Goal: Task Accomplishment & Management: Manage account settings

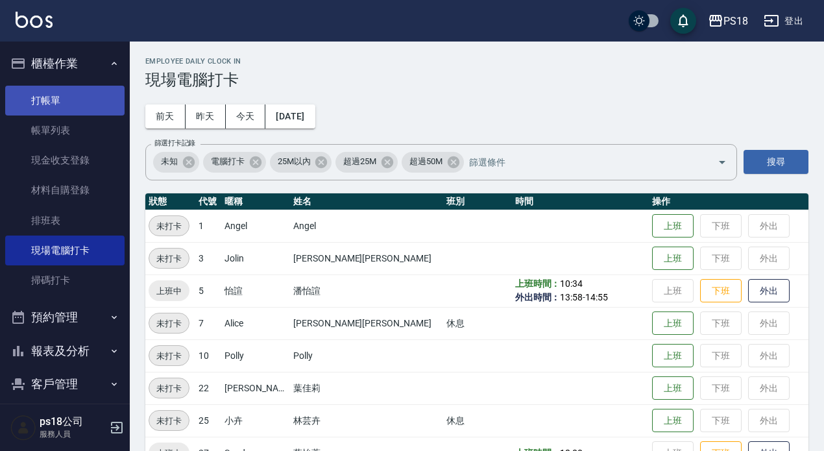
click at [38, 94] on link "打帳單" at bounding box center [64, 101] width 119 height 30
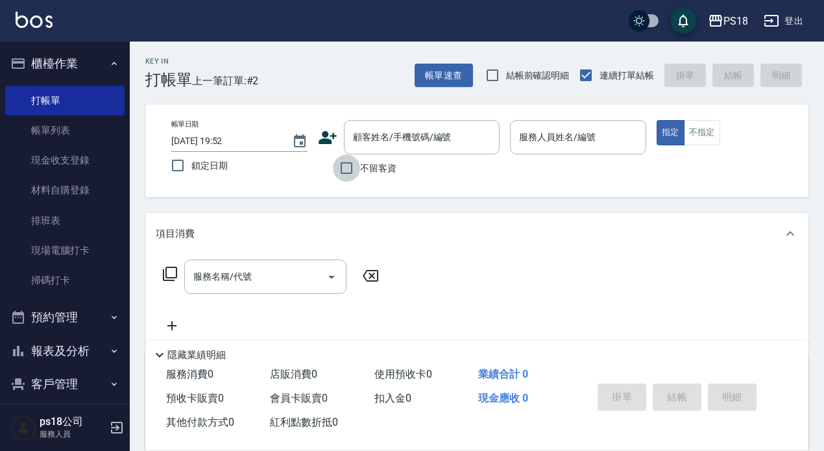
drag, startPoint x: 342, startPoint y: 167, endPoint x: 551, endPoint y: 108, distance: 217.5
click at [342, 166] on input "不留客資" at bounding box center [346, 167] width 27 height 27
checkbox input "true"
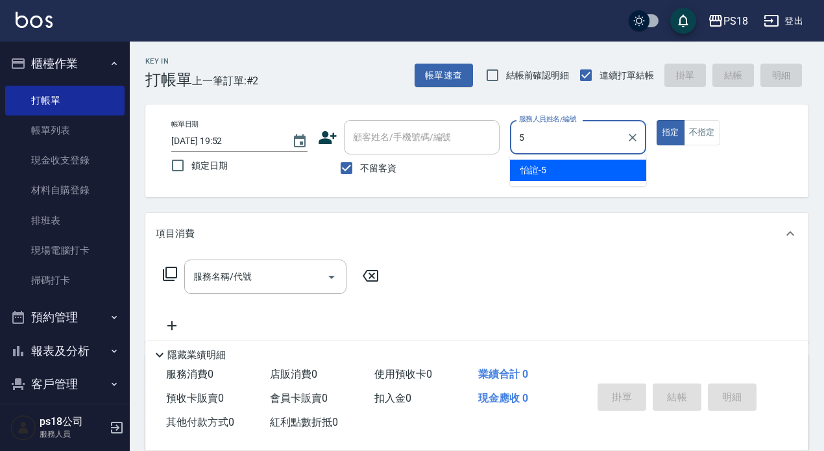
click at [529, 169] on span "怡諠 -5" at bounding box center [533, 170] width 26 height 14
type input "怡諠-5"
drag, startPoint x: 222, startPoint y: 276, endPoint x: 208, endPoint y: 261, distance: 20.2
click at [219, 276] on div "服務名稱/代號 服務名稱/代號" at bounding box center [265, 277] width 162 height 34
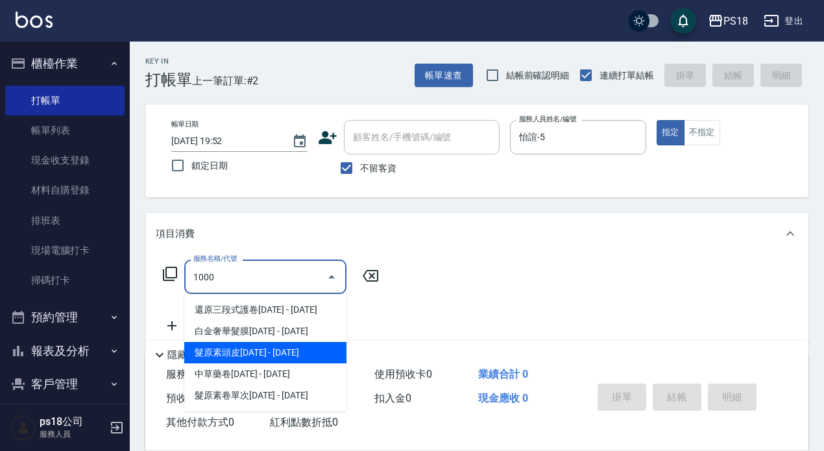
click at [248, 348] on span "髮原素頭皮1000 - 1000" at bounding box center [265, 352] width 162 height 21
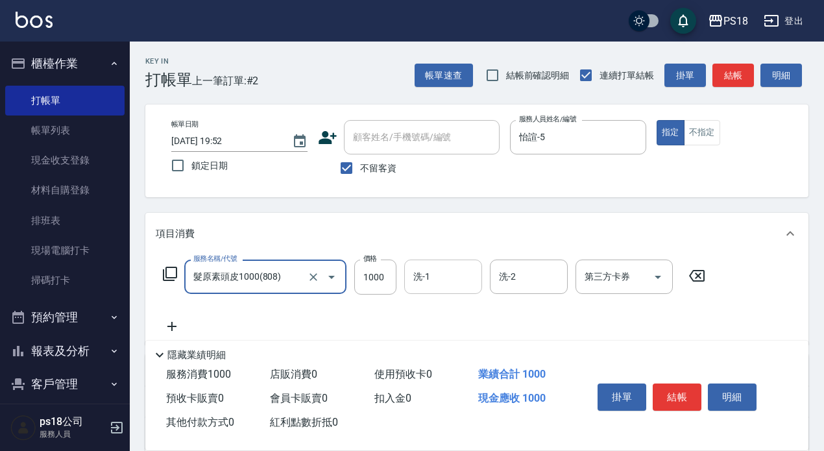
type input "髮原素頭皮1000(808)"
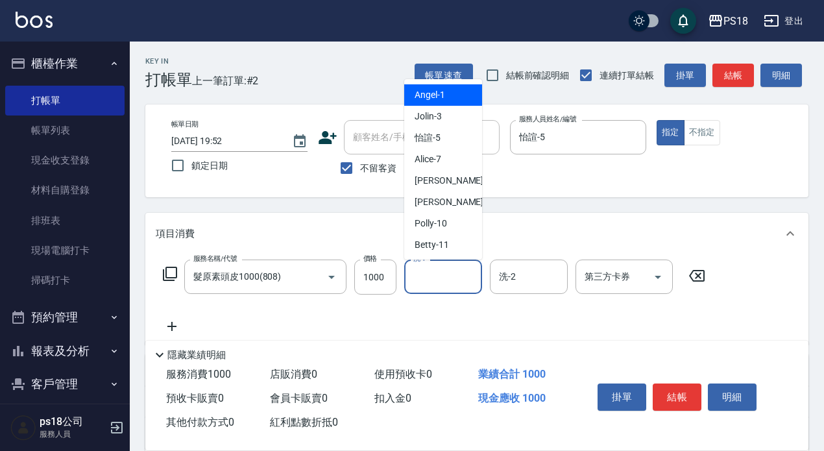
click at [442, 274] on input "洗-1" at bounding box center [443, 276] width 66 height 23
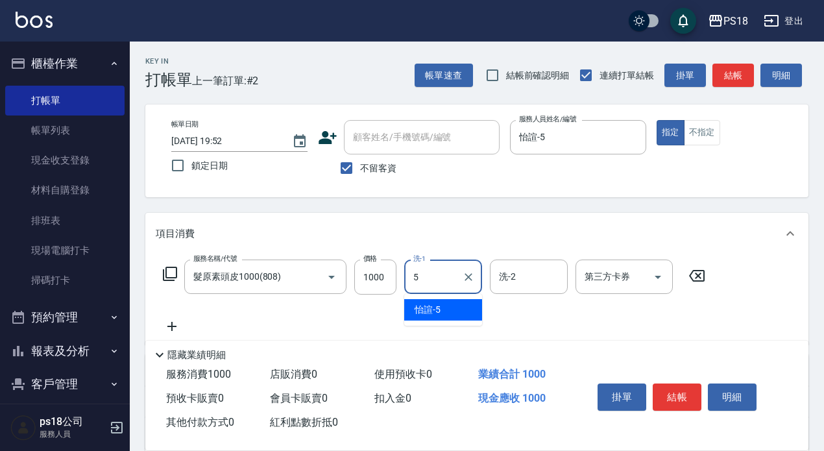
click at [444, 301] on div "怡諠 -5" at bounding box center [443, 309] width 78 height 21
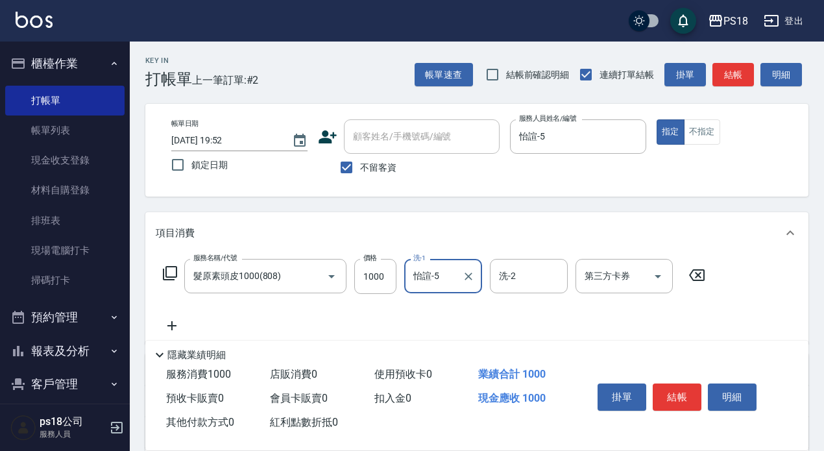
scroll to position [65, 0]
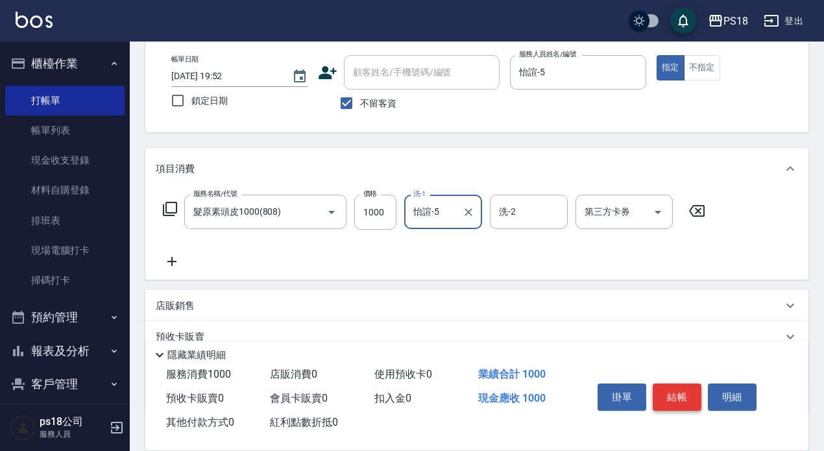
type input "怡諠-5"
click at [679, 389] on button "結帳" at bounding box center [677, 396] width 49 height 27
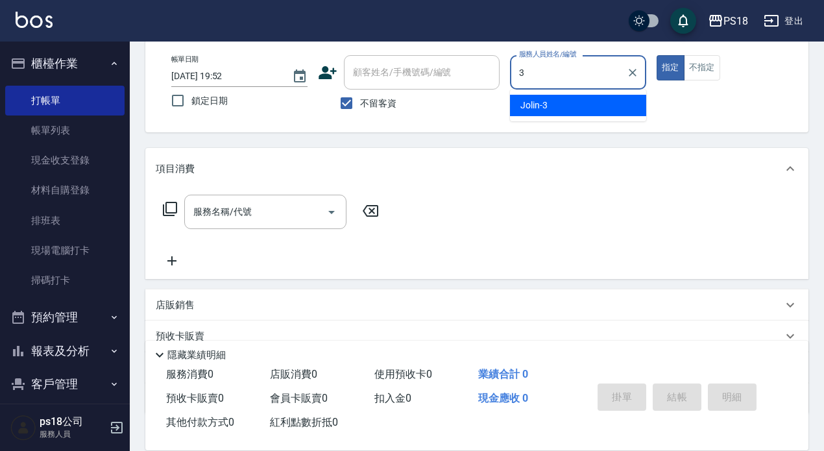
click at [531, 103] on span "Jolin -3" at bounding box center [533, 106] width 27 height 14
type input "Jolin-3"
click at [210, 208] on div "服務名稱/代號 服務名稱/代號" at bounding box center [265, 212] width 162 height 34
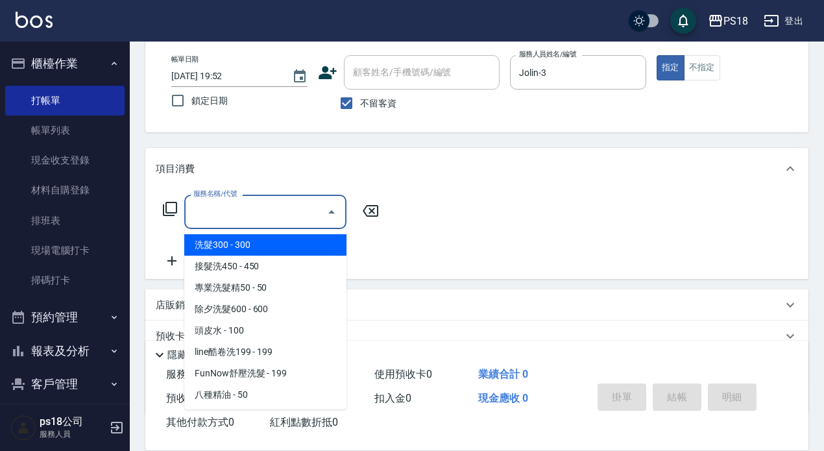
type input "0"
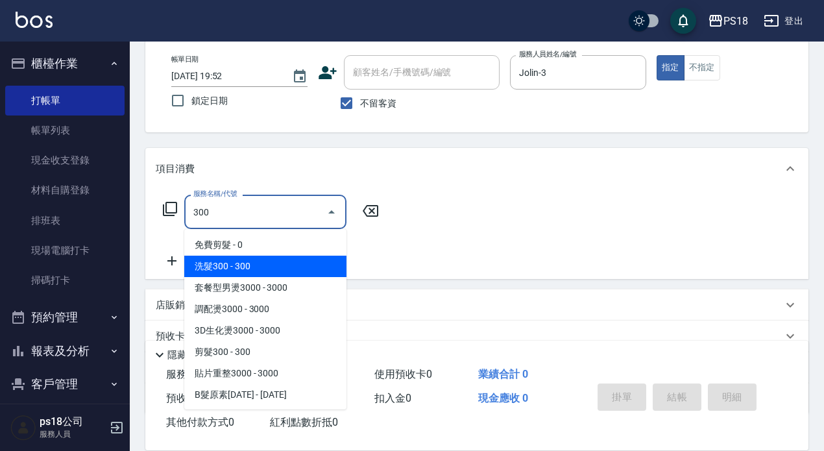
drag, startPoint x: 229, startPoint y: 268, endPoint x: 372, endPoint y: 243, distance: 144.8
click at [229, 267] on span "洗髮300 - 300" at bounding box center [265, 266] width 162 height 21
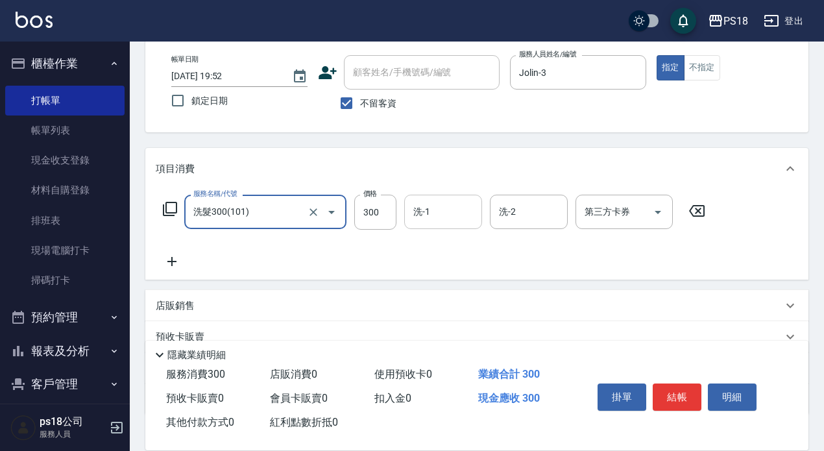
type input "洗髮300(101)"
click at [416, 210] on div "洗-1 洗-1" at bounding box center [443, 212] width 78 height 34
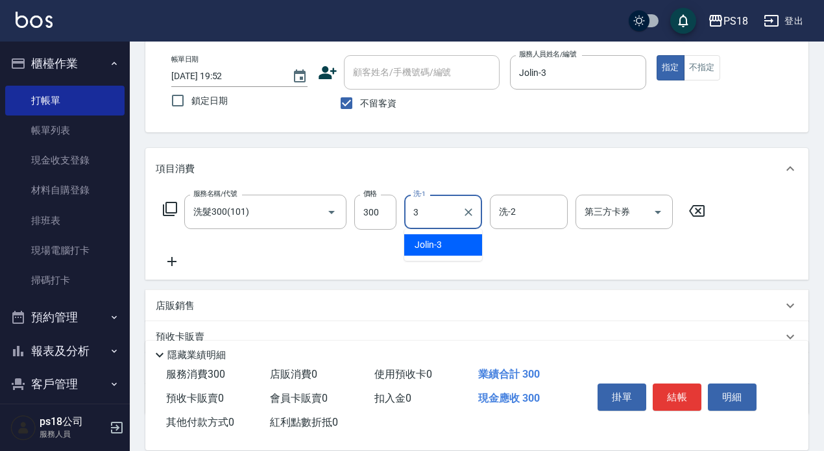
click at [445, 245] on div "Jolin -3" at bounding box center [443, 244] width 78 height 21
type input "Jolin-3"
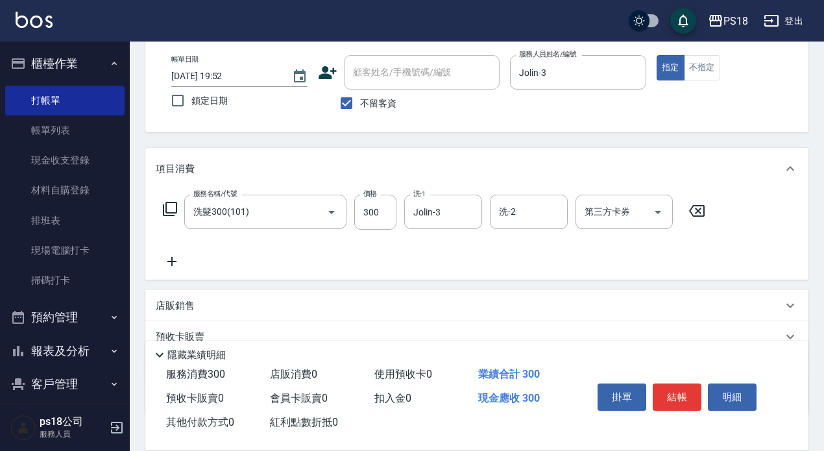
click at [168, 260] on icon at bounding box center [172, 262] width 32 height 16
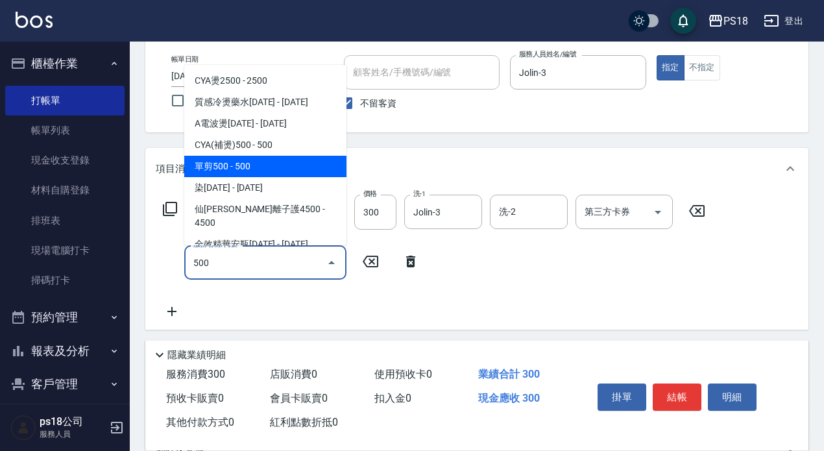
click at [254, 165] on span "單剪500 - 500" at bounding box center [265, 166] width 162 height 21
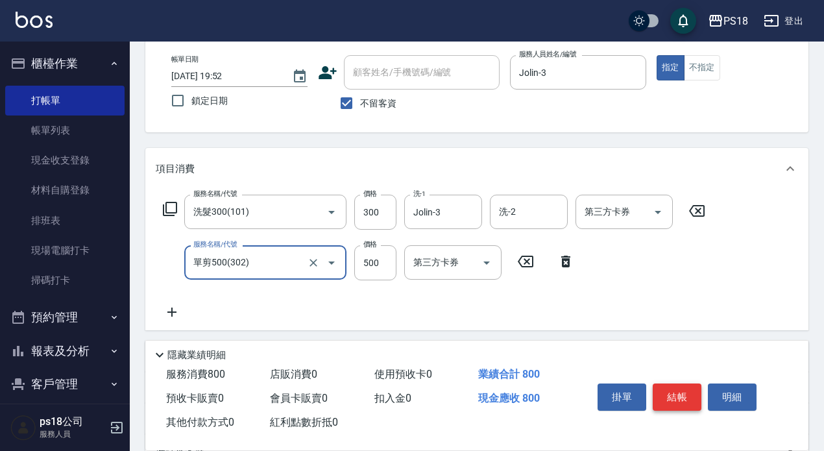
type input "單剪500(302)"
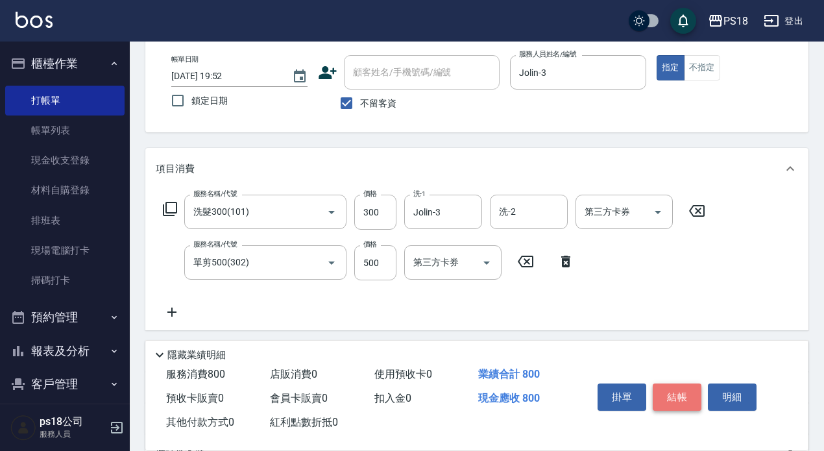
click at [670, 385] on button "結帳" at bounding box center [677, 396] width 49 height 27
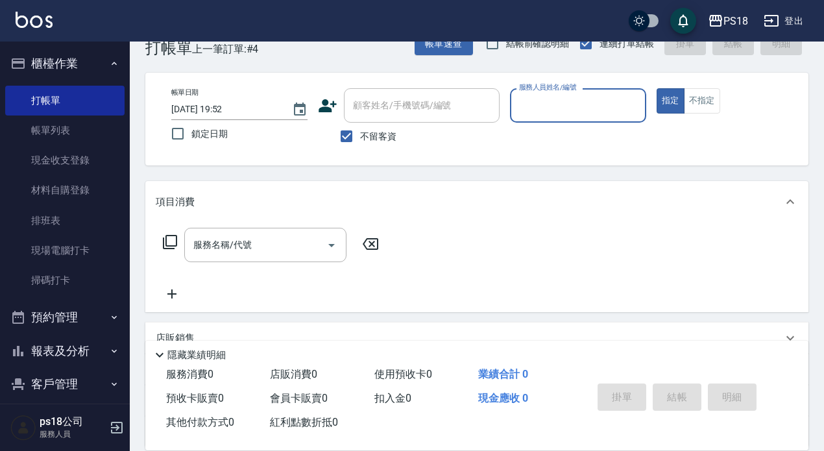
scroll to position [0, 0]
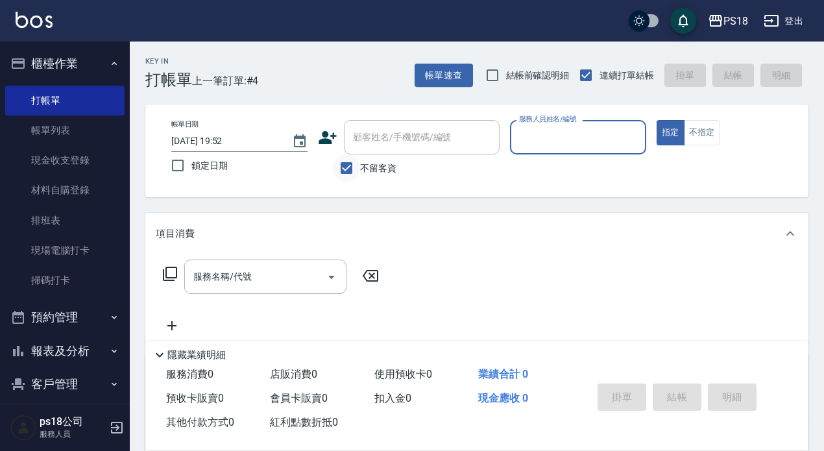
click at [339, 165] on input "不留客資" at bounding box center [346, 167] width 27 height 27
checkbox input "false"
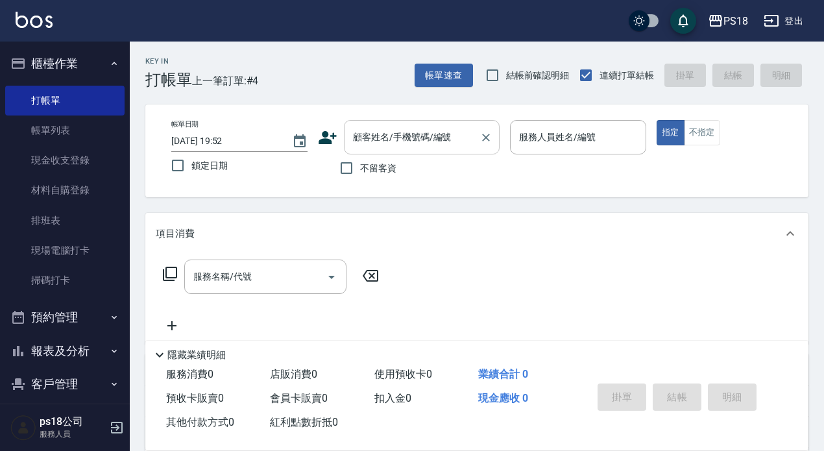
click at [376, 139] on input "顧客姓名/手機號碼/編號" at bounding box center [412, 137] width 125 height 23
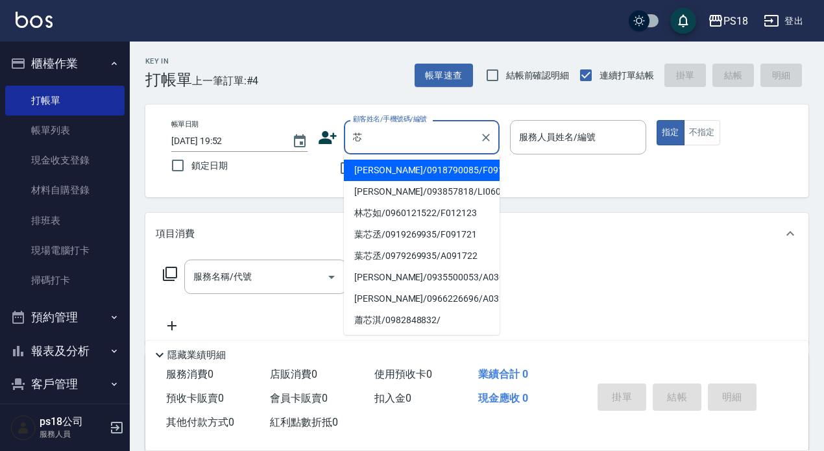
type input "芯"
click at [574, 186] on div "帳單日期 2025/09/11 19:52 鎖定日期 顧客姓名/手機號碼/編號 顧客姓名/手機號碼/編號 不留客資 服務人員姓名/編號 服務人員姓名/編號 指…" at bounding box center [476, 150] width 663 height 93
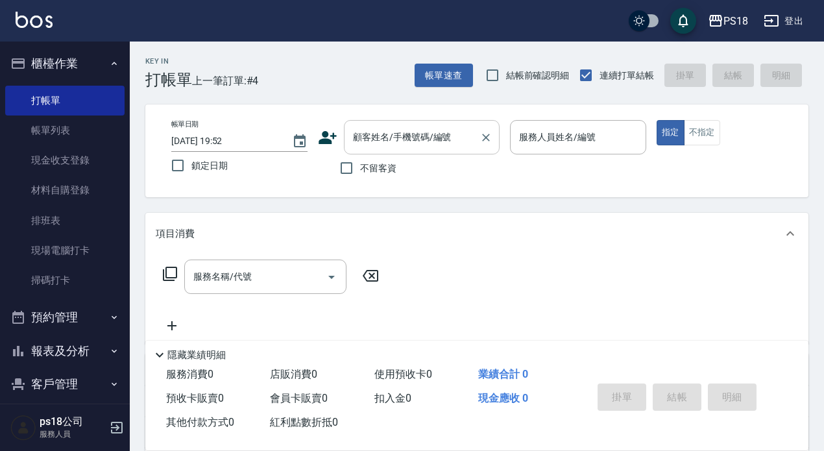
click at [372, 132] on input "顧客姓名/手機號碼/編號" at bounding box center [412, 137] width 125 height 23
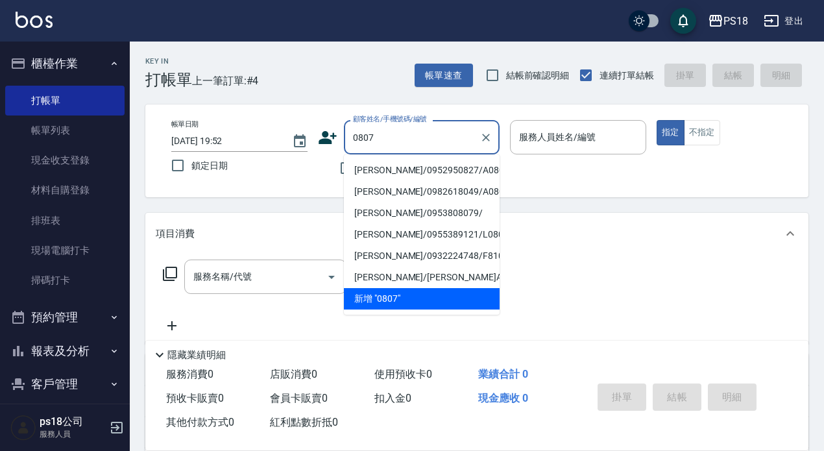
click at [390, 167] on li "高敬雅/0952950827/A080721" at bounding box center [422, 170] width 156 height 21
type input "高敬雅/0952950827/A080721"
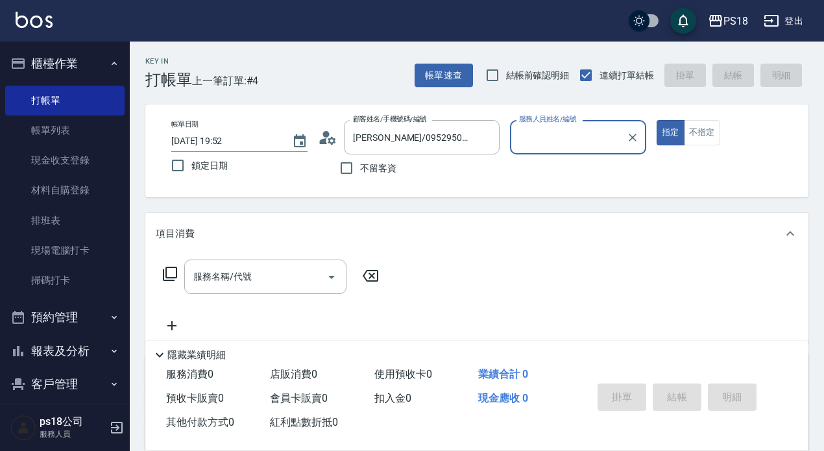
type input "Angel-1"
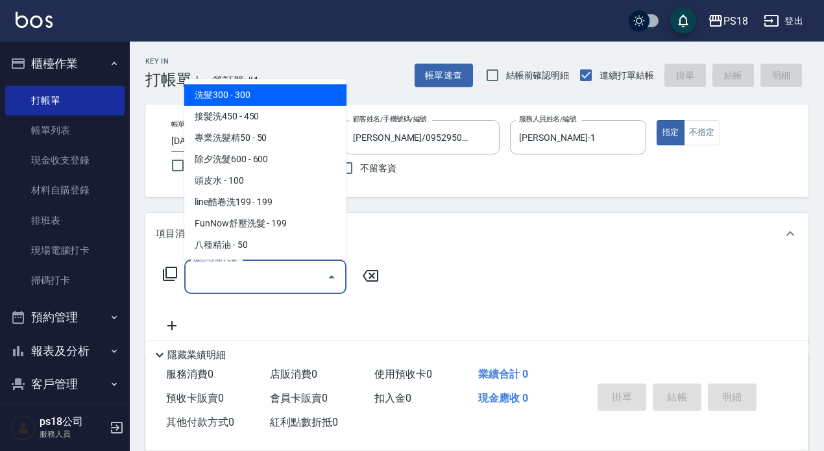
click at [212, 276] on input "服務名稱/代號" at bounding box center [255, 276] width 131 height 23
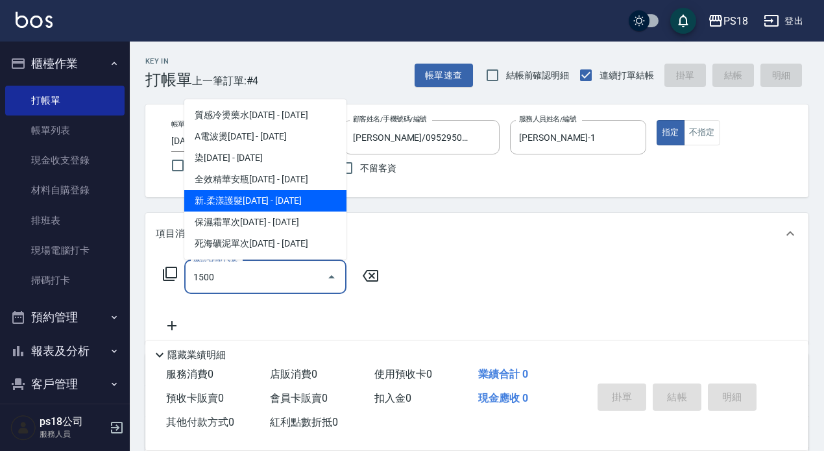
click at [245, 197] on span "新.柔漾護髮1500 - 1500" at bounding box center [265, 200] width 162 height 21
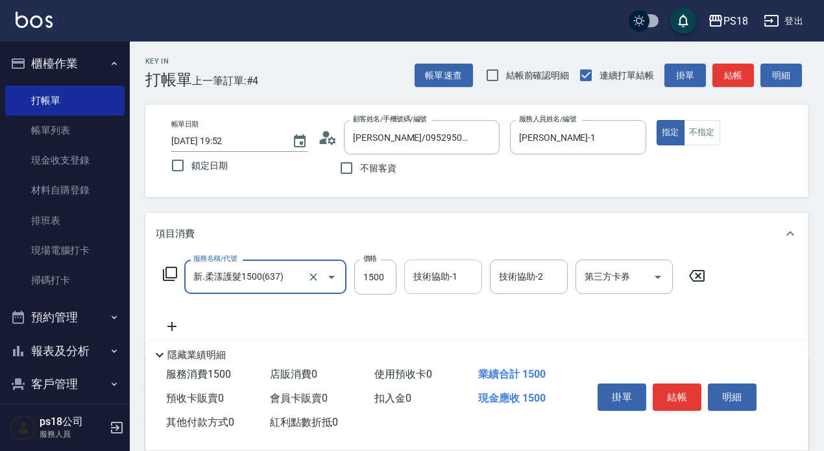
type input "新.柔漾護髮1500(637)"
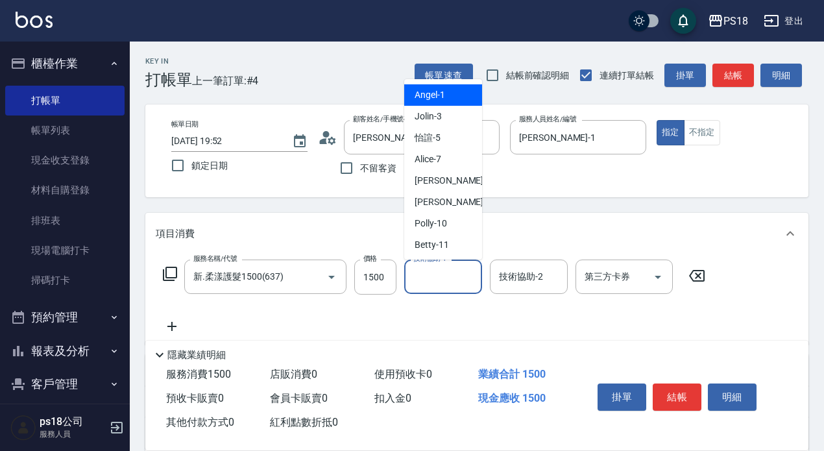
click at [429, 277] on input "技術協助-1" at bounding box center [443, 276] width 66 height 23
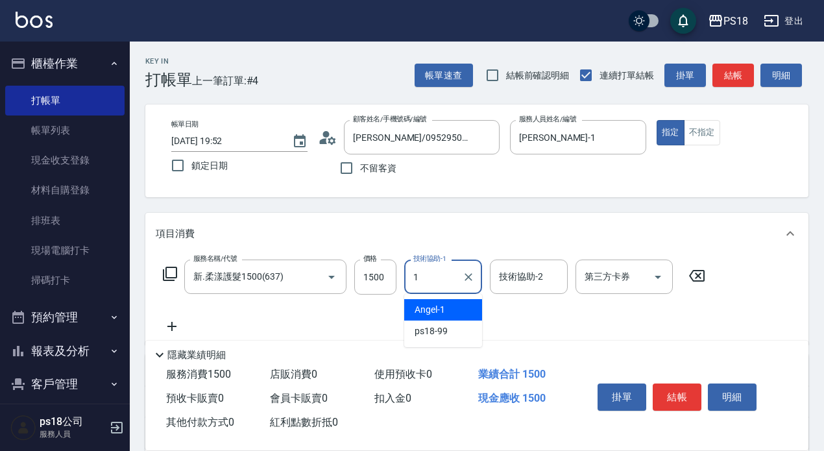
type input "Angel-1"
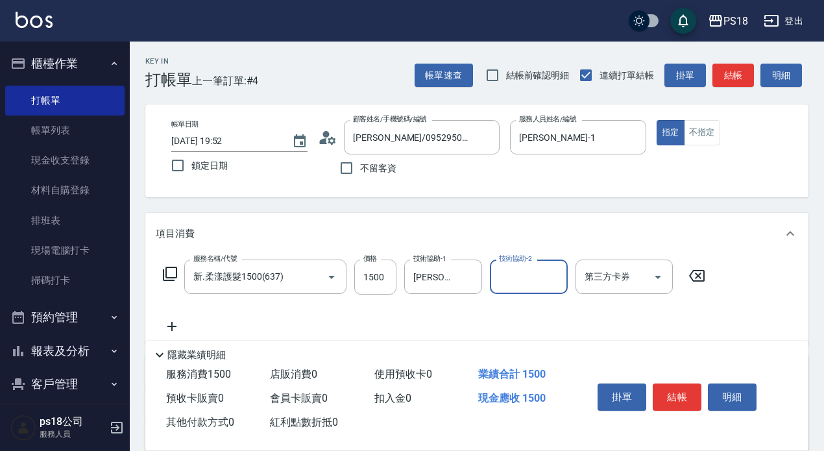
click at [171, 322] on icon at bounding box center [172, 327] width 32 height 16
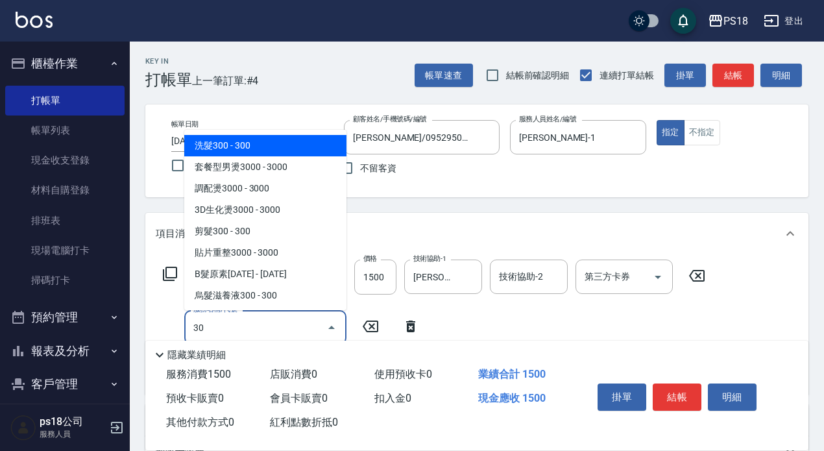
type input "3"
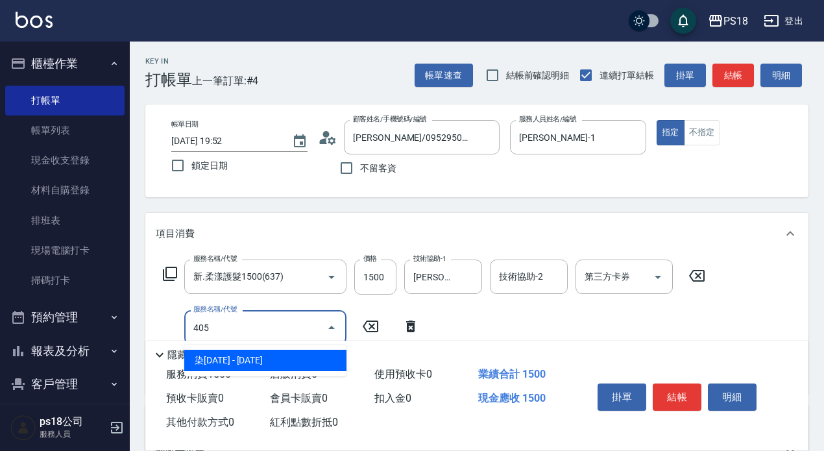
click at [234, 361] on span "染1500 - 1500" at bounding box center [265, 360] width 162 height 21
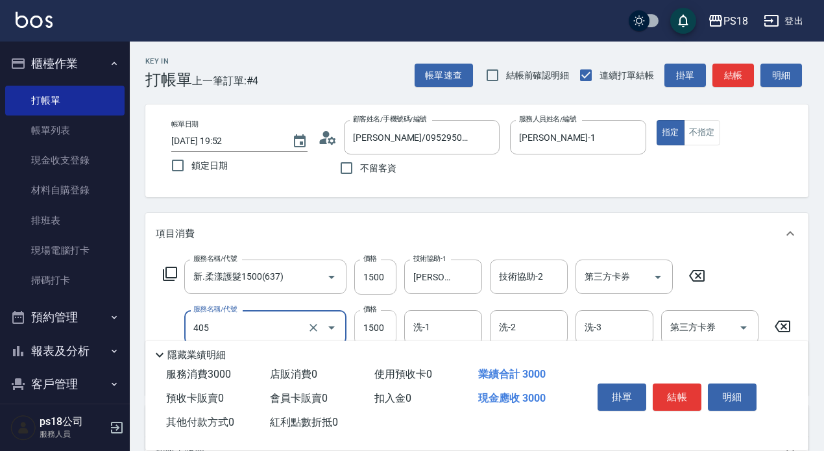
type input "染1500(405)"
click at [386, 321] on input "1500" at bounding box center [375, 327] width 42 height 35
type input "3000"
click at [449, 324] on input "洗-1" at bounding box center [443, 327] width 66 height 23
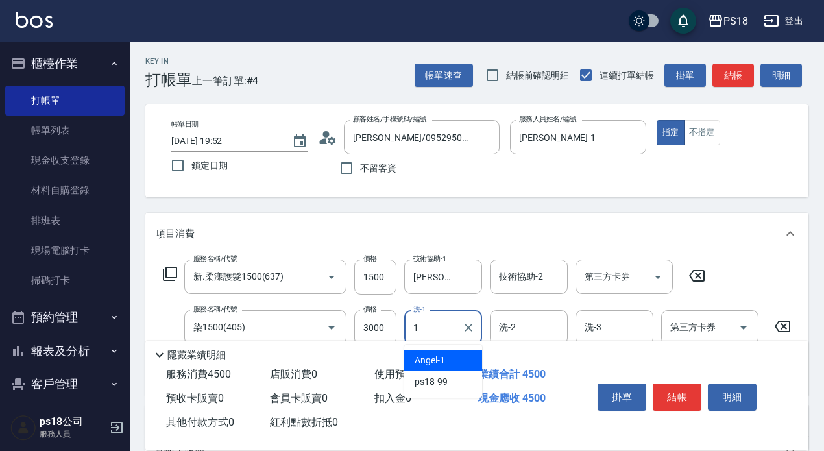
click at [435, 357] on span "Angel -1" at bounding box center [430, 361] width 30 height 14
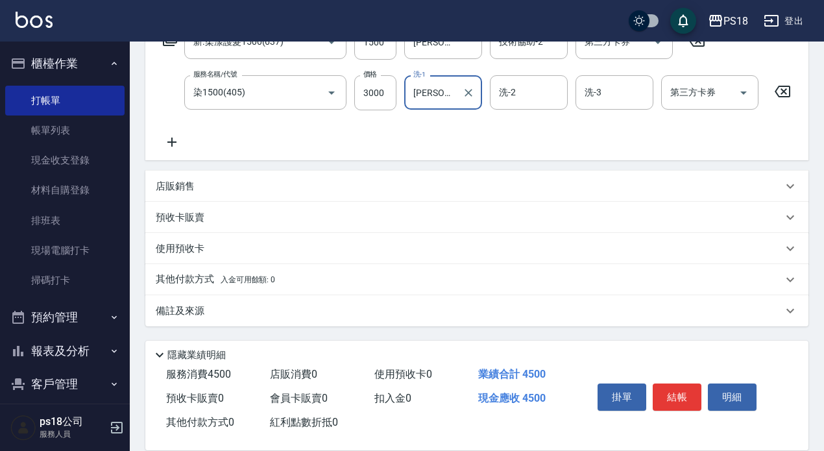
type input "Angel-1"
click at [191, 276] on p "其他付款方式 入金可用餘額: 0" at bounding box center [215, 279] width 119 height 14
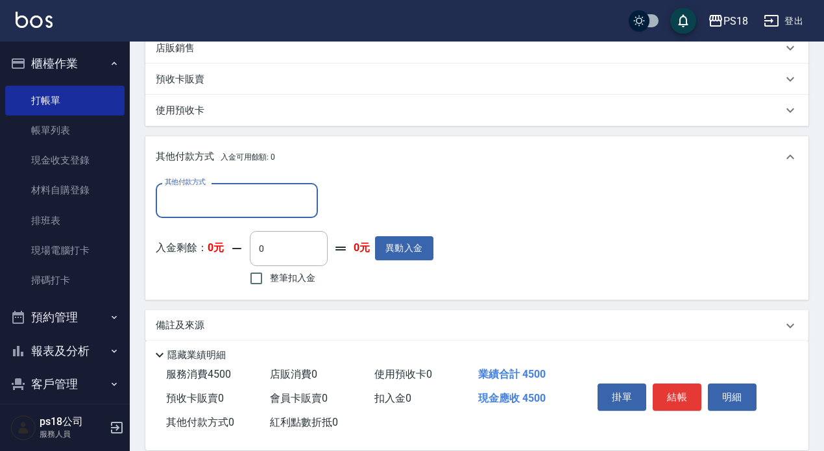
scroll to position [376, 0]
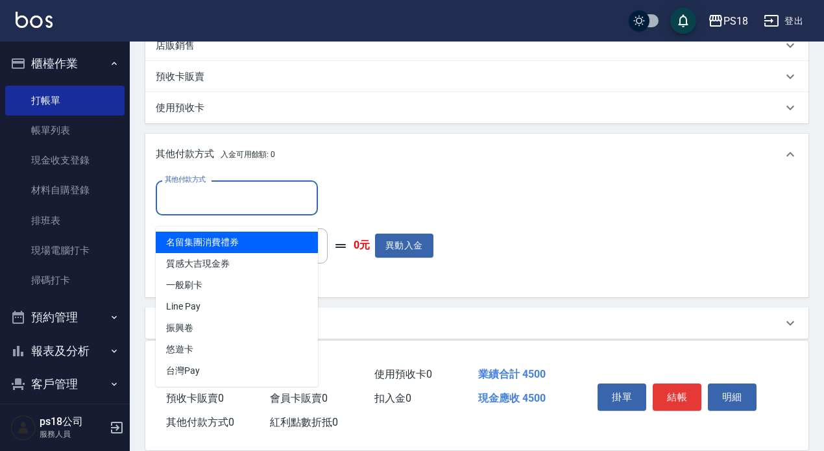
click at [195, 202] on input "其他付款方式" at bounding box center [237, 197] width 151 height 23
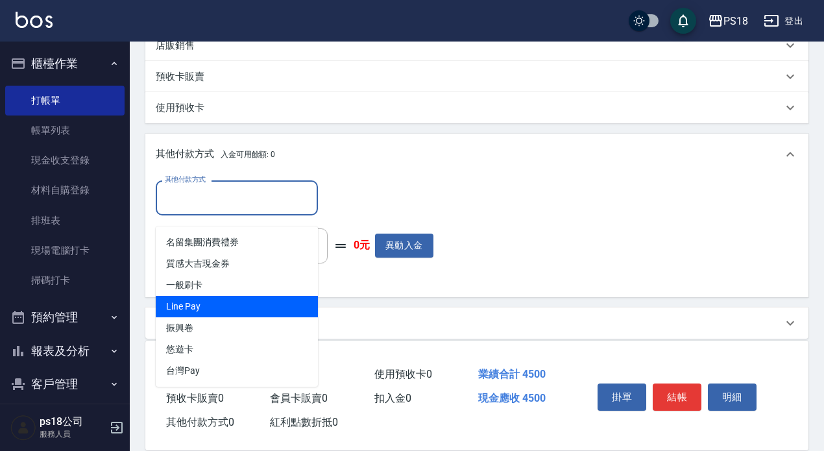
click at [222, 309] on span "Line Pay" at bounding box center [237, 306] width 162 height 21
type input "Line Pay"
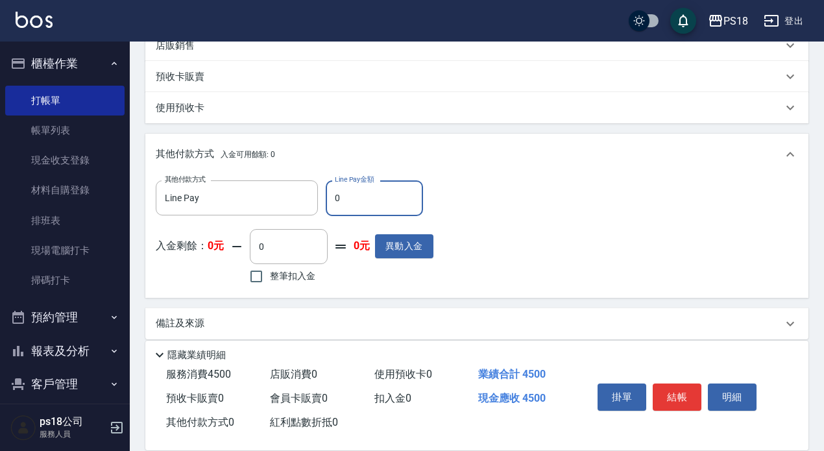
click at [335, 208] on input "0" at bounding box center [374, 197] width 97 height 35
type input "4500"
click at [673, 385] on button "結帳" at bounding box center [677, 396] width 49 height 27
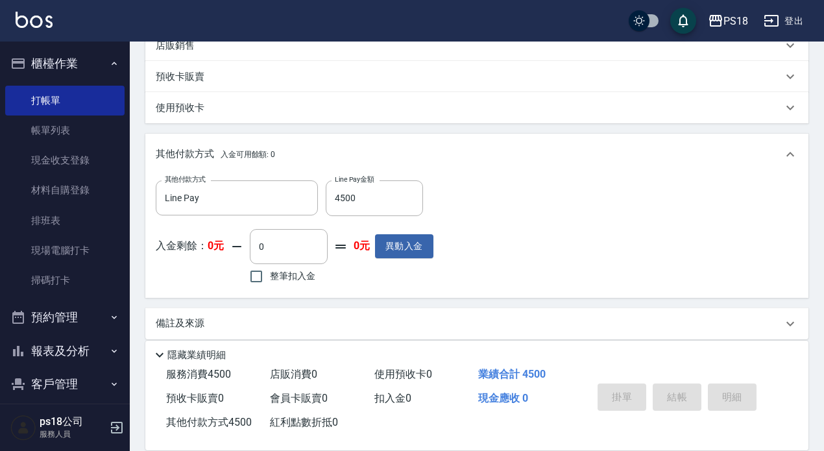
type input "2025/09/11 19:54"
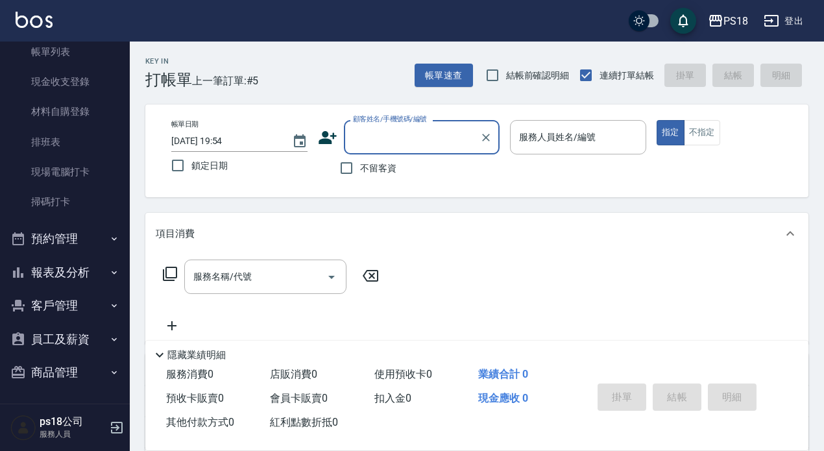
scroll to position [80, 0]
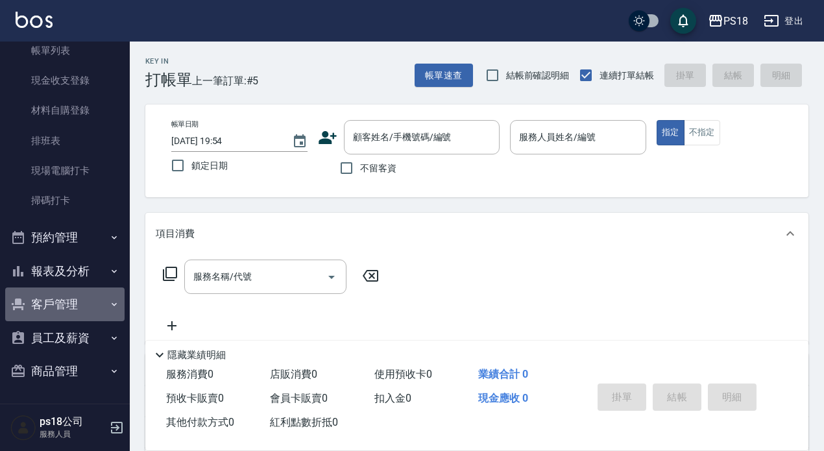
click at [75, 302] on button "客戶管理" at bounding box center [64, 304] width 119 height 34
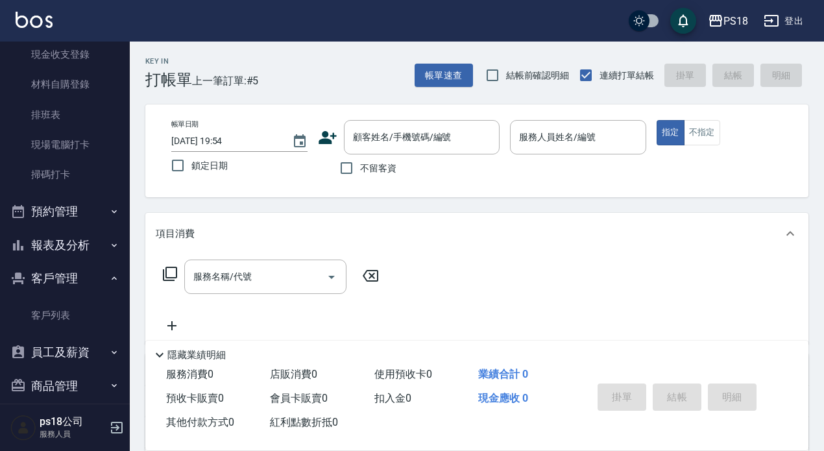
scroll to position [120, 0]
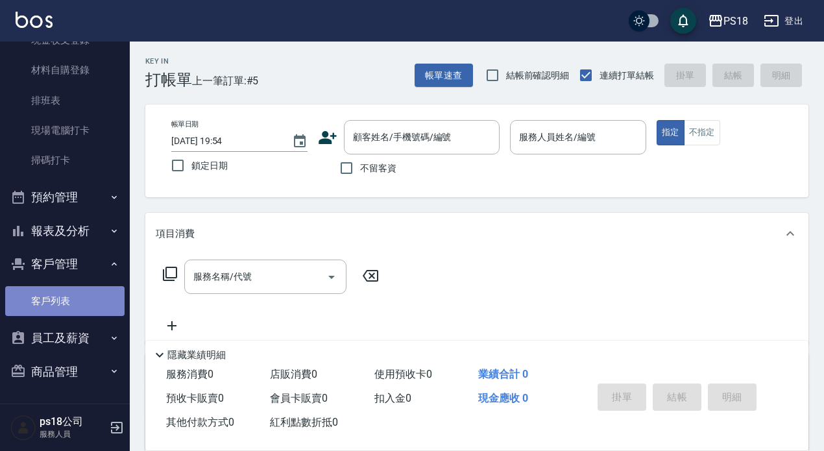
click at [66, 298] on link "客戶列表" at bounding box center [64, 301] width 119 height 30
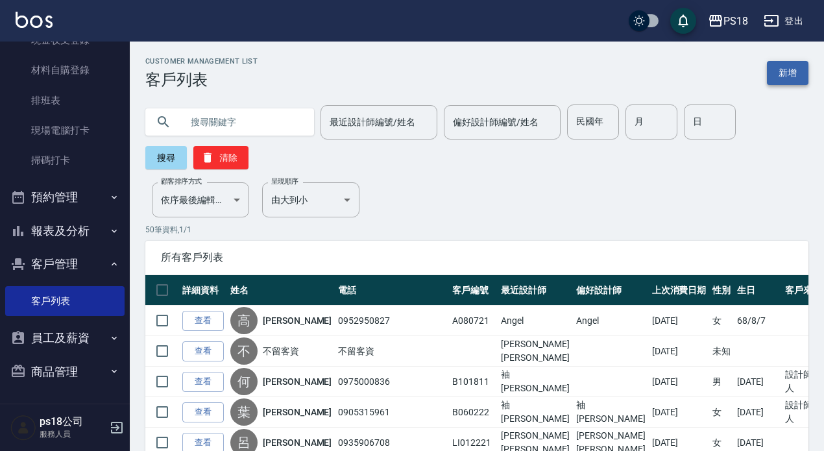
click at [778, 74] on link "新增" at bounding box center [788, 73] width 42 height 24
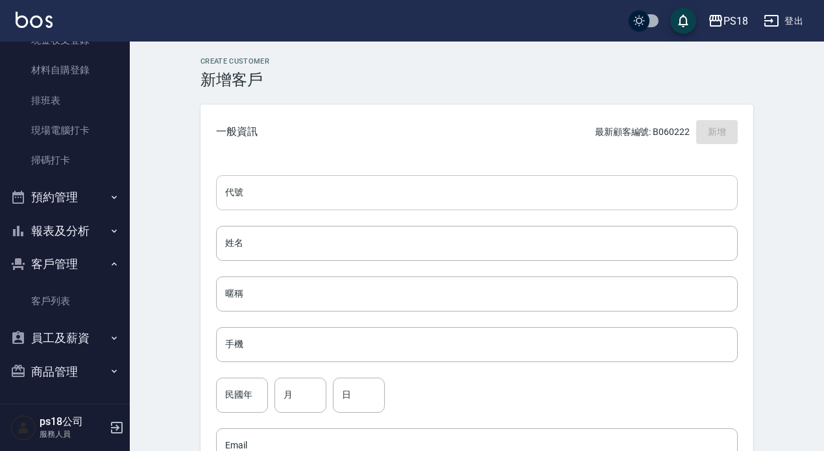
click at [261, 187] on input "代號" at bounding box center [477, 192] width 522 height 35
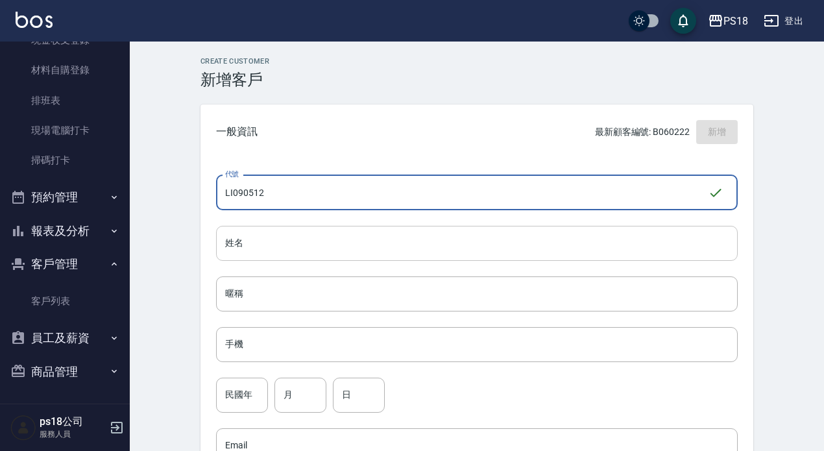
type input "LI090512"
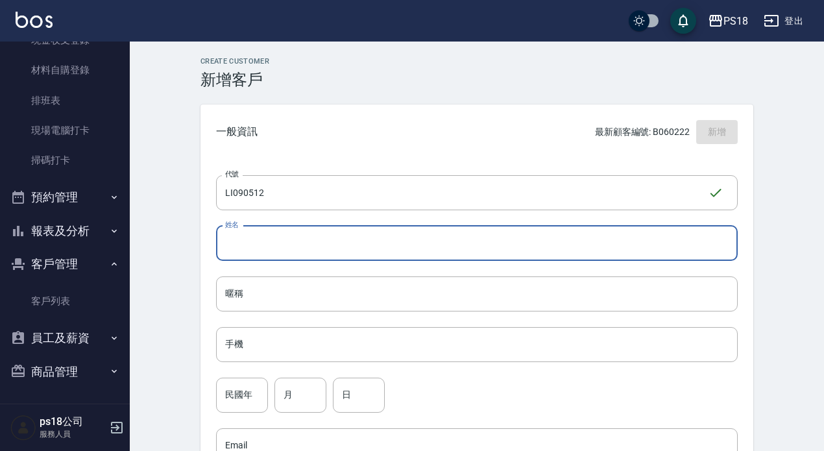
click at [251, 239] on input "姓名" at bounding box center [477, 243] width 522 height 35
click at [291, 237] on input "洪清澤" at bounding box center [477, 243] width 522 height 35
type input "洪清哲"
click at [250, 343] on input "手機" at bounding box center [477, 344] width 522 height 35
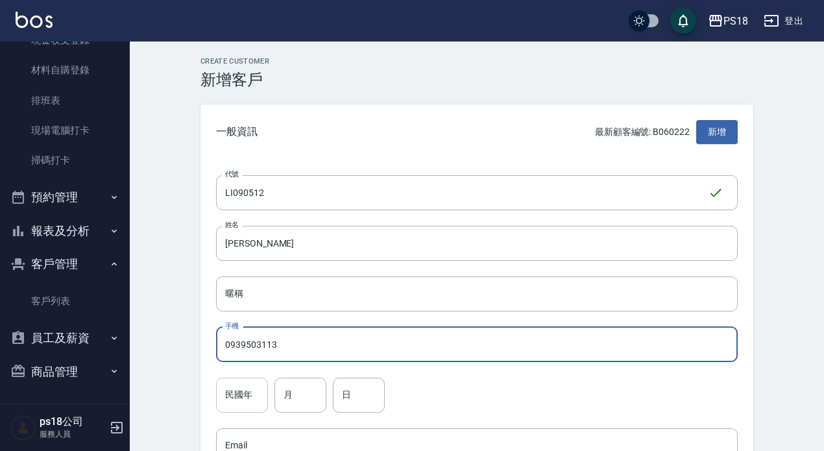
type input "0939503113"
click at [243, 389] on input "民國年" at bounding box center [242, 395] width 52 height 35
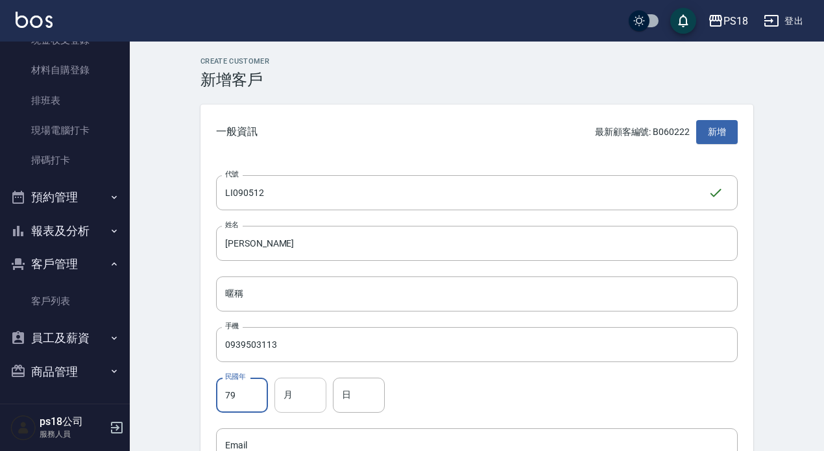
type input "79"
click at [284, 391] on input "月" at bounding box center [300, 395] width 52 height 35
type input "09"
click at [342, 393] on input "日" at bounding box center [359, 395] width 52 height 35
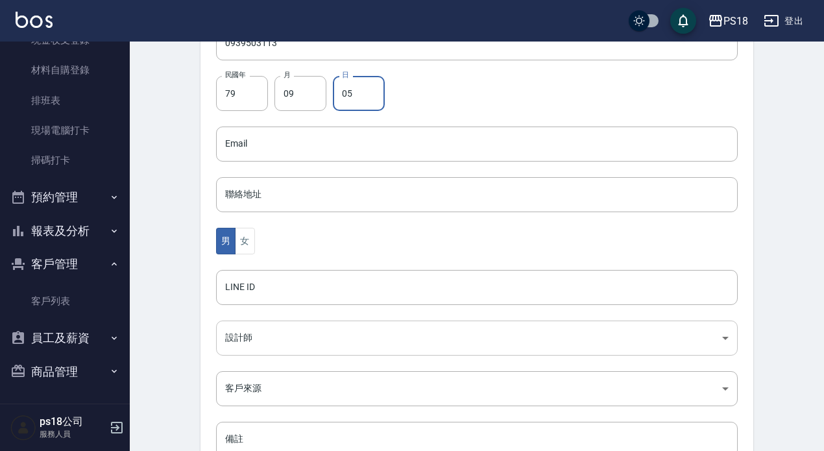
scroll to position [324, 0]
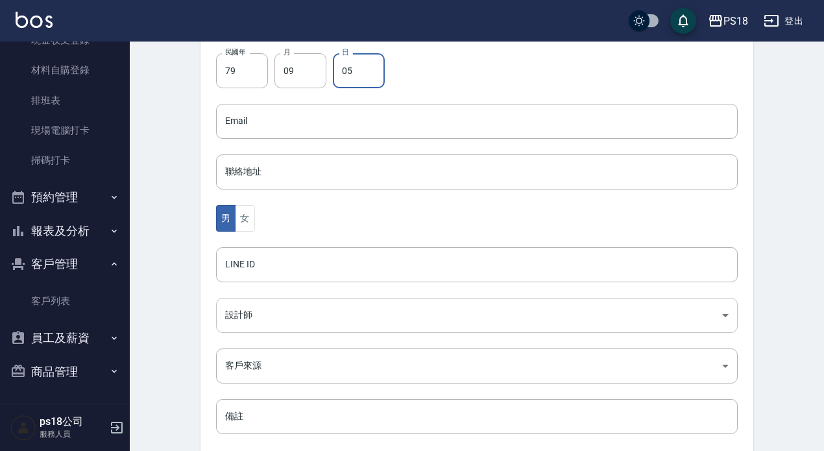
type input "05"
click at [269, 312] on body "PS18 登出 櫃檯作業 打帳單 帳單列表 現金收支登錄 材料自購登錄 排班表 現場電腦打卡 掃碼打卡 預約管理 預約管理 單日預約紀錄 單週預約紀錄 報表及…" at bounding box center [412, 98] width 824 height 845
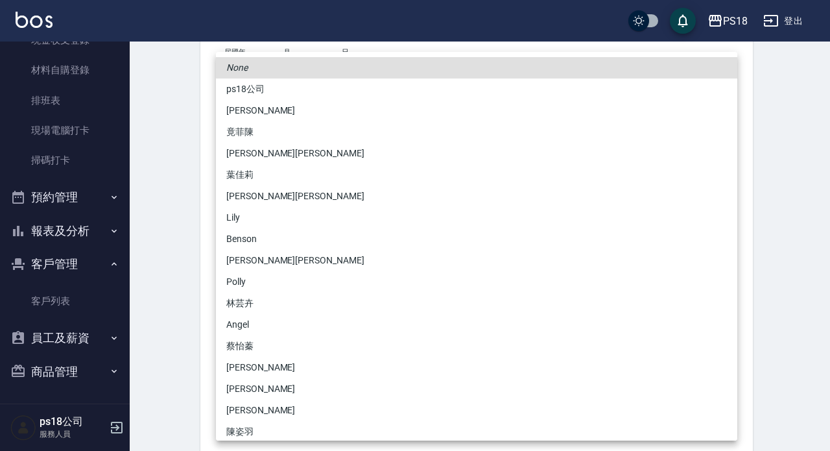
click at [247, 257] on li "依霖蔡" at bounding box center [477, 260] width 522 height 21
type input "02c46609-93fe-4fd9-80de-6dd4ce070506"
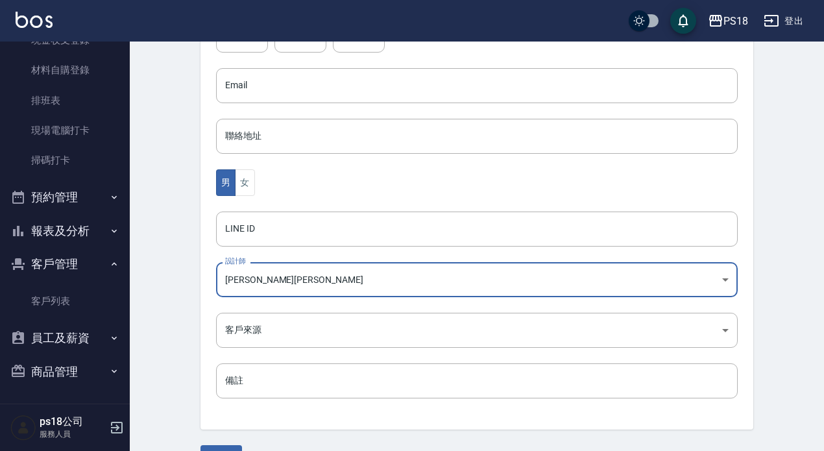
scroll to position [394, 0]
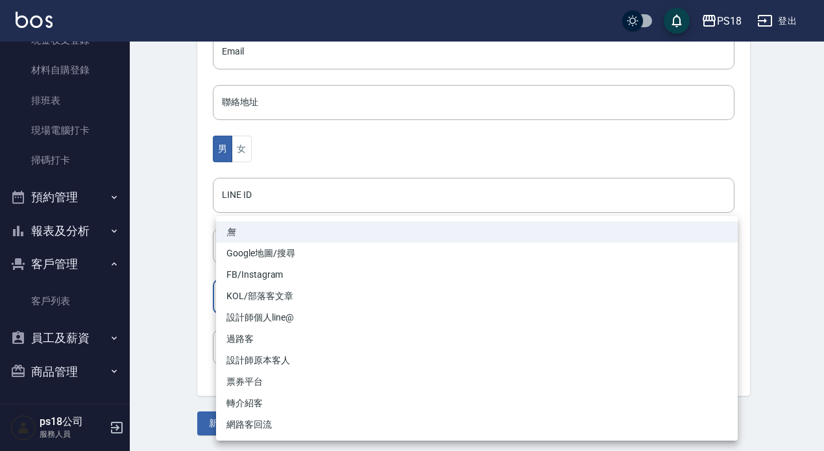
click at [266, 299] on body "PS18 登出 櫃檯作業 打帳單 帳單列表 現金收支登錄 材料自購登錄 排班表 現場電腦打卡 掃碼打卡 預約管理 預約管理 單日預約紀錄 單週預約紀錄 報表及…" at bounding box center [412, 28] width 824 height 845
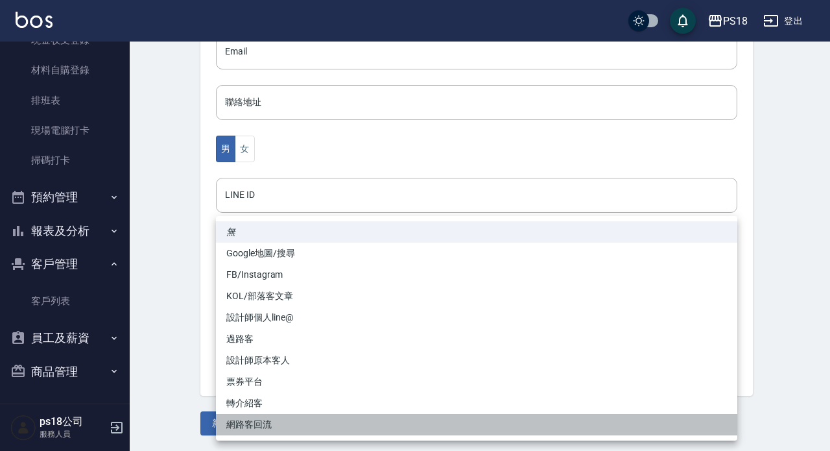
click at [247, 426] on li "網路客回流" at bounding box center [477, 424] width 522 height 21
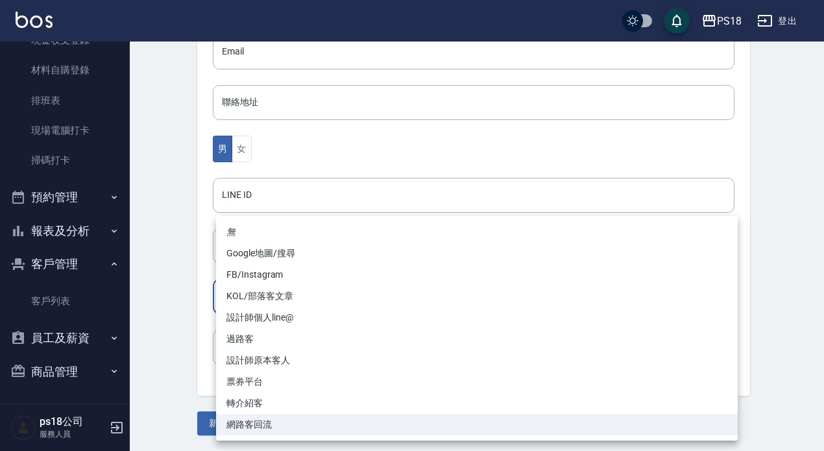
click at [254, 302] on body "PS18 登出 櫃檯作業 打帳單 帳單列表 現金收支登錄 材料自購登錄 排班表 現場電腦打卡 掃碼打卡 預約管理 預約管理 單日預約紀錄 單週預約紀錄 報表及…" at bounding box center [412, 28] width 824 height 845
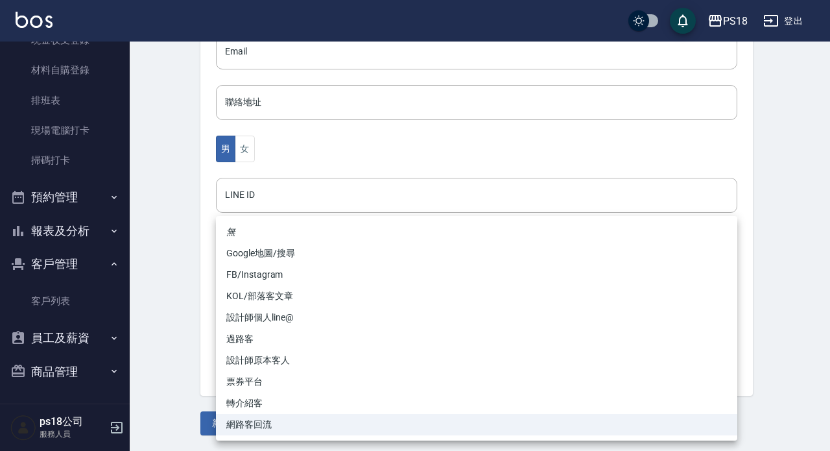
click at [265, 276] on li "FB/Instagram" at bounding box center [477, 274] width 522 height 21
type input "FB/Instagram"
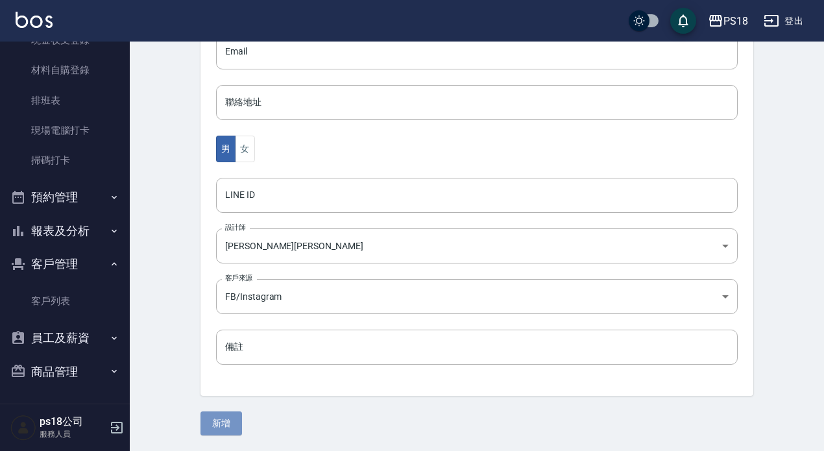
click at [220, 418] on button "新增" at bounding box center [221, 423] width 42 height 24
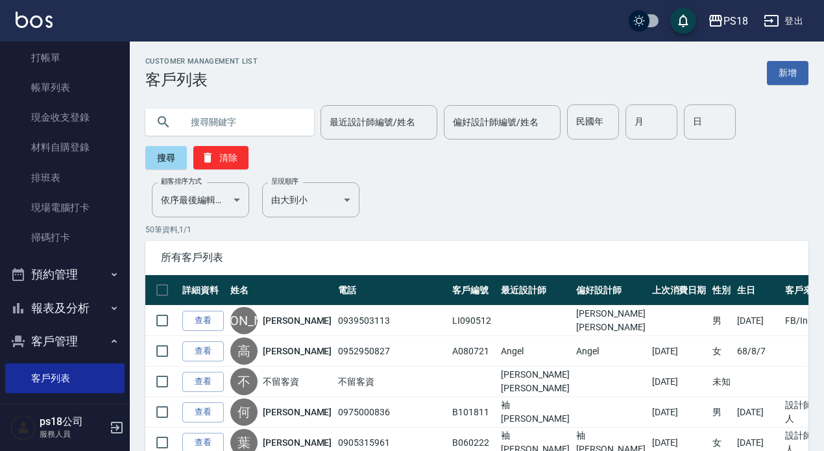
scroll to position [41, 0]
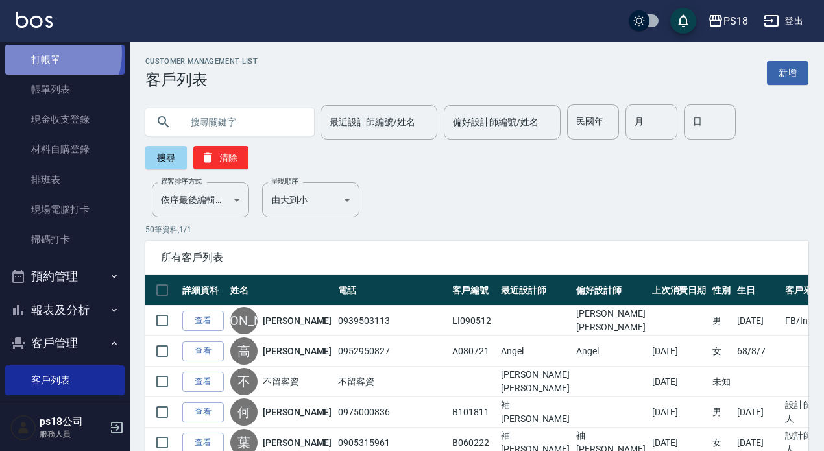
click at [45, 53] on link "打帳單" at bounding box center [64, 60] width 119 height 30
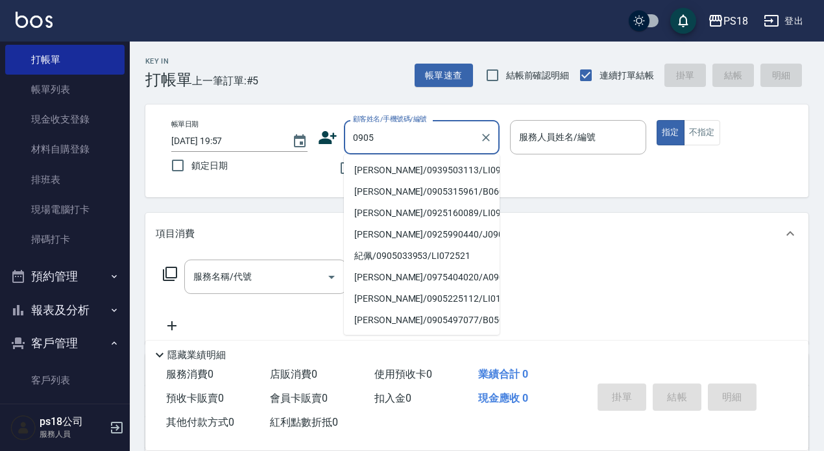
click at [396, 165] on li "洪清哲/0939503113/LI090512" at bounding box center [422, 170] width 156 height 21
type input "洪清哲/0939503113/LI090512"
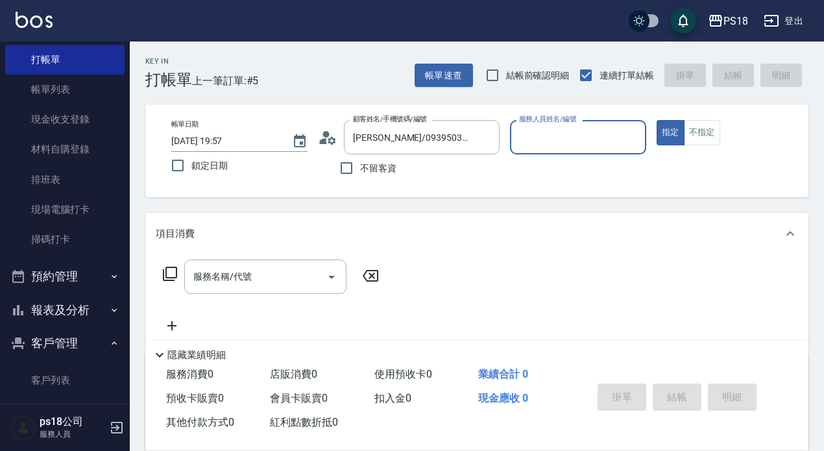
type input "Jolin-3"
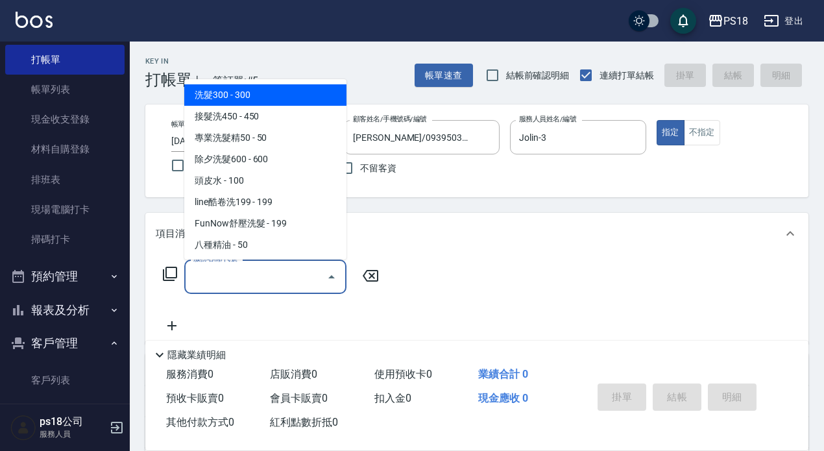
click at [232, 274] on div "服務名稱/代號 服務名稱/代號" at bounding box center [265, 277] width 162 height 34
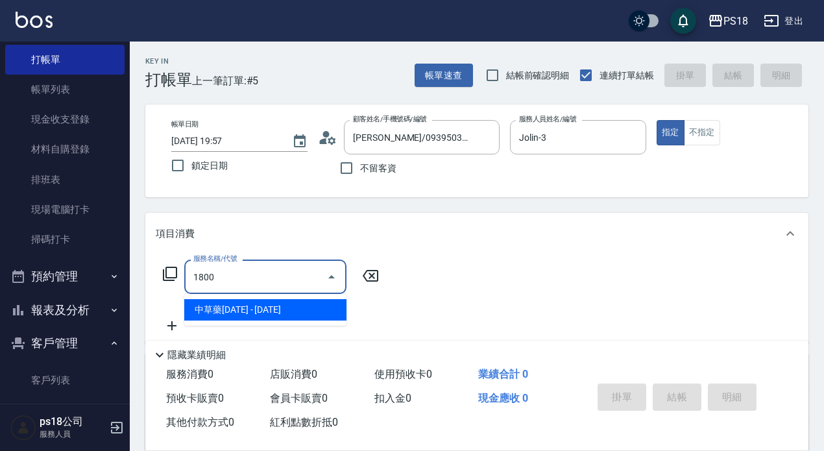
click at [254, 309] on span "中草藥1800 - 1800" at bounding box center [265, 309] width 162 height 21
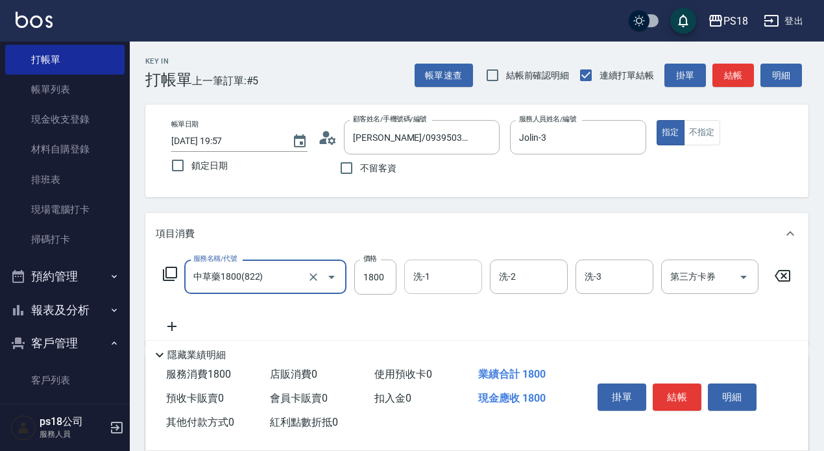
type input "中草藥1800(822)"
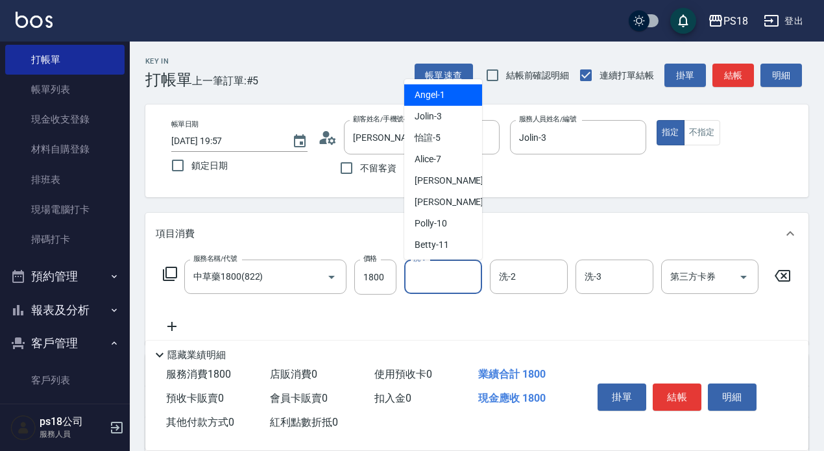
click at [442, 274] on input "洗-1" at bounding box center [443, 276] width 66 height 23
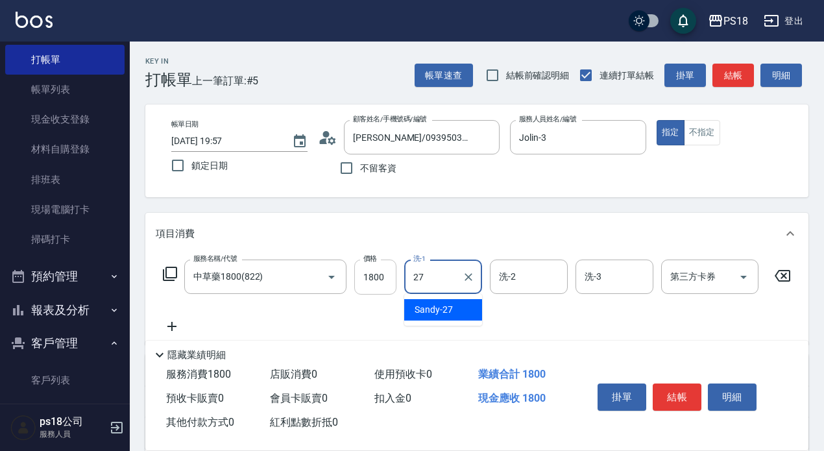
type input "Sandy-27"
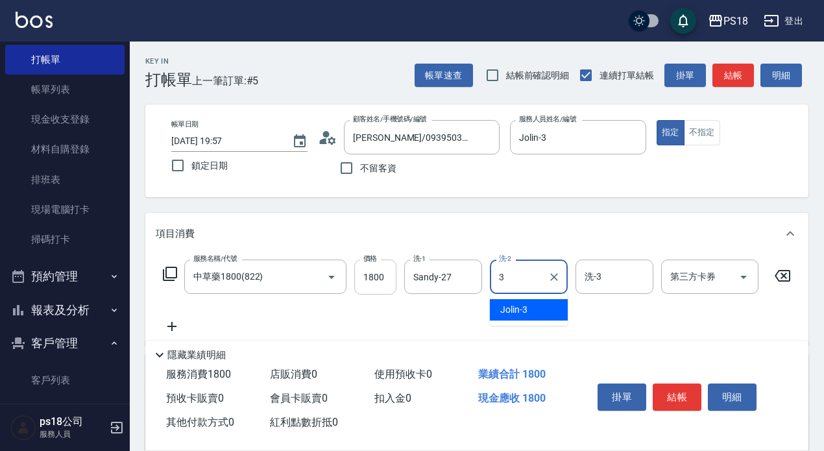
type input "Jolin-3"
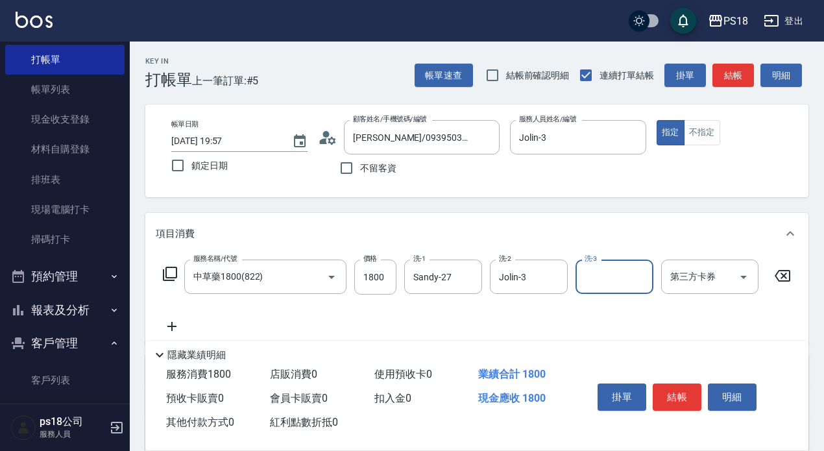
click at [169, 324] on icon at bounding box center [172, 327] width 32 height 16
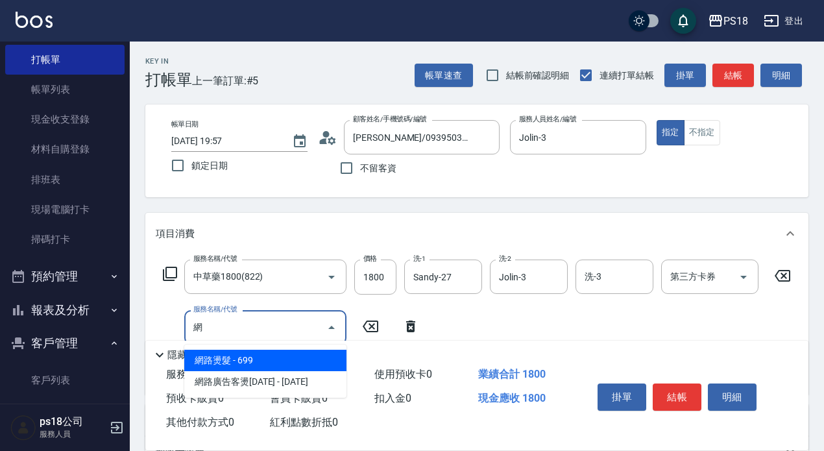
click at [226, 359] on span "網路燙髮 - 699" at bounding box center [265, 360] width 162 height 21
type input "網路燙髮(228)"
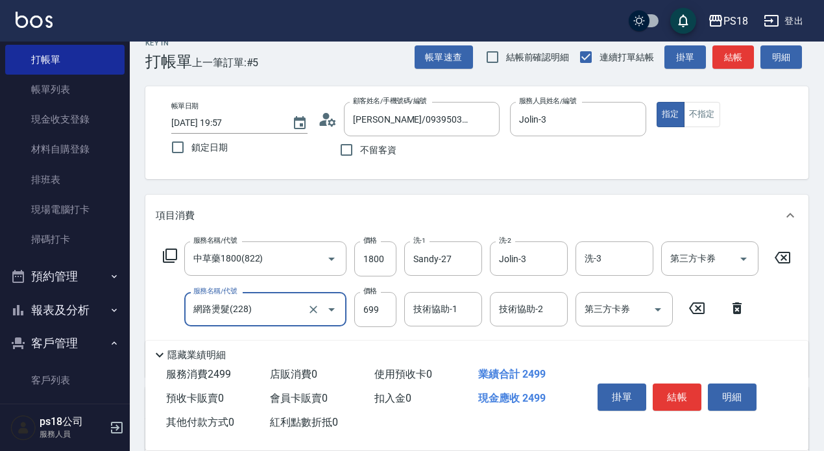
scroll to position [130, 0]
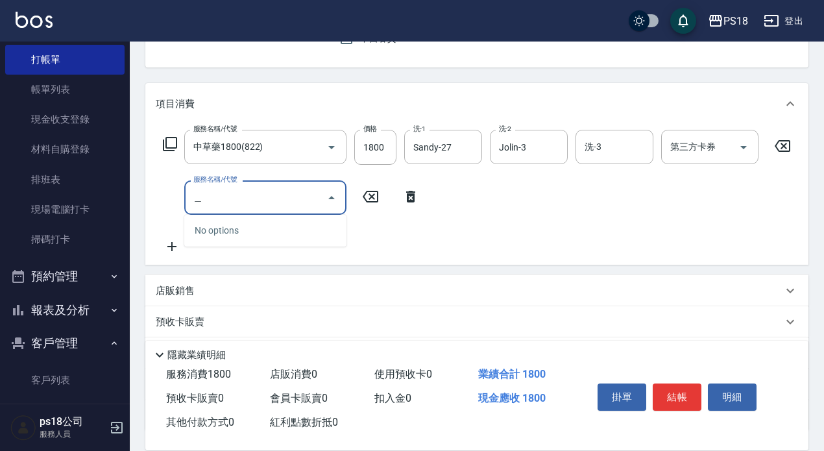
type input "忘"
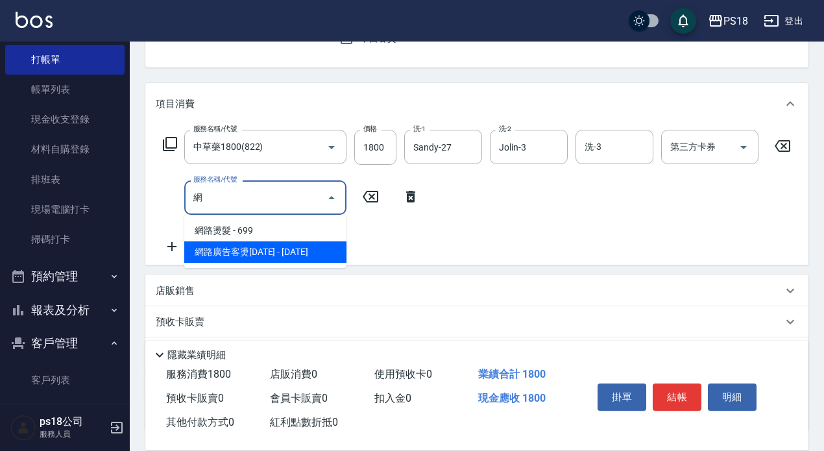
click at [261, 248] on span "網路廣告客燙1299 - 1299" at bounding box center [265, 251] width 162 height 21
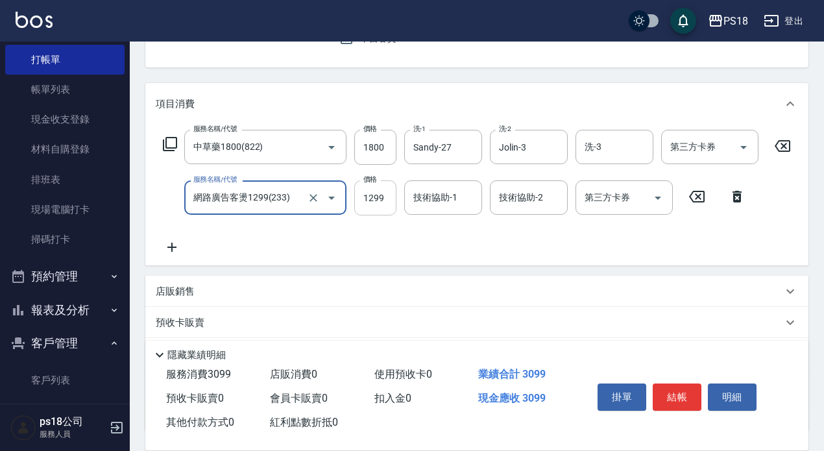
type input "網路廣告客燙1299(233)"
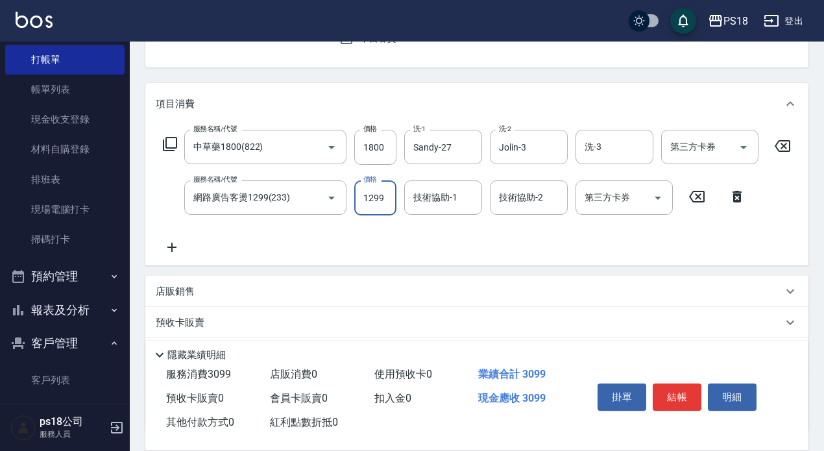
click at [389, 198] on input "1299" at bounding box center [375, 197] width 42 height 35
type input "2199"
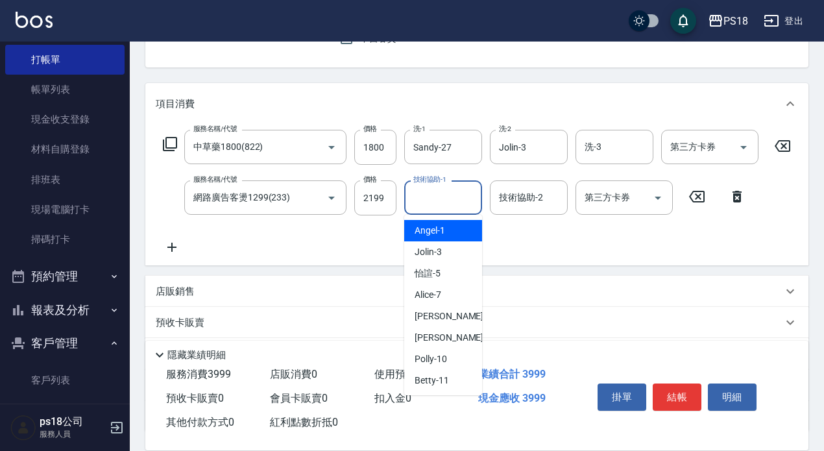
click at [427, 199] on input "技術協助-1" at bounding box center [443, 197] width 66 height 23
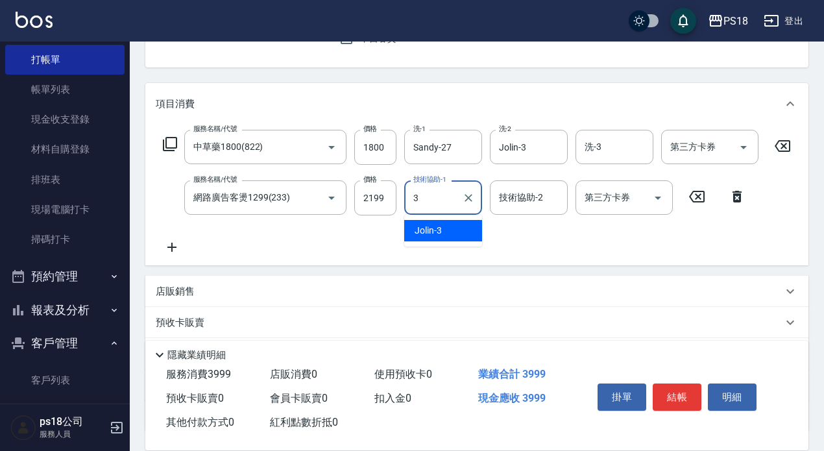
click at [433, 230] on span "Jolin -3" at bounding box center [428, 231] width 27 height 14
type input "Jolin-3"
click at [169, 244] on icon at bounding box center [172, 247] width 32 height 16
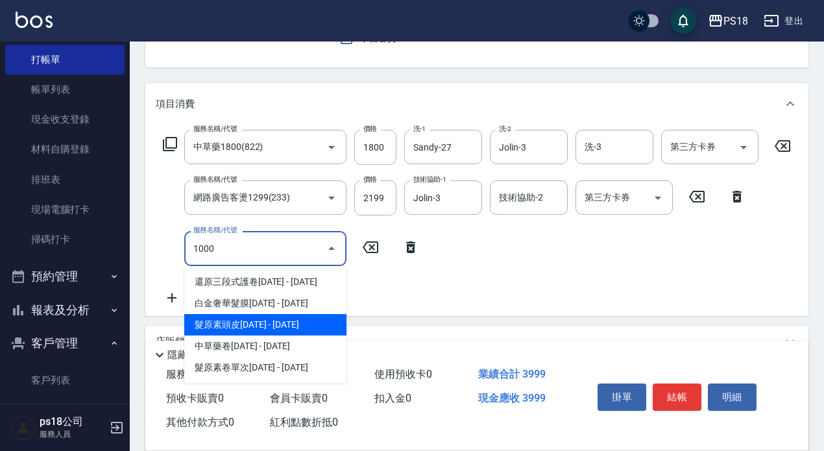
click at [271, 326] on span "髮原素頭皮1000 - 1000" at bounding box center [265, 324] width 162 height 21
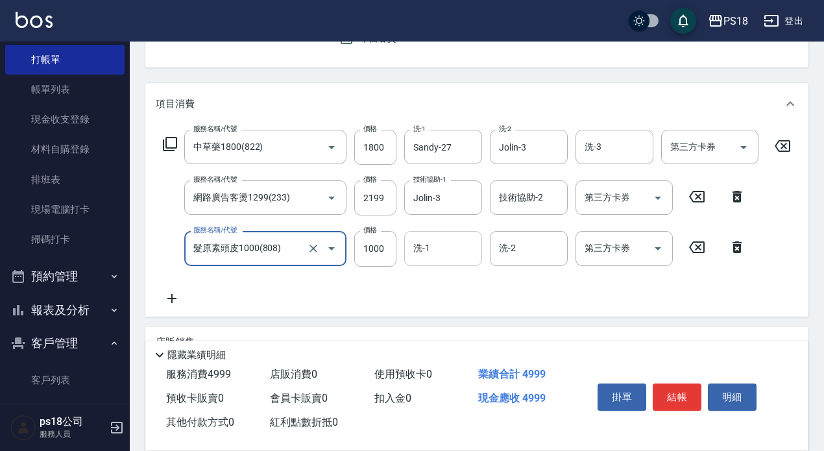
type input "髮原素頭皮1000(808)"
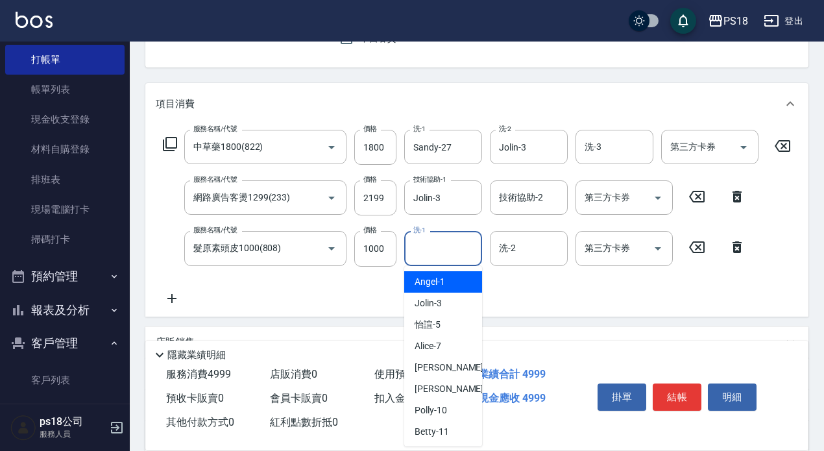
click at [429, 251] on input "洗-1" at bounding box center [443, 248] width 66 height 23
type input "怡諠-5"
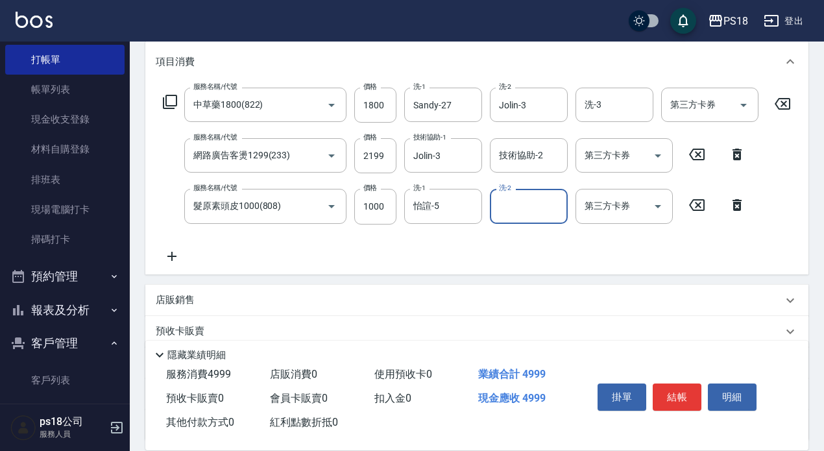
scroll to position [195, 0]
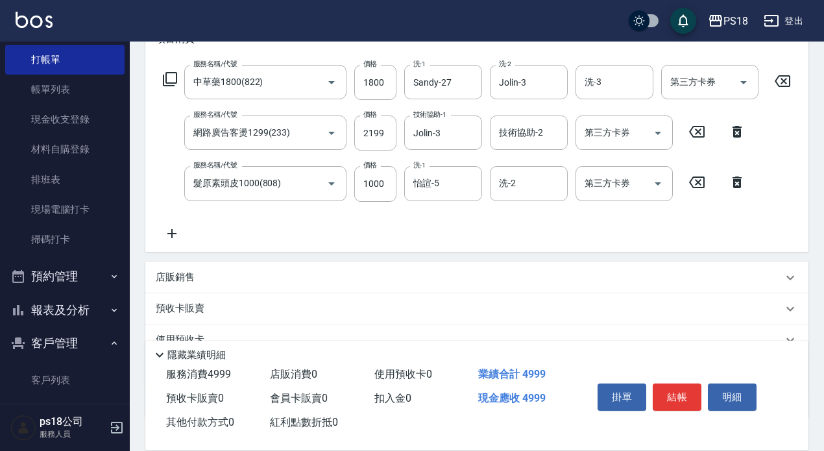
drag, startPoint x: 173, startPoint y: 230, endPoint x: 221, endPoint y: 230, distance: 48.0
click at [204, 230] on div "服務名稱/代號 中草藥1800(822) 服務名稱/代號 價格 1800 價格 洗-1 Sandy-27 洗-1 洗-2 Jolin-3 洗-2 洗-3 洗-…" at bounding box center [477, 153] width 643 height 176
click at [172, 228] on icon at bounding box center [172, 234] width 32 height 16
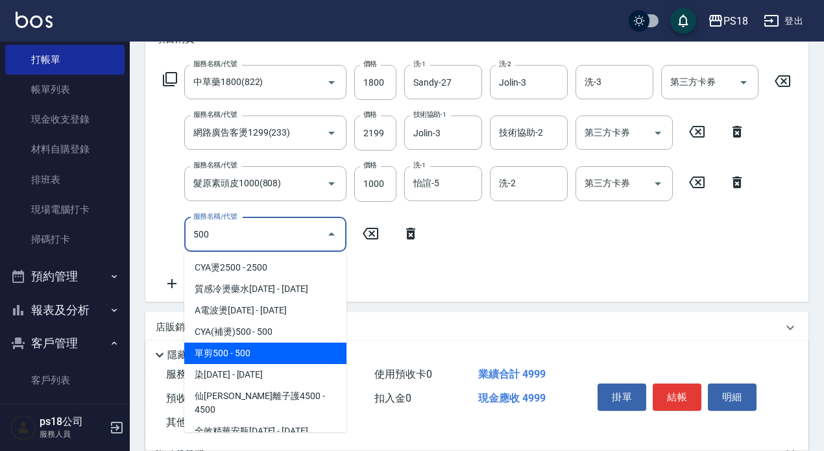
click at [259, 357] on span "單剪500 - 500" at bounding box center [265, 353] width 162 height 21
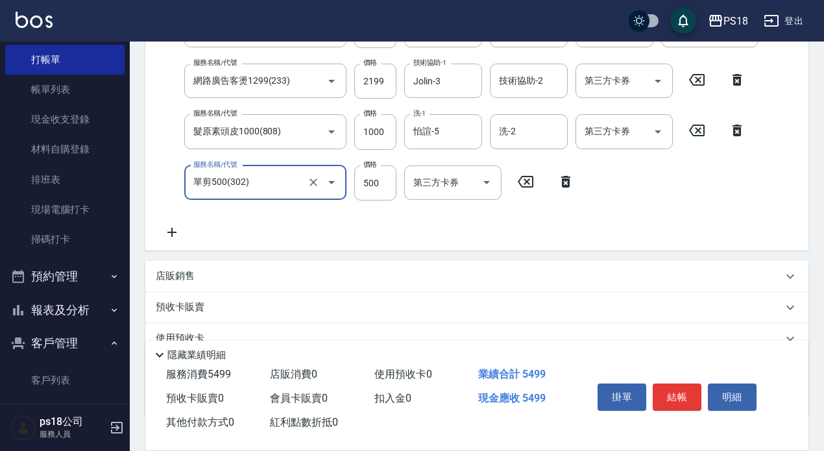
scroll to position [348, 0]
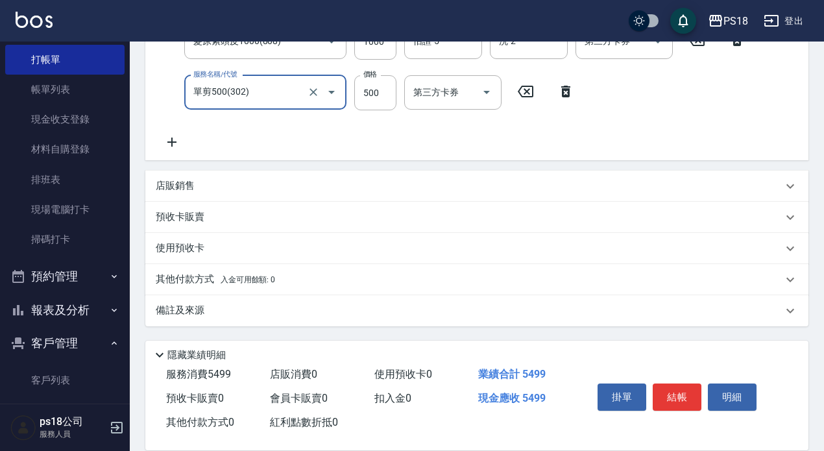
type input "單剪500(302)"
click at [200, 277] on p "其他付款方式 入金可用餘額: 0" at bounding box center [215, 279] width 119 height 14
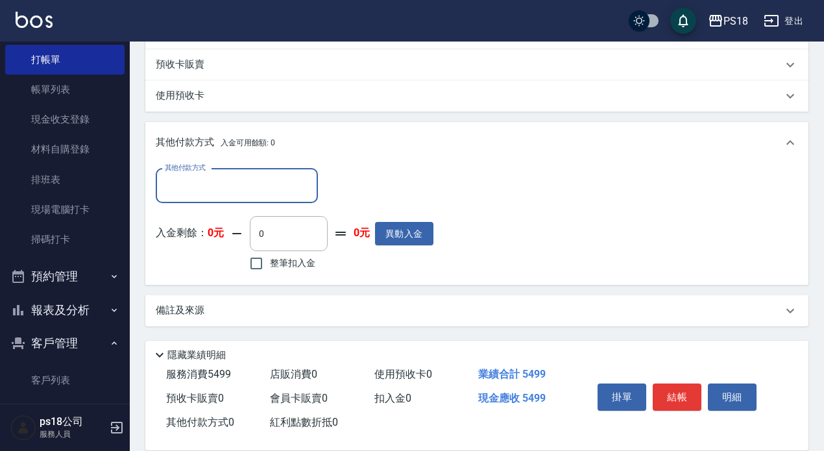
scroll to position [500, 0]
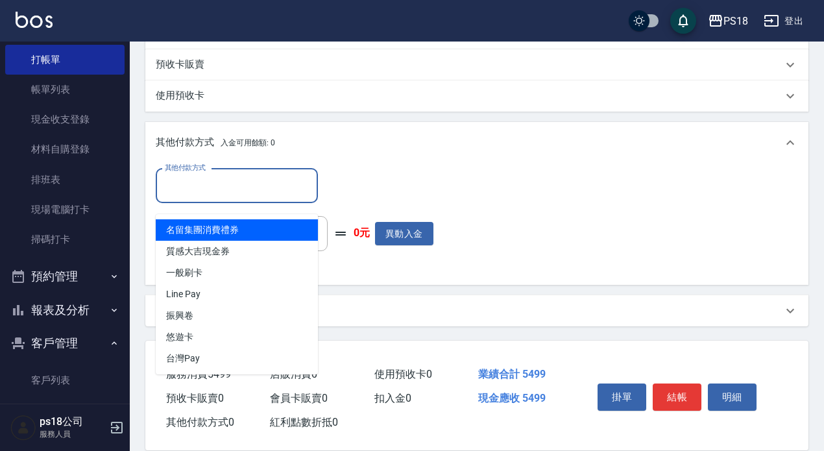
click at [212, 186] on input "其他付款方式" at bounding box center [237, 186] width 151 height 23
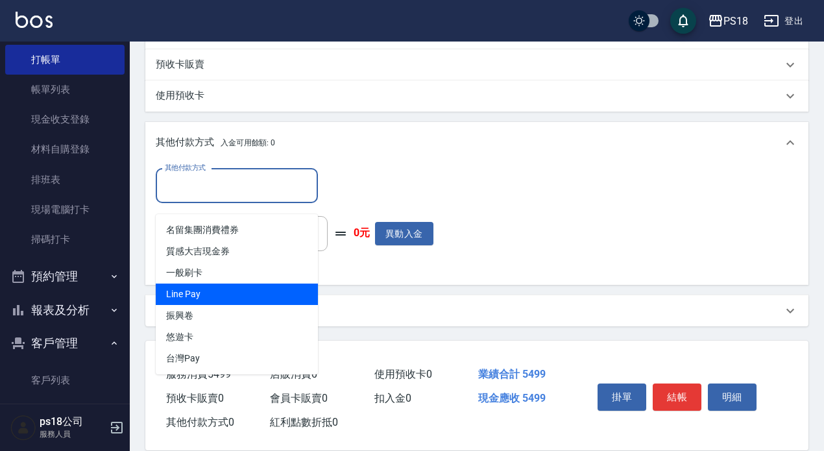
click at [212, 284] on span "Line Pay" at bounding box center [237, 294] width 162 height 21
type input "Line Pay"
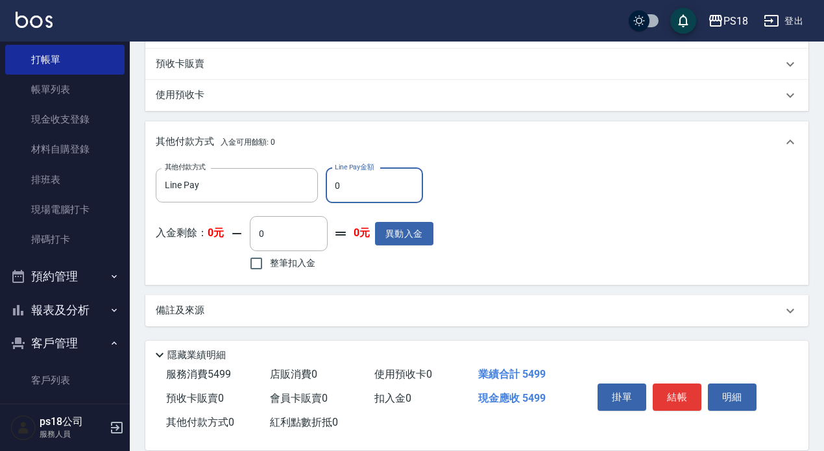
click at [334, 188] on input "0" at bounding box center [374, 185] width 97 height 35
click at [374, 186] on input "5490" at bounding box center [374, 185] width 97 height 35
type input "5499"
click at [681, 387] on button "結帳" at bounding box center [677, 396] width 49 height 27
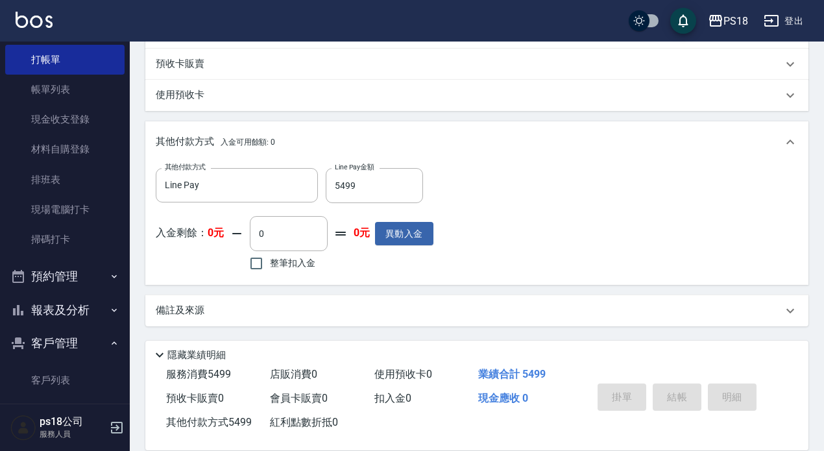
type input "2025/09/11 19:59"
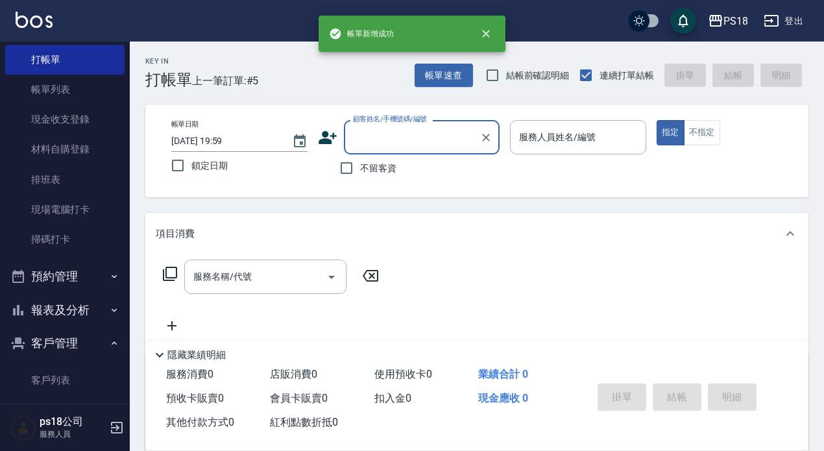
scroll to position [0, 0]
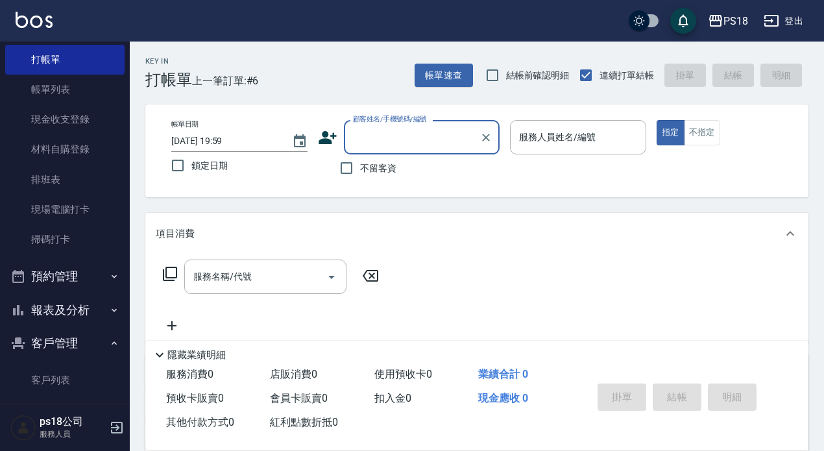
drag, startPoint x: 346, startPoint y: 171, endPoint x: 441, endPoint y: 165, distance: 94.3
click at [351, 169] on input "不留客資" at bounding box center [346, 167] width 27 height 27
checkbox input "true"
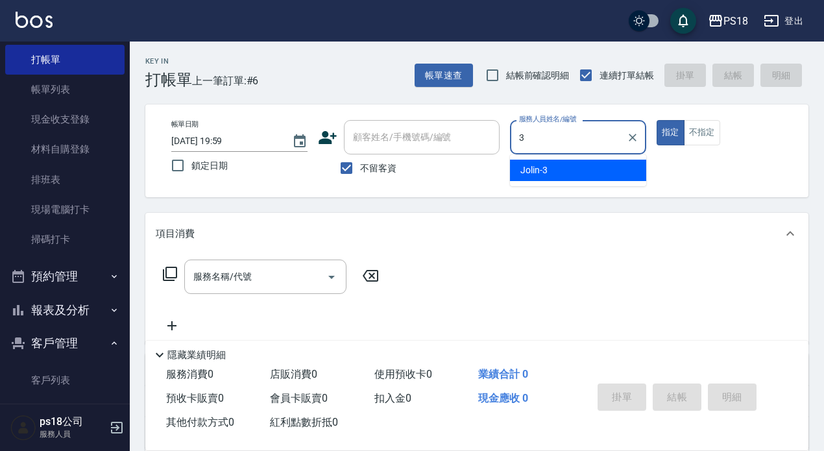
click at [528, 173] on span "Jolin -3" at bounding box center [533, 170] width 27 height 14
type input "Jolin-3"
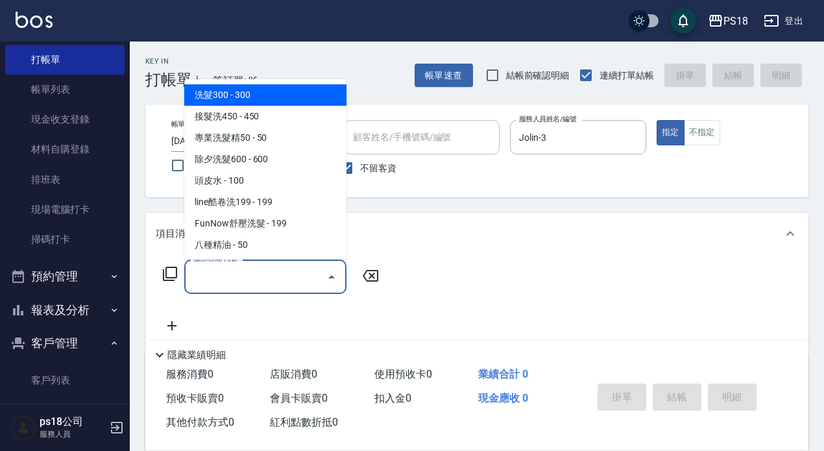
click at [226, 274] on div "服務名稱/代號 服務名稱/代號" at bounding box center [265, 277] width 162 height 34
type input "＿"
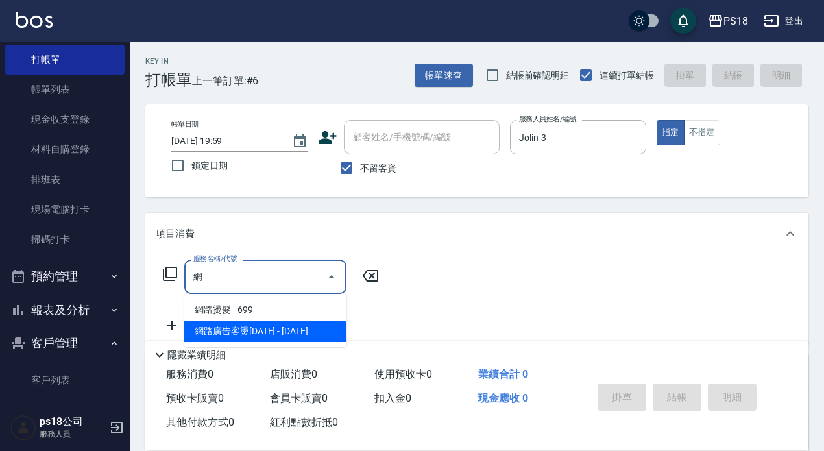
click at [274, 332] on span "網路廣告客燙1299 - 1299" at bounding box center [265, 331] width 162 height 21
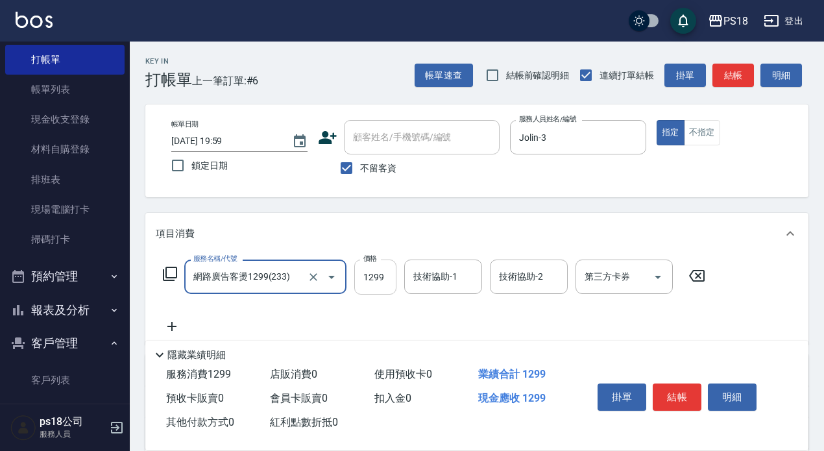
type input "網路廣告客燙1299(233)"
click at [379, 282] on input "1299" at bounding box center [375, 277] width 42 height 35
type input "1899"
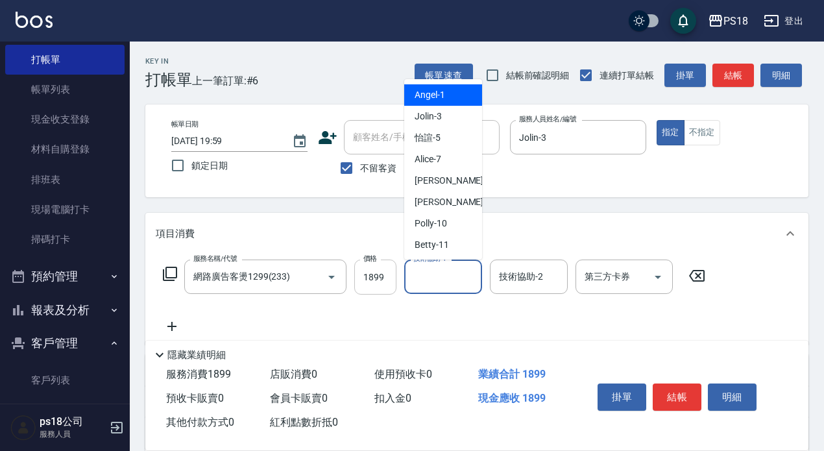
drag, startPoint x: 417, startPoint y: 280, endPoint x: 396, endPoint y: 284, distance: 21.9
click at [417, 280] on input "技術協助-1" at bounding box center [443, 276] width 66 height 23
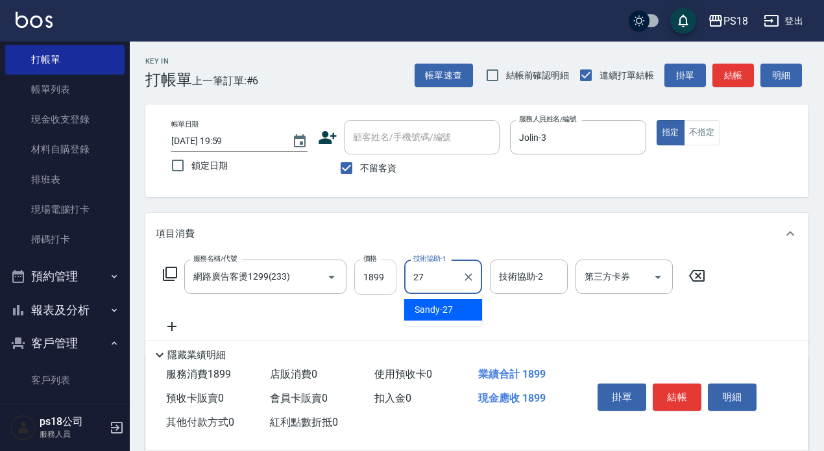
type input "Sandy-27"
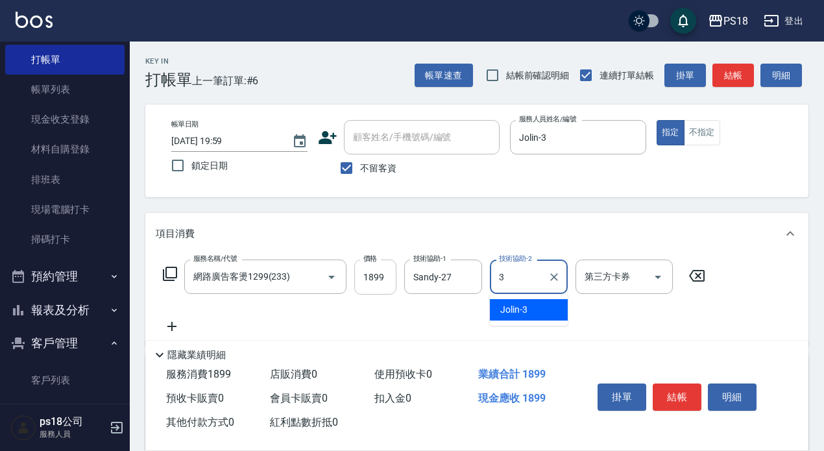
type input "Jolin-3"
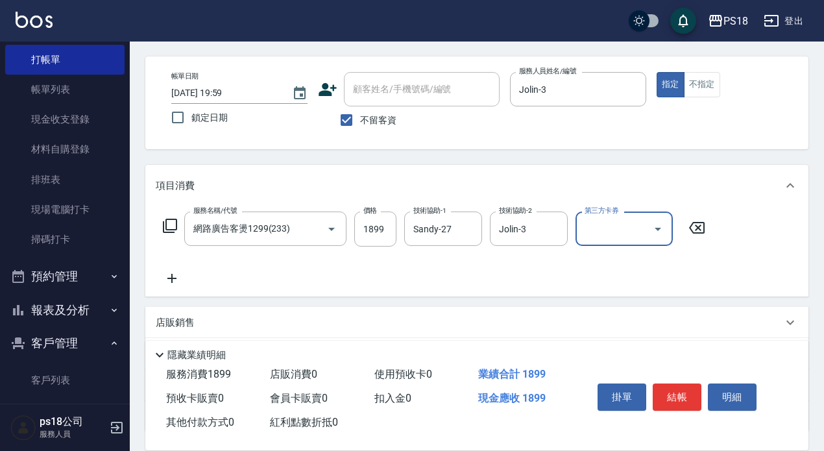
scroll to position [153, 0]
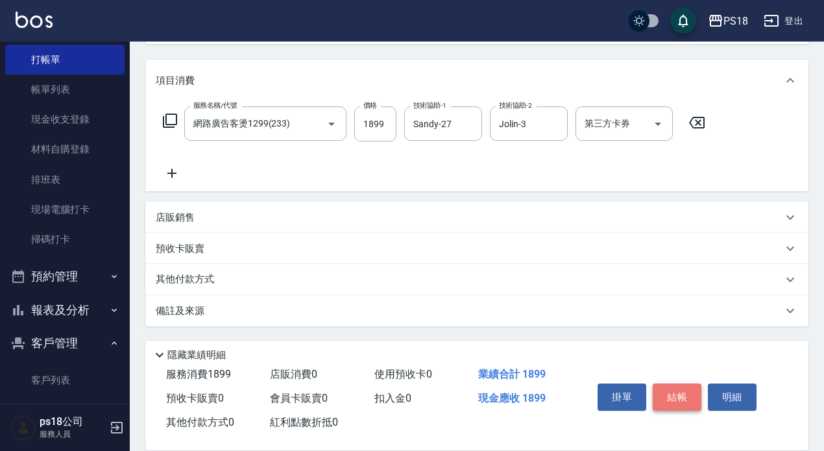
click at [676, 390] on button "結帳" at bounding box center [677, 396] width 49 height 27
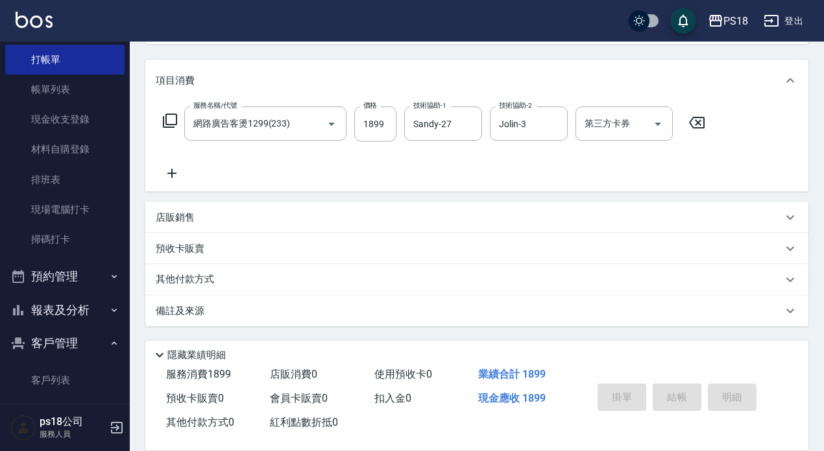
type input "2025/09/11 20:00"
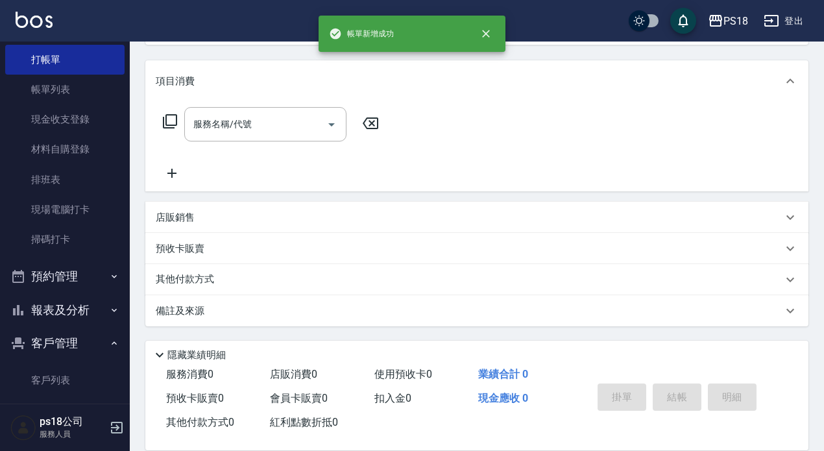
scroll to position [0, 0]
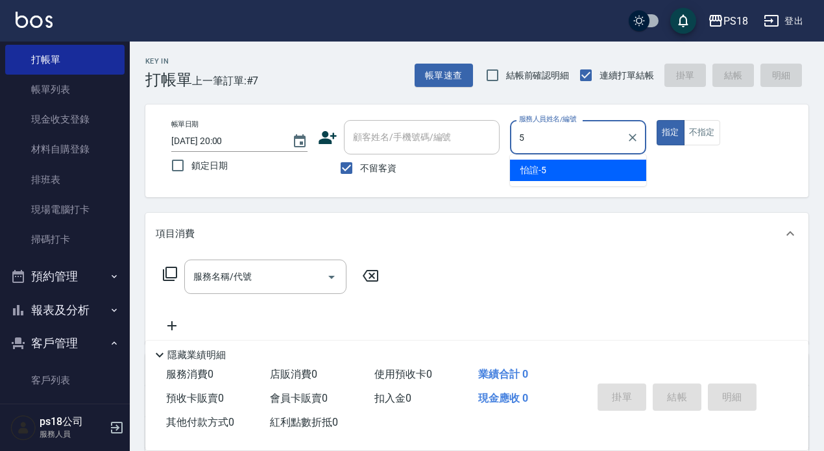
click at [542, 171] on span "怡諠 -5" at bounding box center [533, 170] width 26 height 14
type input "怡諠-5"
drag, startPoint x: 204, startPoint y: 278, endPoint x: 161, endPoint y: 273, distance: 43.1
click at [202, 278] on div "服務名稱/代號 服務名稱/代號" at bounding box center [265, 277] width 162 height 34
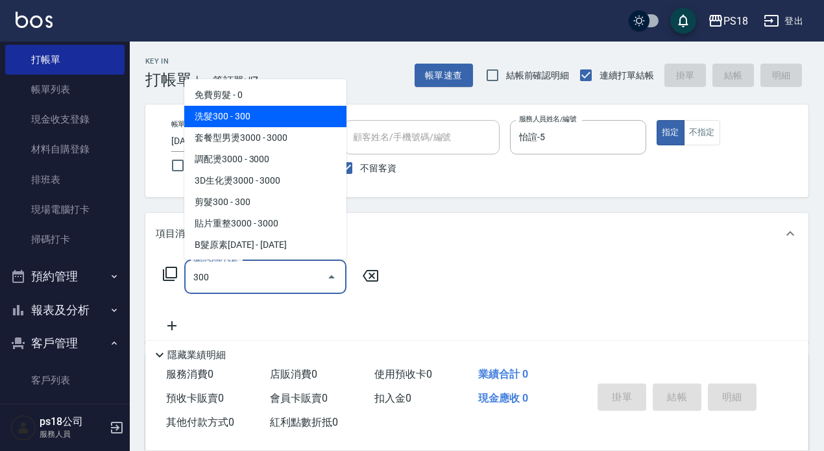
click at [217, 115] on span "洗髮300 - 300" at bounding box center [265, 116] width 162 height 21
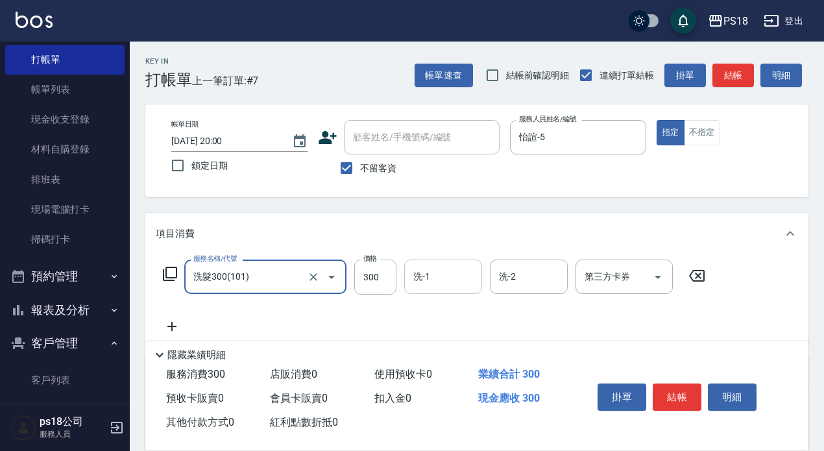
type input "洗髮300(101)"
click at [432, 278] on input "洗-1" at bounding box center [443, 276] width 66 height 23
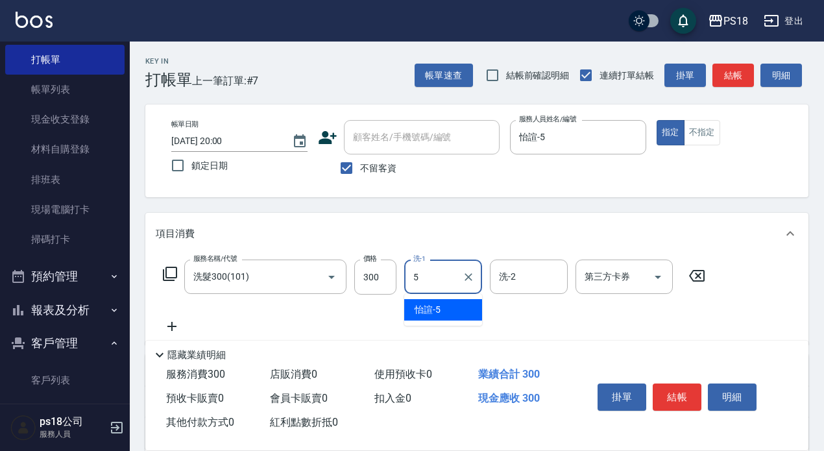
click at [442, 311] on div "怡諠 -5" at bounding box center [443, 309] width 78 height 21
type input "怡諠-5"
click at [674, 385] on button "結帳" at bounding box center [677, 396] width 49 height 27
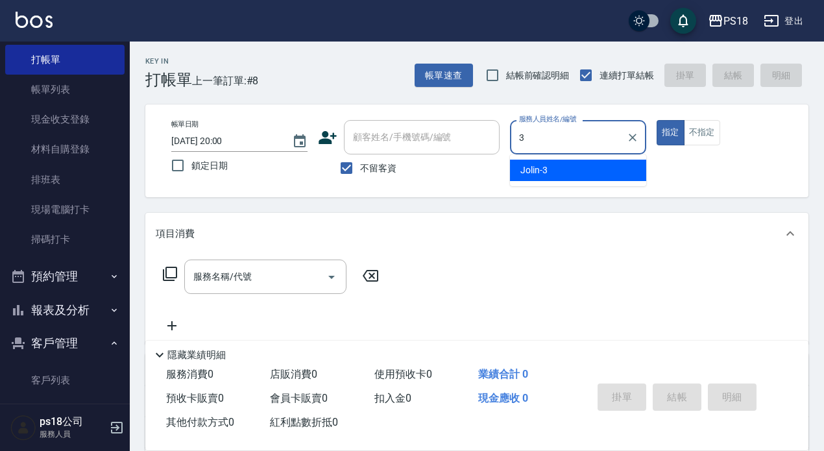
click at [534, 171] on span "Jolin -3" at bounding box center [533, 170] width 27 height 14
click at [188, 276] on div "服務名稱/代號" at bounding box center [265, 277] width 162 height 34
type input "Jolin-3"
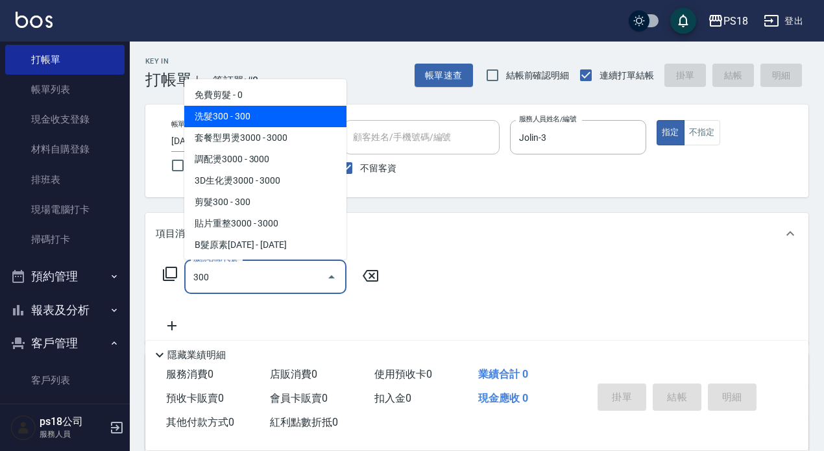
click at [258, 110] on span "洗髮300 - 300" at bounding box center [265, 116] width 162 height 21
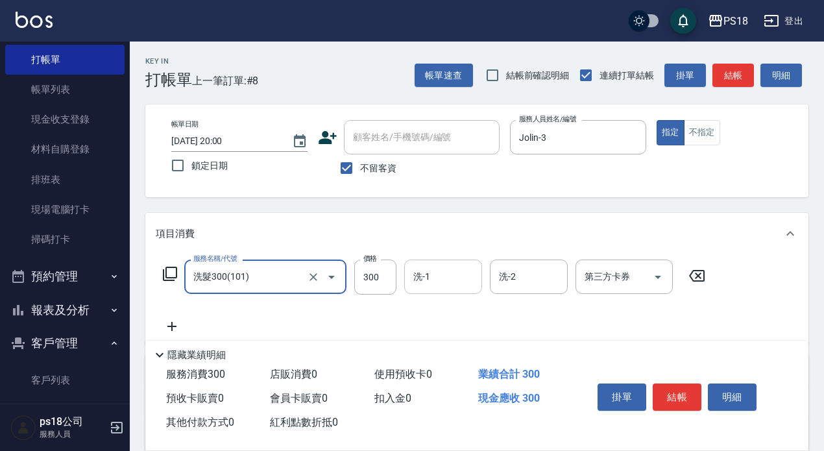
type input "洗髮300(101)"
click at [429, 274] on div "洗-1 洗-1" at bounding box center [443, 277] width 78 height 34
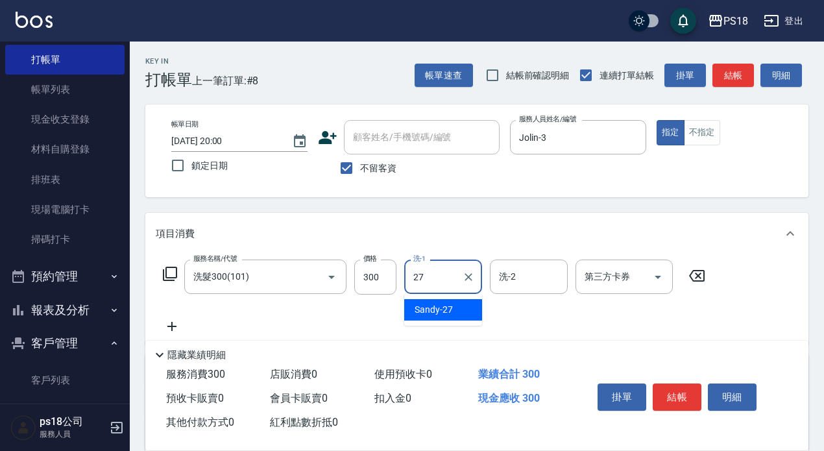
drag, startPoint x: 466, startPoint y: 309, endPoint x: 540, endPoint y: 325, distance: 76.4
click at [466, 309] on div "Sandy -27" at bounding box center [443, 309] width 78 height 21
type input "Sandy-27"
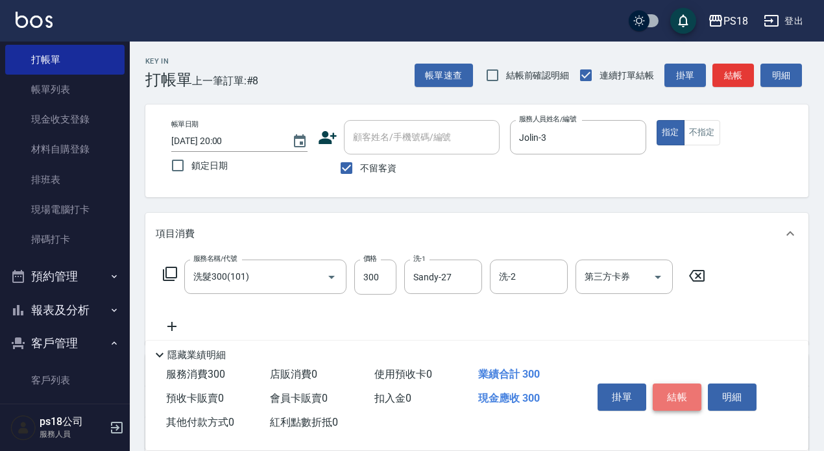
click at [681, 383] on button "結帳" at bounding box center [677, 396] width 49 height 27
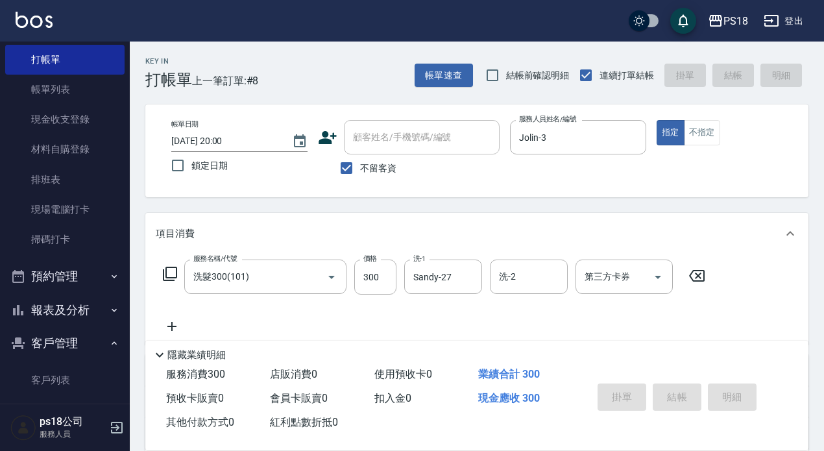
type input "2025/09/11 20:01"
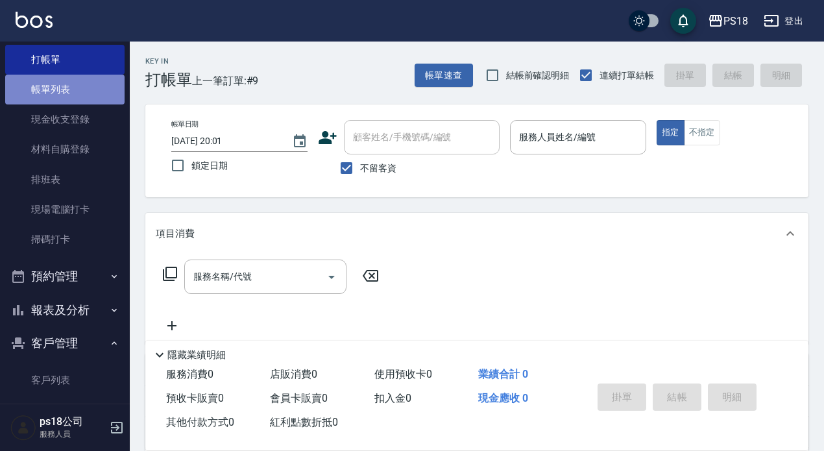
click at [67, 86] on link "帳單列表" at bounding box center [64, 90] width 119 height 30
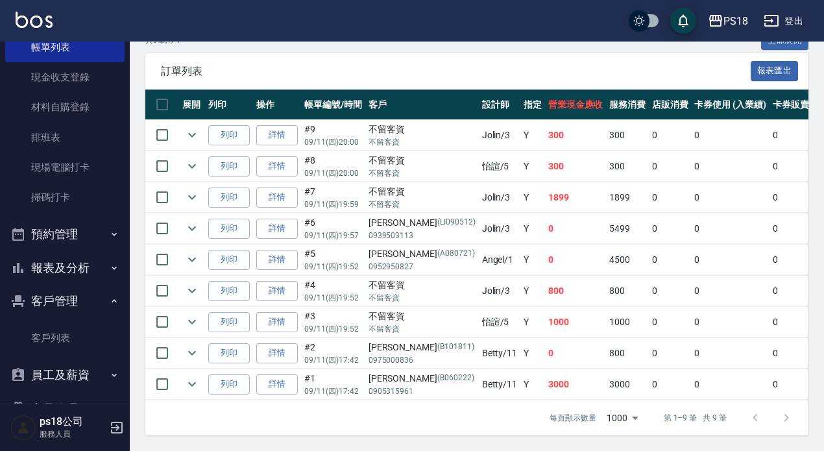
scroll to position [106, 0]
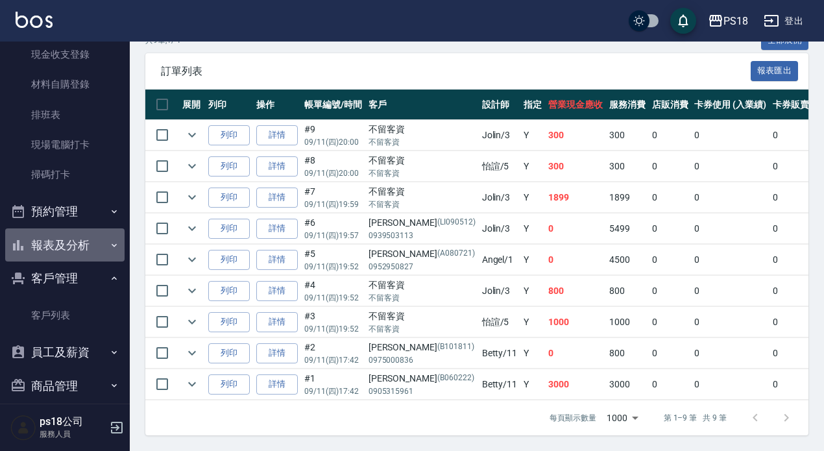
click at [73, 241] on button "報表及分析" at bounding box center [64, 245] width 119 height 34
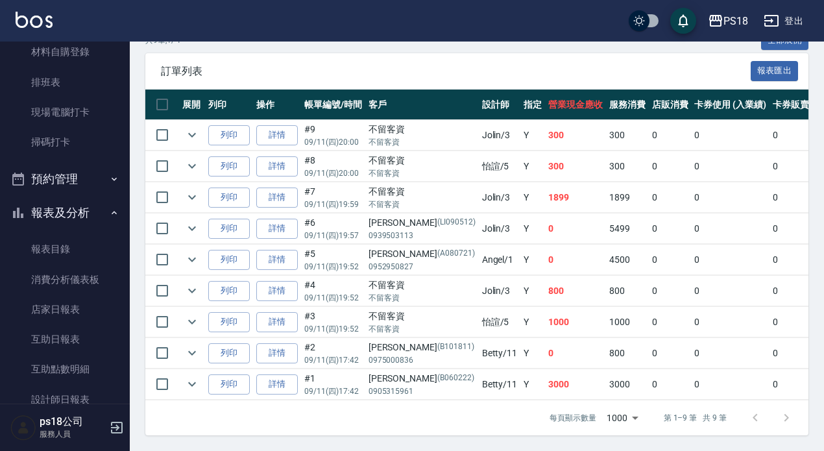
scroll to position [171, 0]
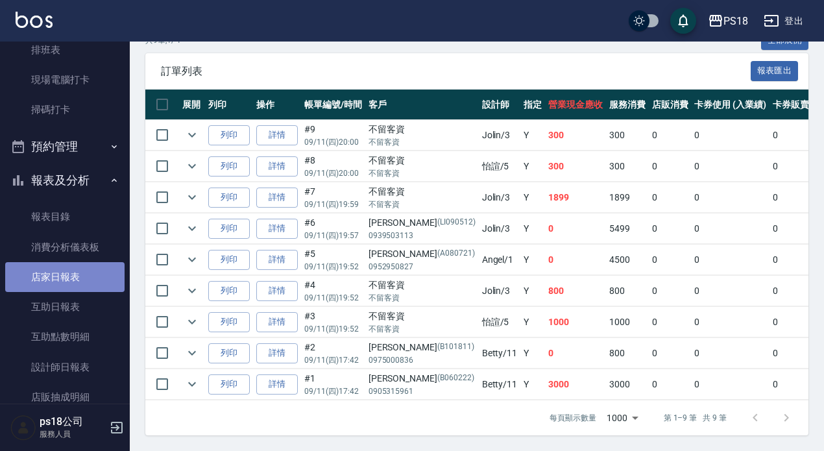
click at [66, 276] on link "店家日報表" at bounding box center [64, 277] width 119 height 30
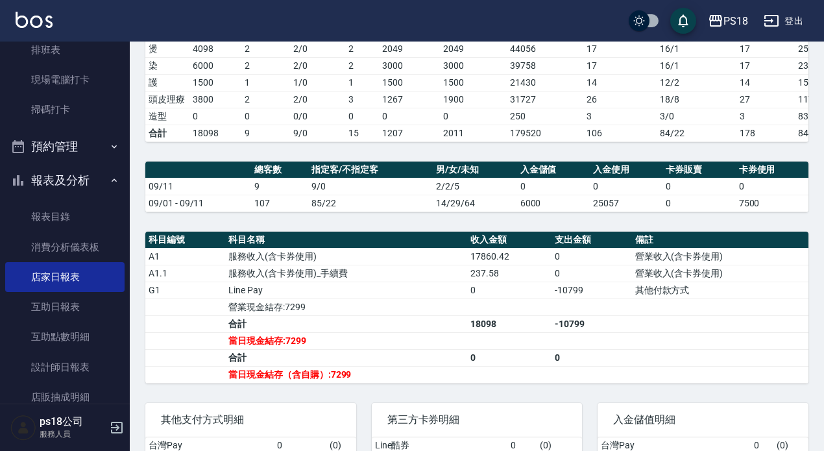
scroll to position [260, 0]
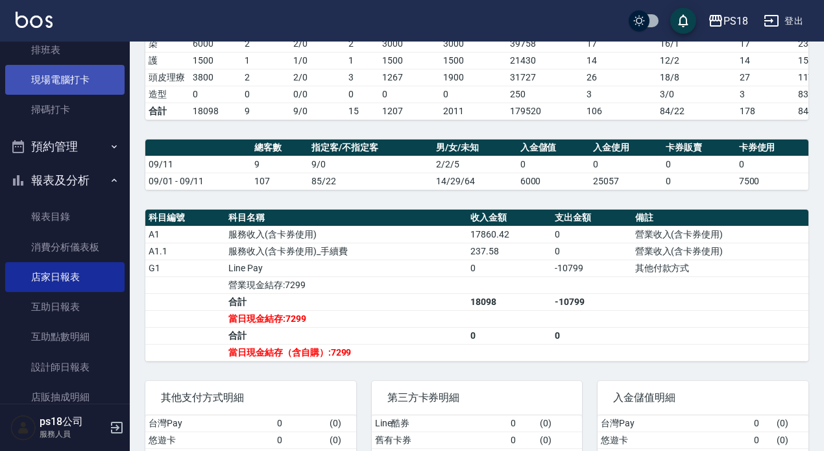
click at [61, 75] on link "現場電腦打卡" at bounding box center [64, 80] width 119 height 30
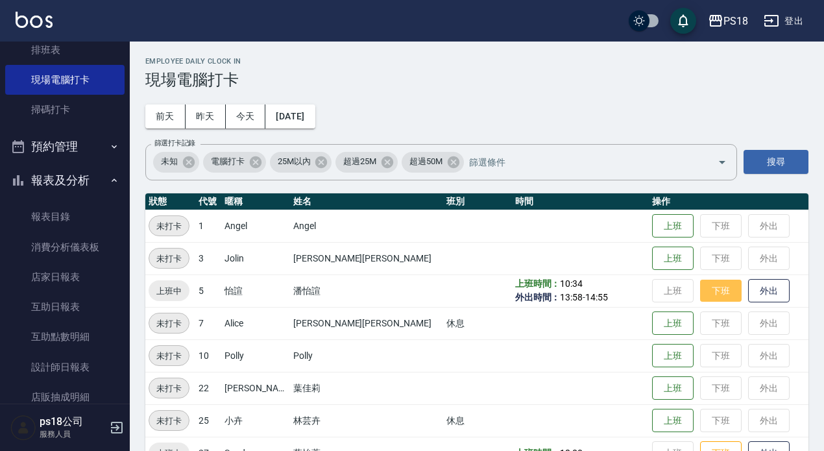
click at [700, 291] on button "下班" at bounding box center [721, 291] width 42 height 23
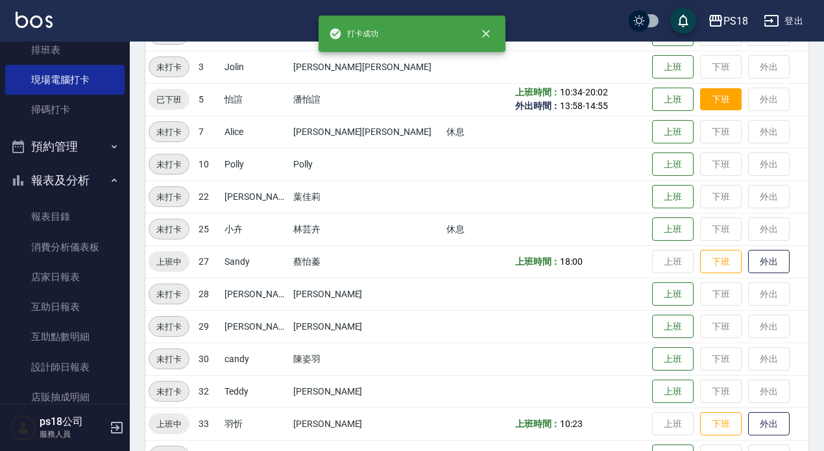
scroll to position [195, 0]
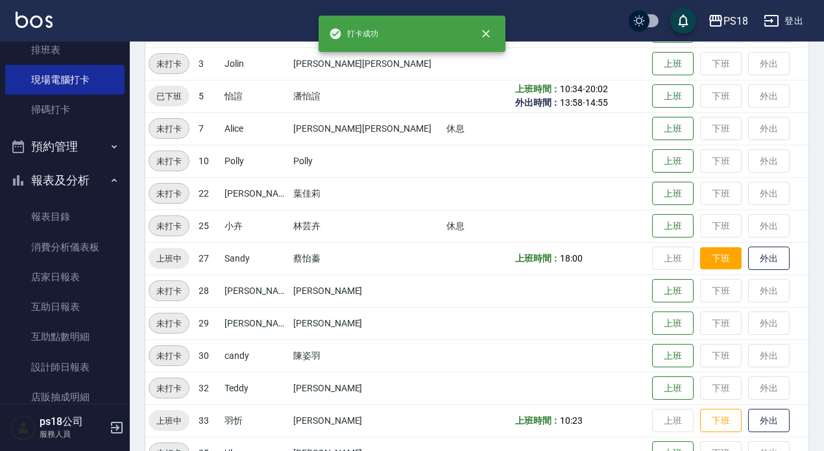
click at [700, 254] on button "下班" at bounding box center [721, 258] width 42 height 23
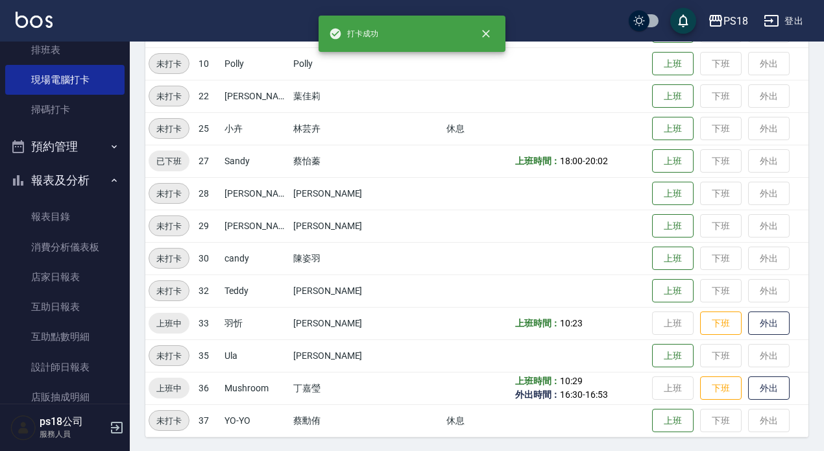
scroll to position [294, 0]
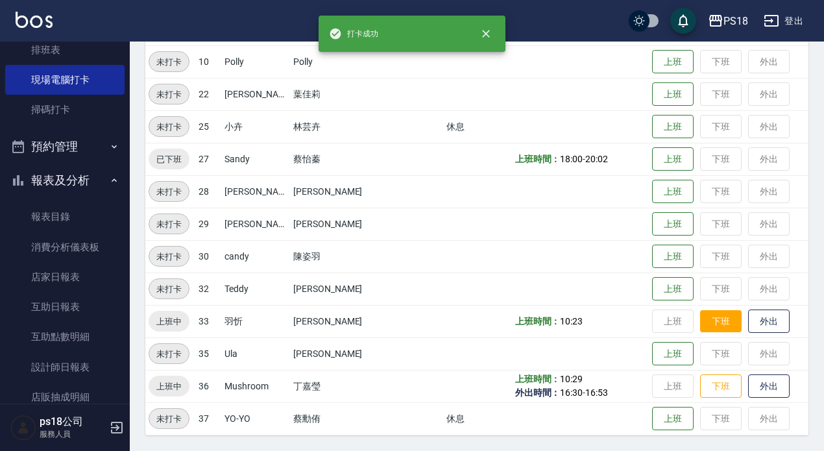
click at [700, 322] on button "下班" at bounding box center [721, 321] width 42 height 23
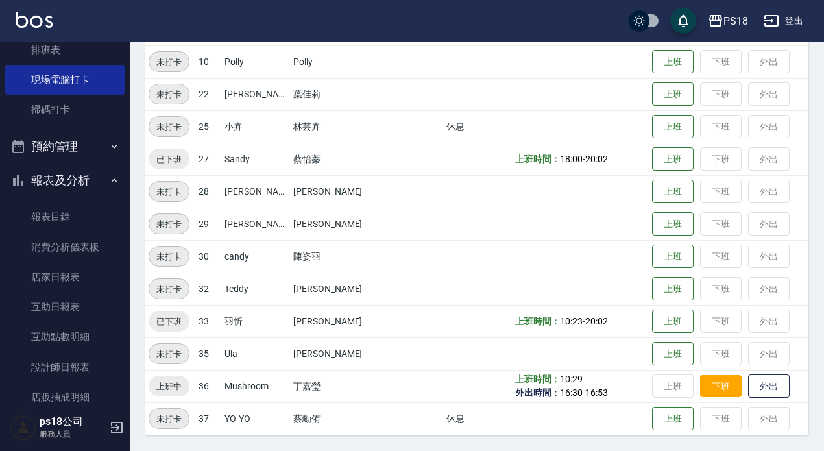
click at [700, 386] on button "下班" at bounding box center [721, 386] width 42 height 23
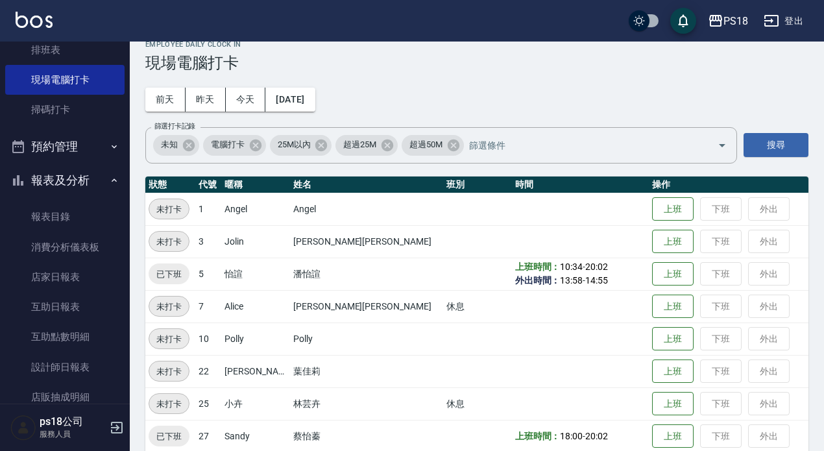
scroll to position [0, 0]
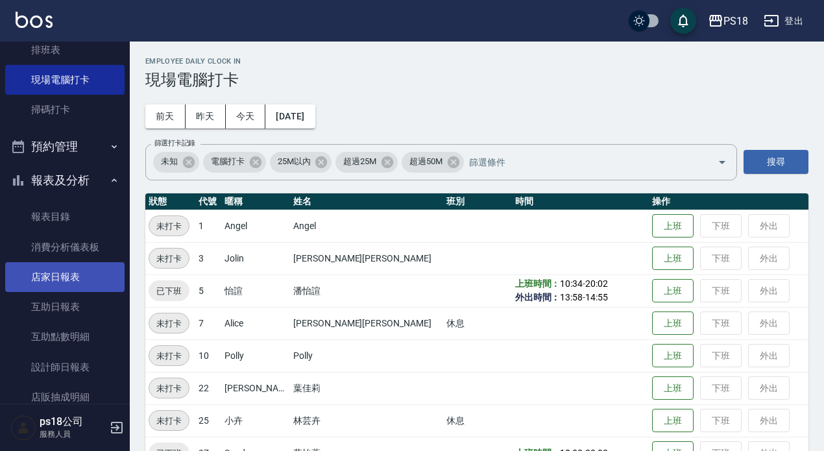
click at [66, 278] on link "店家日報表" at bounding box center [64, 277] width 119 height 30
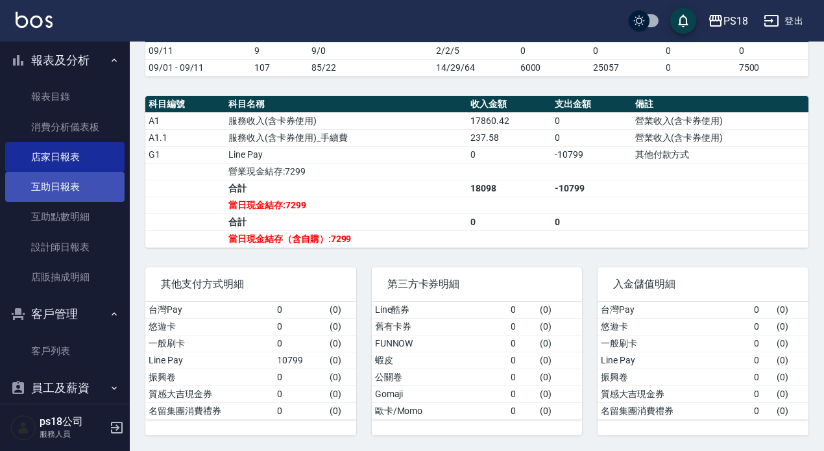
scroll to position [300, 0]
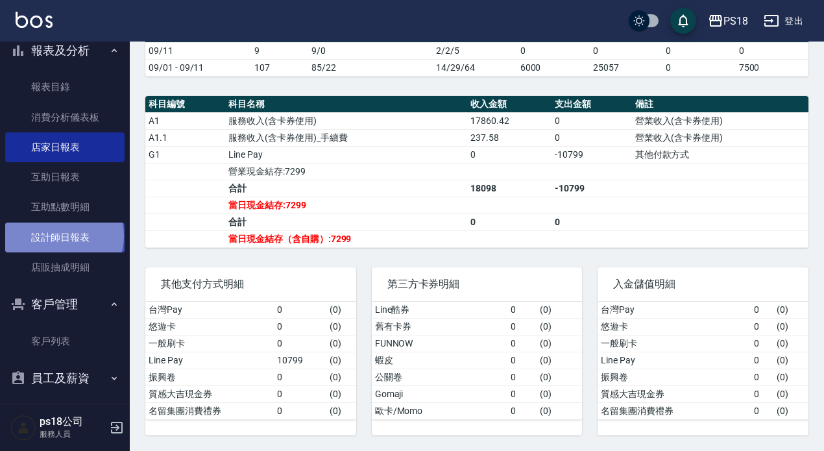
click at [63, 236] on link "設計師日報表" at bounding box center [64, 238] width 119 height 30
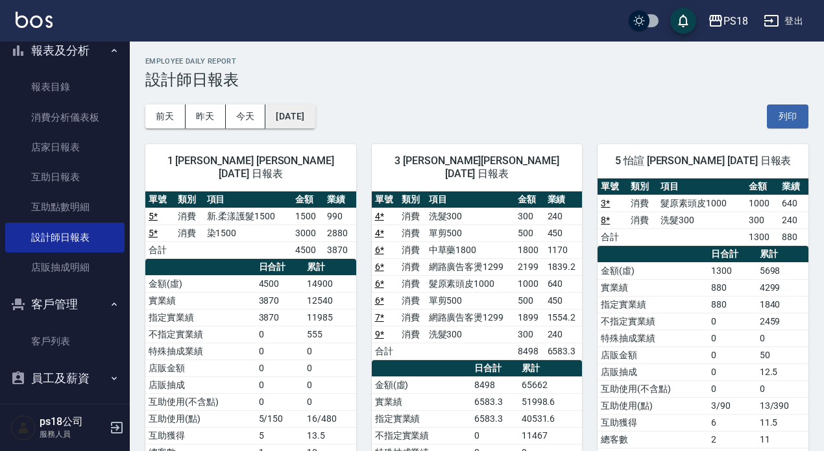
click at [315, 114] on button "[DATE]" at bounding box center [289, 116] width 49 height 24
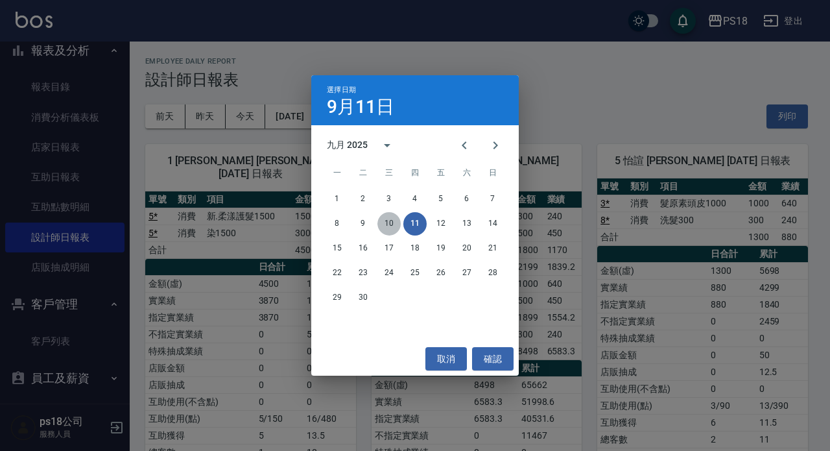
click at [390, 226] on button "10" at bounding box center [389, 223] width 23 height 23
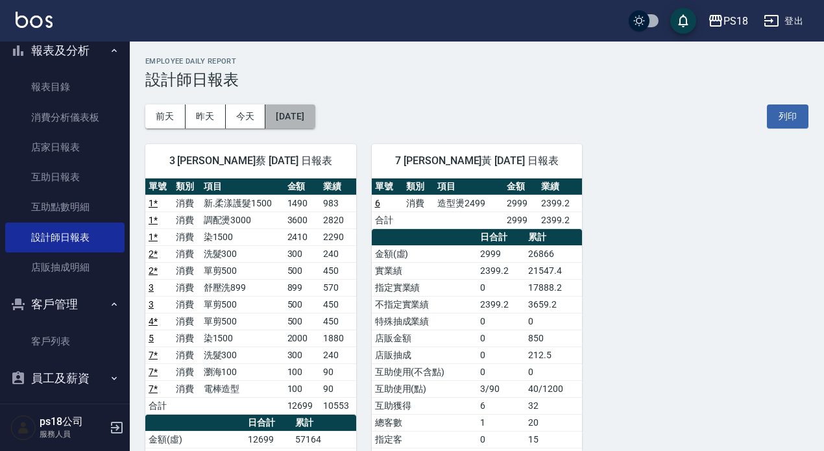
click at [315, 112] on button "2025/09/10" at bounding box center [289, 116] width 49 height 24
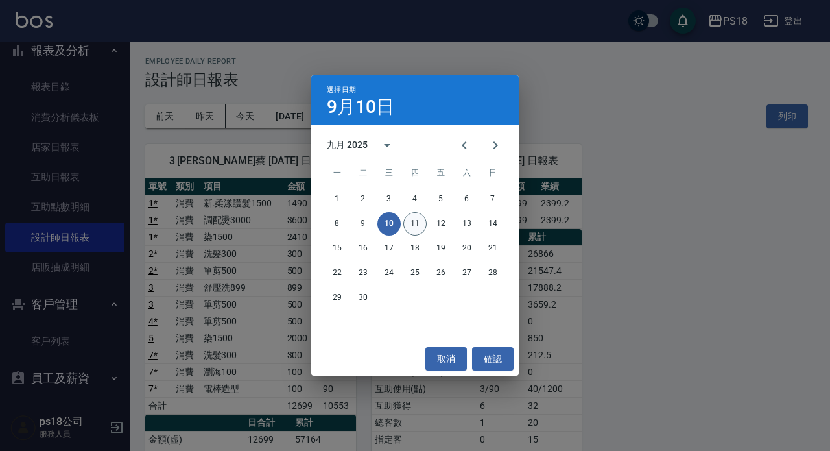
click at [415, 227] on button "11" at bounding box center [415, 223] width 23 height 23
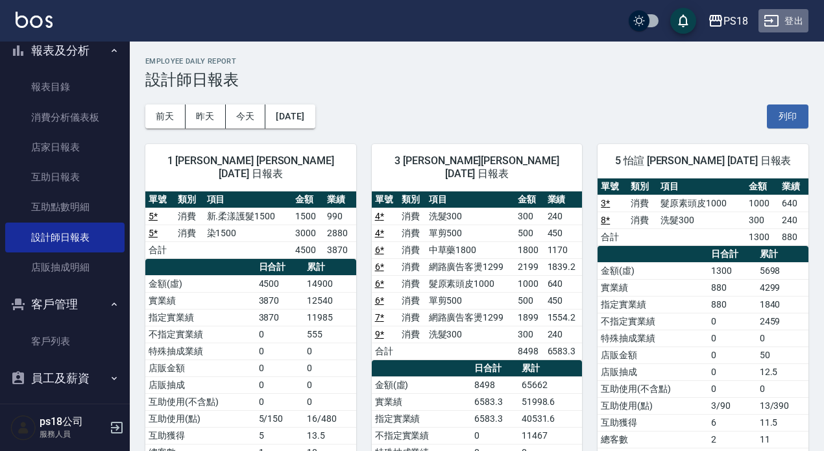
click at [797, 20] on button "登出" at bounding box center [783, 21] width 50 height 24
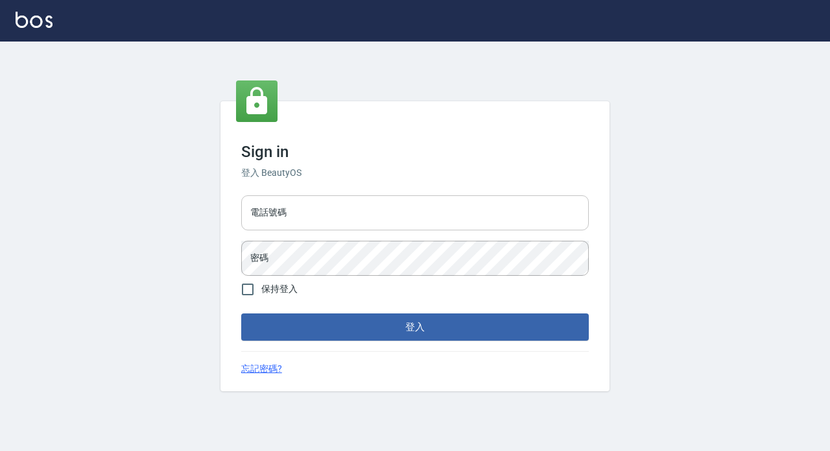
click at [316, 217] on input "電話號碼" at bounding box center [415, 212] width 348 height 35
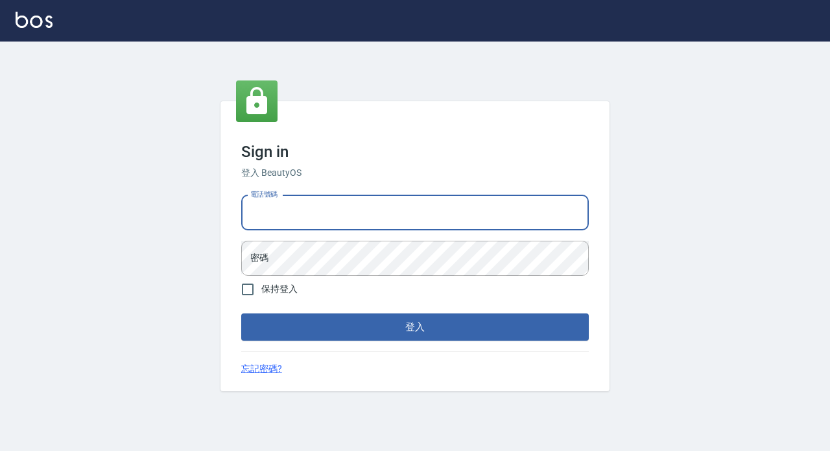
type input "0933473141"
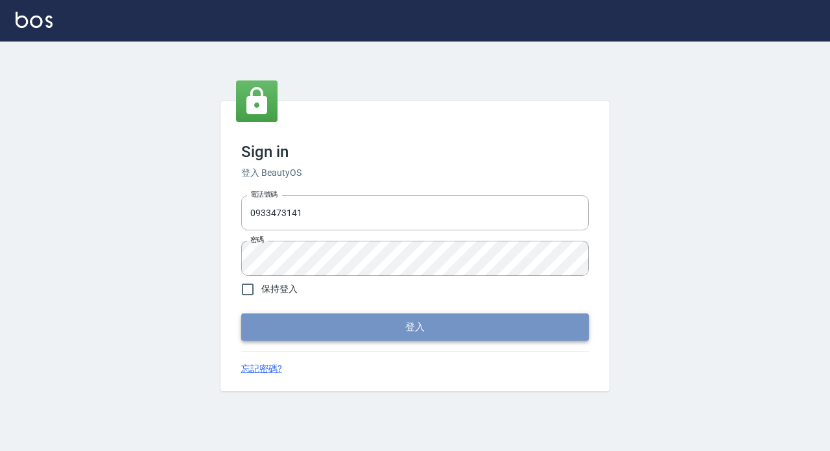
click at [357, 328] on button "登入" at bounding box center [415, 326] width 348 height 27
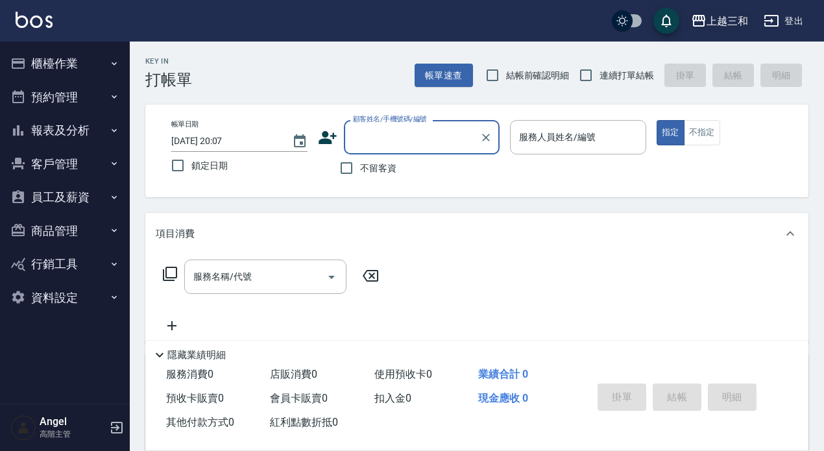
click at [738, 16] on div "上越三和" at bounding box center [728, 21] width 42 height 16
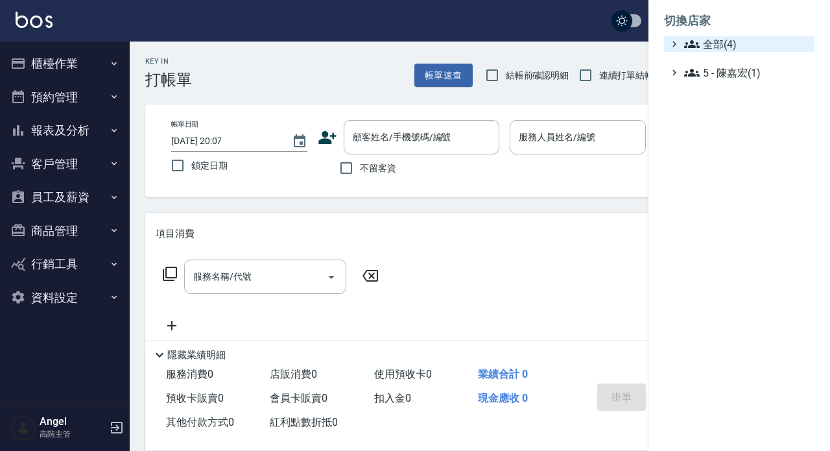
click at [745, 43] on span "全部(4)" at bounding box center [746, 44] width 125 height 16
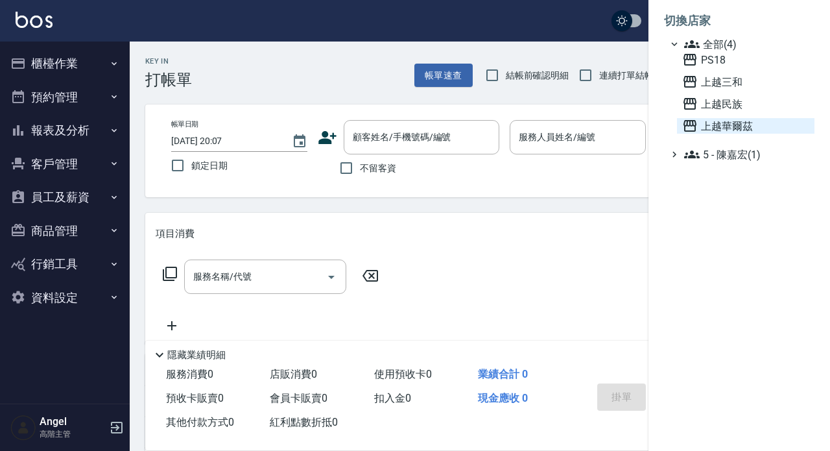
click at [745, 125] on span "上越華爾茲" at bounding box center [746, 126] width 127 height 16
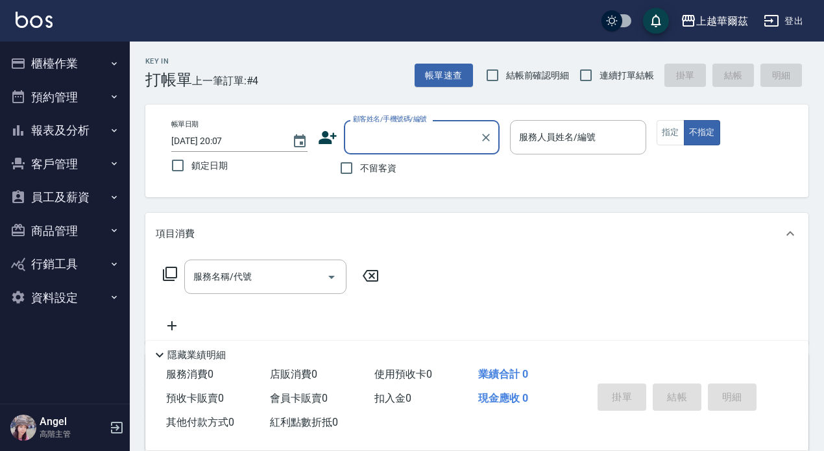
click at [70, 129] on button "報表及分析" at bounding box center [64, 131] width 119 height 34
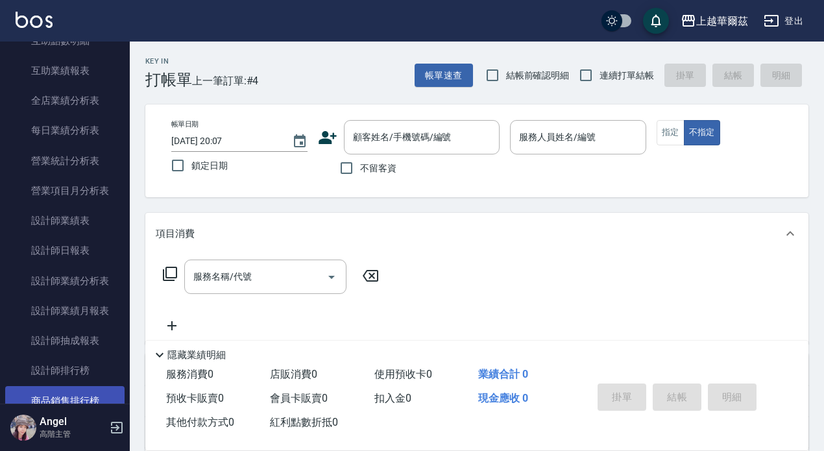
scroll to position [389, 0]
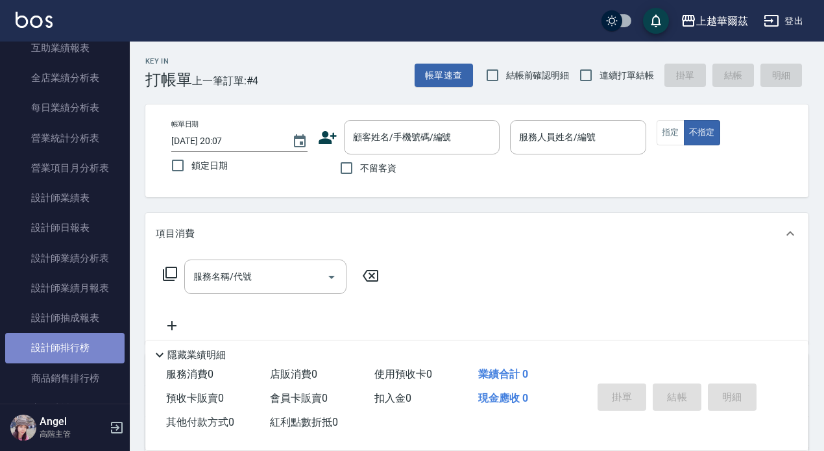
click at [89, 348] on link "設計師排行榜" at bounding box center [64, 348] width 119 height 30
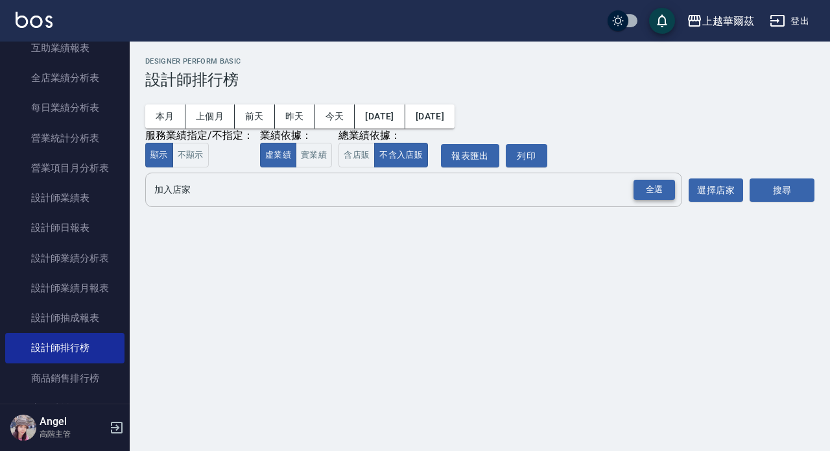
click at [659, 188] on div "全選" at bounding box center [655, 190] width 42 height 20
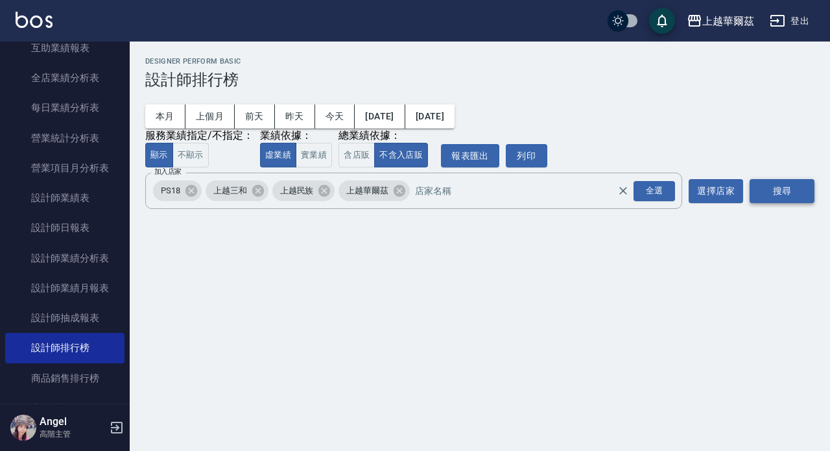
click at [784, 192] on button "搜尋" at bounding box center [782, 191] width 65 height 24
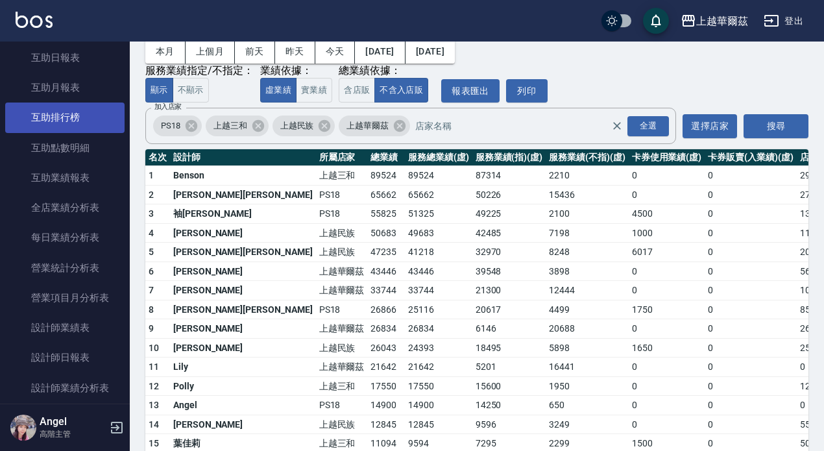
scroll to position [195, 0]
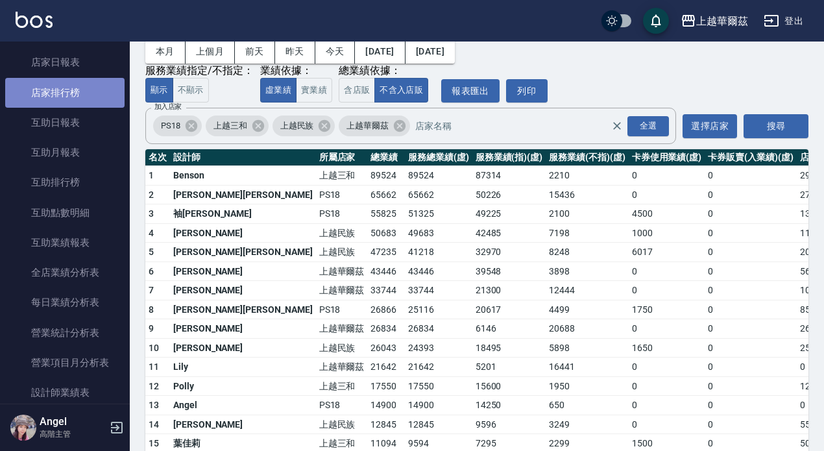
click at [67, 90] on link "店家排行榜" at bounding box center [64, 93] width 119 height 30
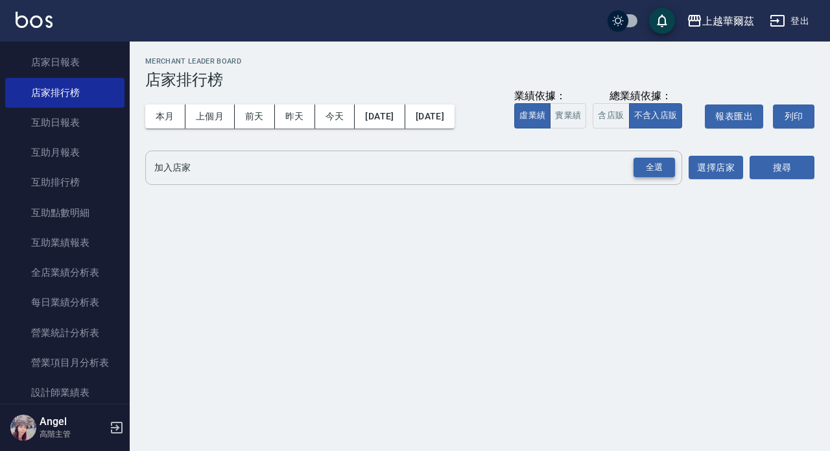
click at [652, 167] on div "全選" at bounding box center [655, 168] width 42 height 20
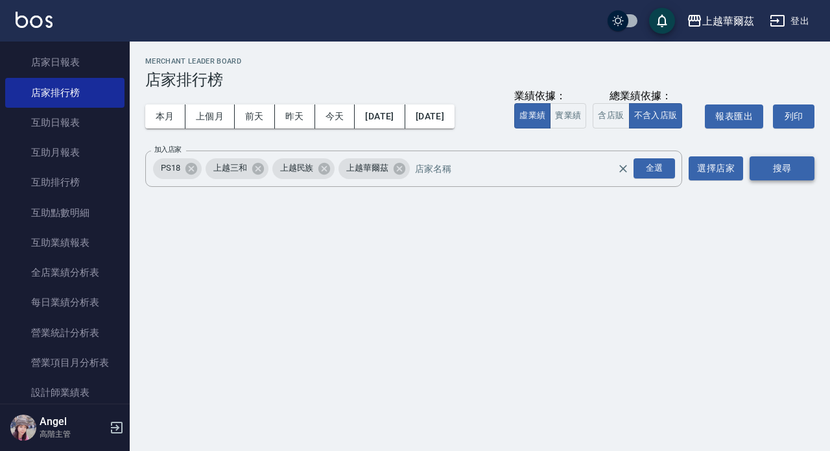
click at [787, 172] on button "搜尋" at bounding box center [782, 168] width 65 height 24
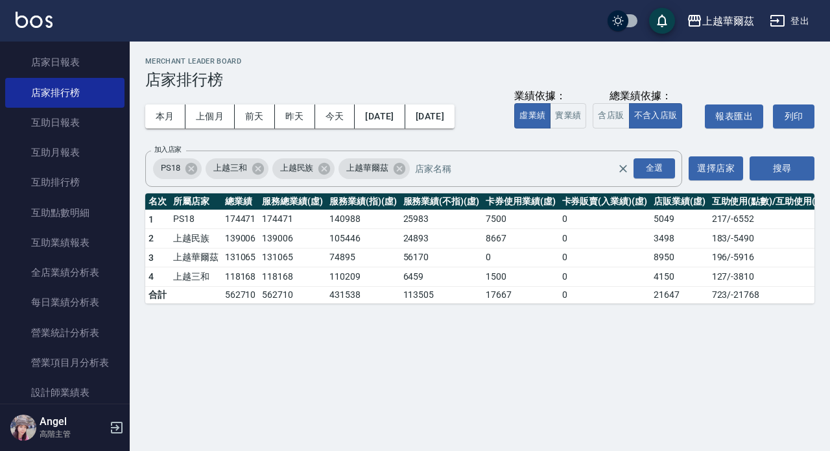
click at [805, 19] on button "登出" at bounding box center [790, 21] width 50 height 24
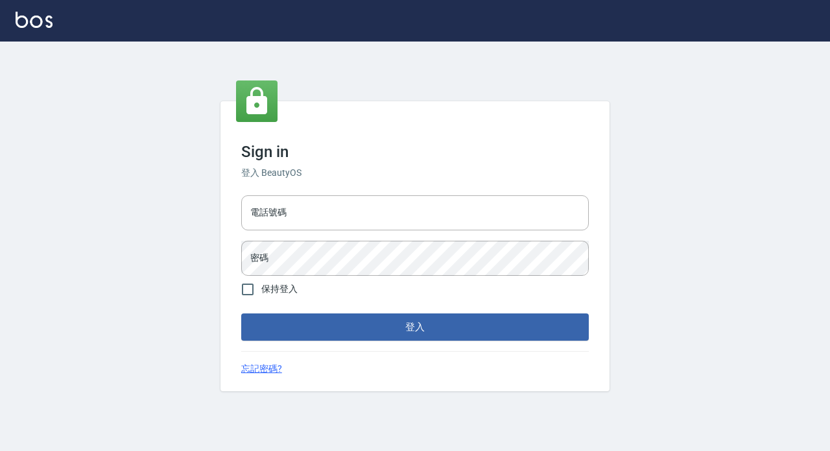
click at [285, 209] on input "電話號碼" at bounding box center [415, 212] width 348 height 35
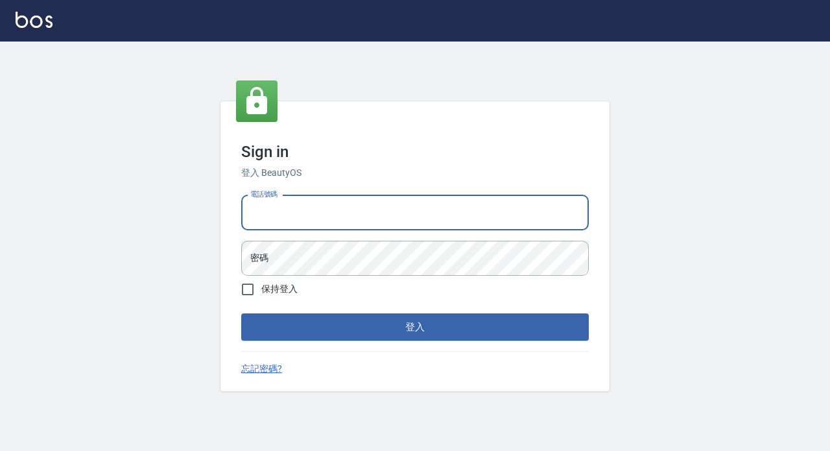
type input "89729295"
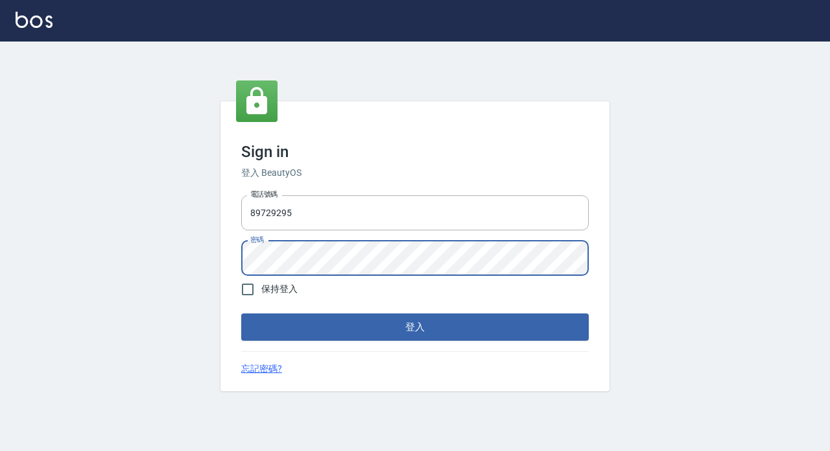
click at [428, 326] on button "登入" at bounding box center [415, 326] width 348 height 27
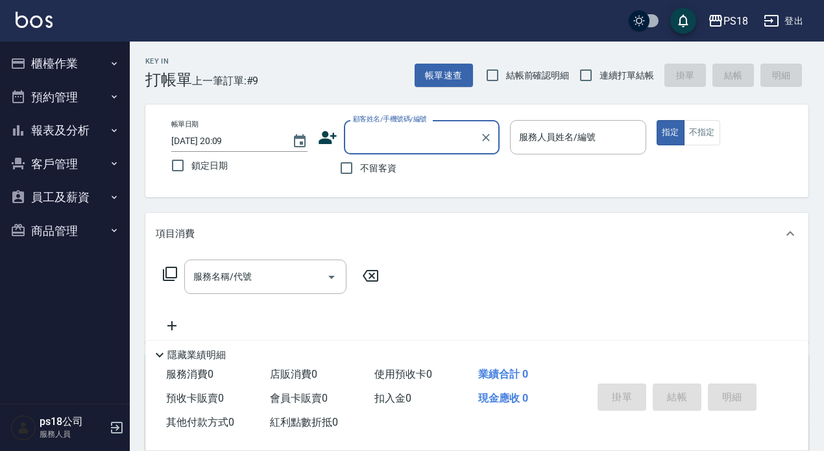
click at [72, 195] on button "員工及薪資" at bounding box center [64, 197] width 119 height 34
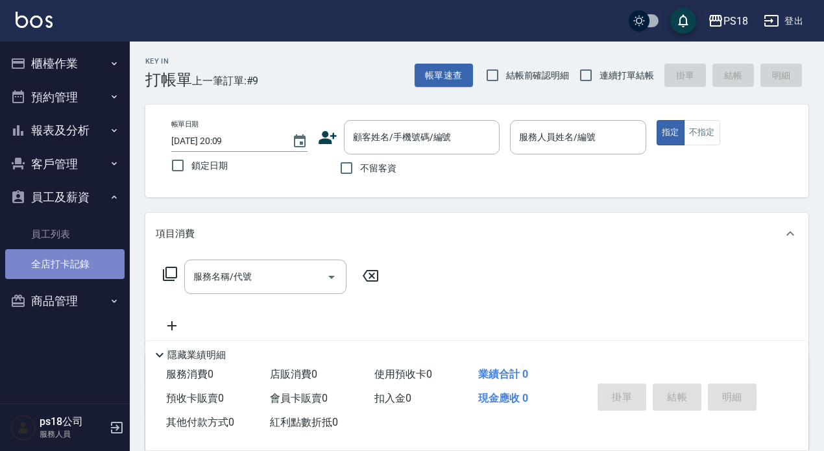
click at [83, 260] on link "全店打卡記錄" at bounding box center [64, 264] width 119 height 30
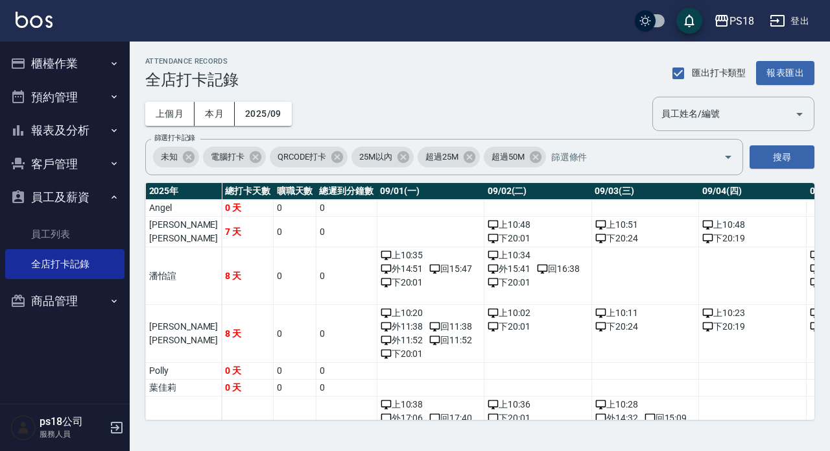
click at [71, 61] on button "櫃檯作業" at bounding box center [64, 64] width 119 height 34
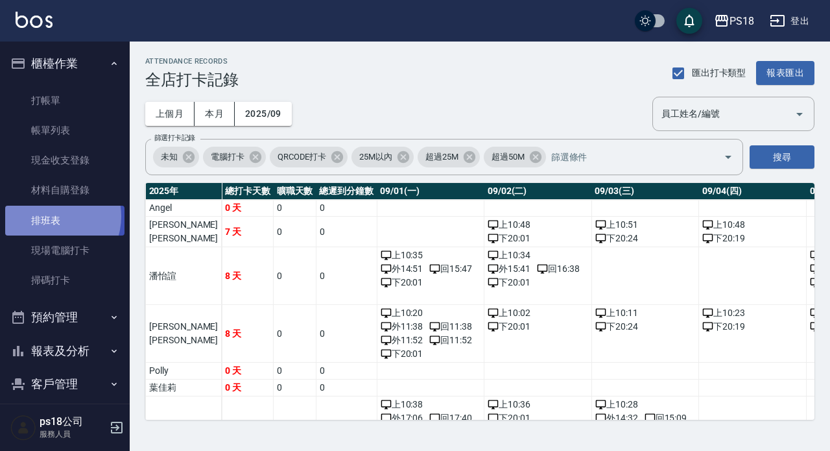
click at [53, 215] on link "排班表" at bounding box center [64, 221] width 119 height 30
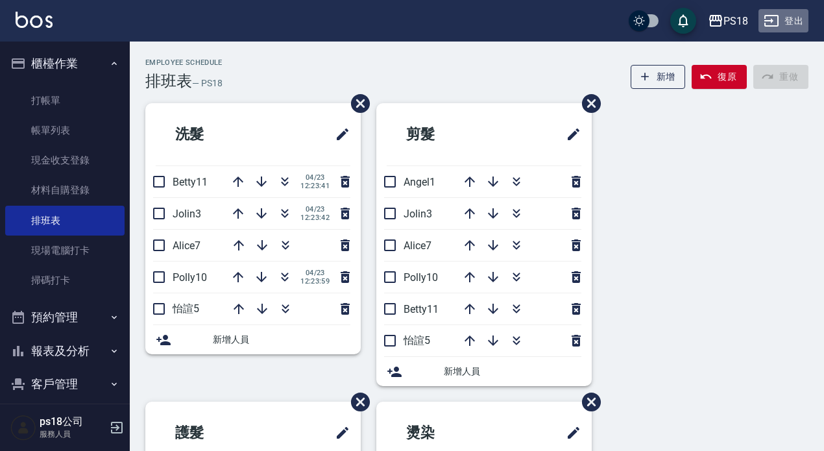
click at [795, 21] on button "登出" at bounding box center [783, 21] width 50 height 24
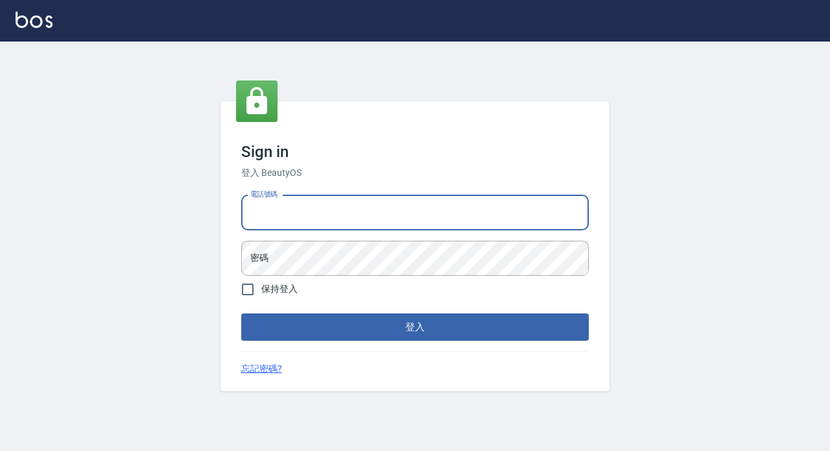
click at [321, 214] on input "電話號碼" at bounding box center [415, 212] width 348 height 35
type input "0933473141"
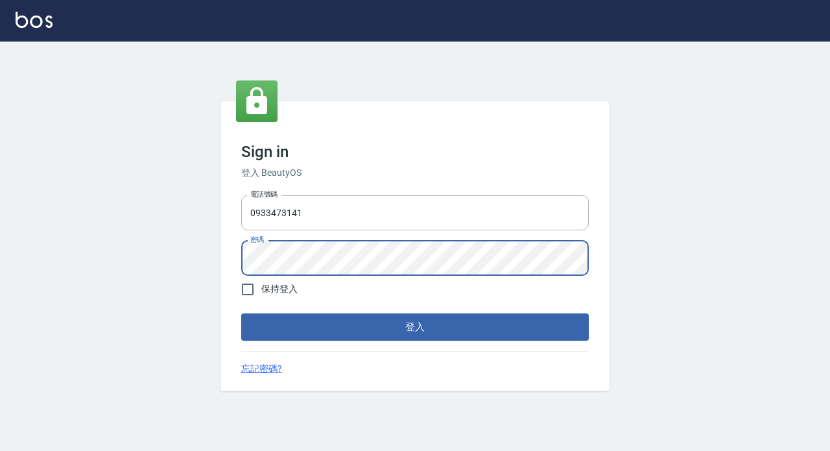
click at [372, 322] on button "登入" at bounding box center [415, 326] width 348 height 27
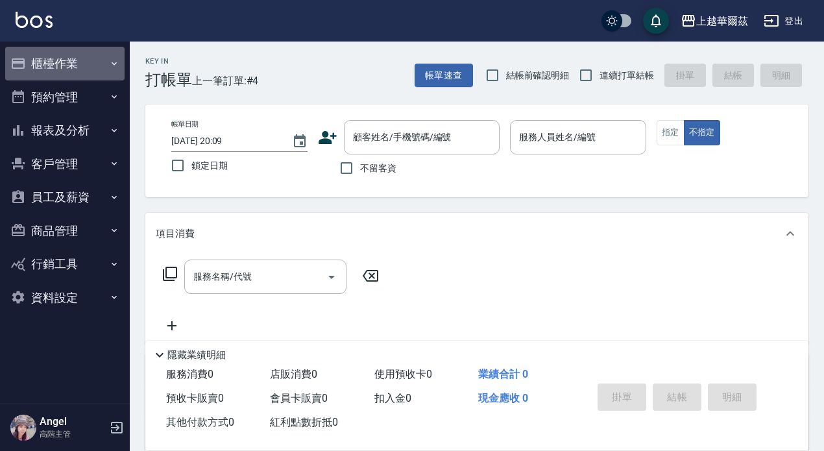
click at [66, 64] on button "櫃檯作業" at bounding box center [64, 64] width 119 height 34
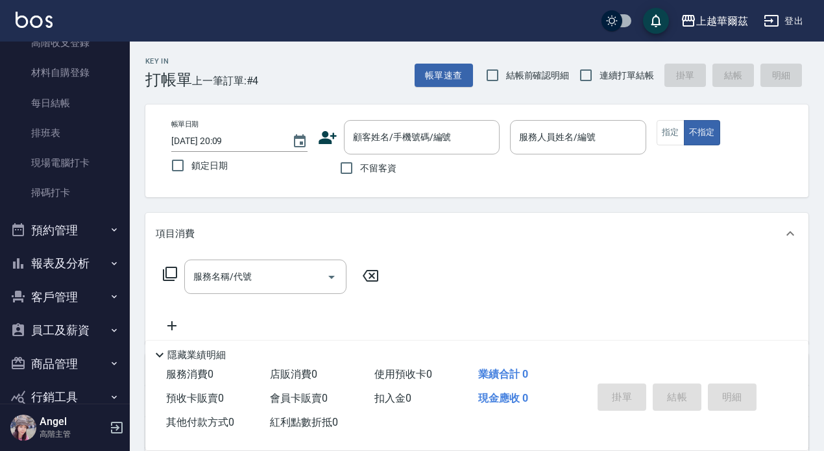
scroll to position [260, 0]
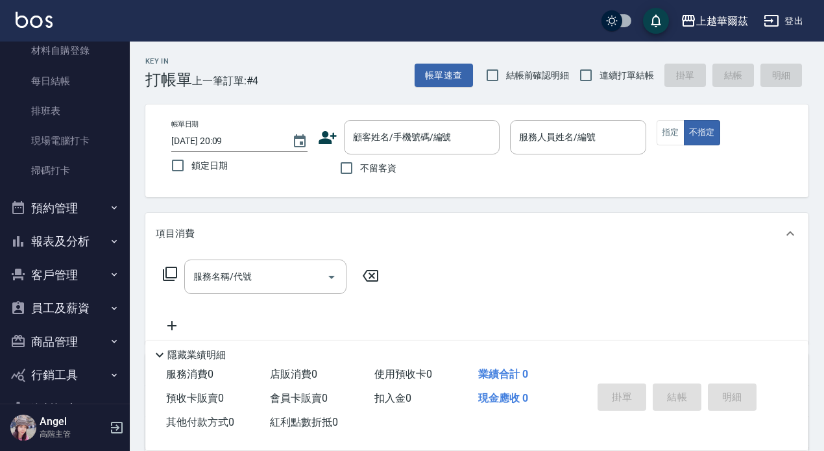
click at [83, 307] on button "員工及薪資" at bounding box center [64, 308] width 119 height 34
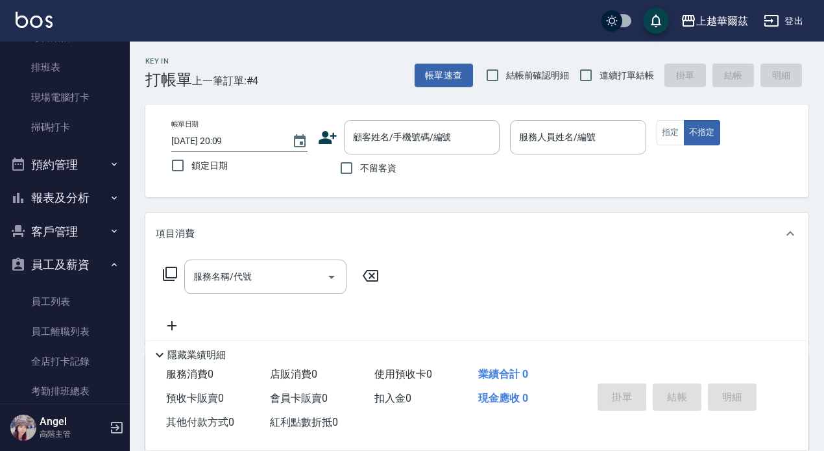
scroll to position [389, 0]
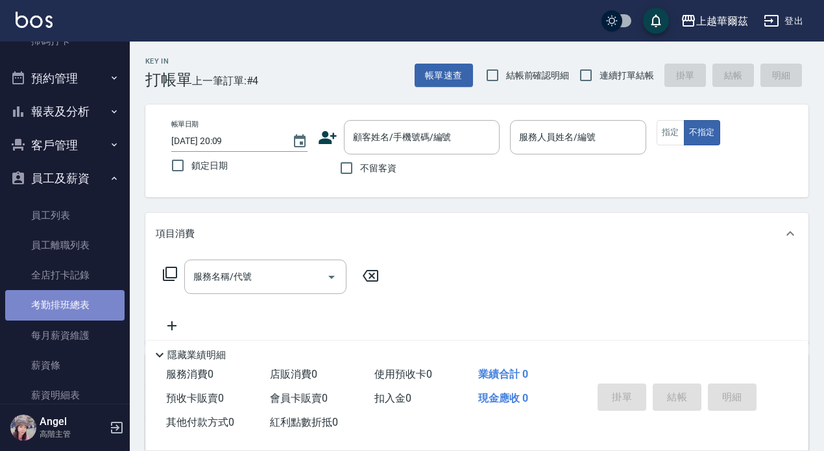
click at [80, 304] on link "考勤排班總表" at bounding box center [64, 305] width 119 height 30
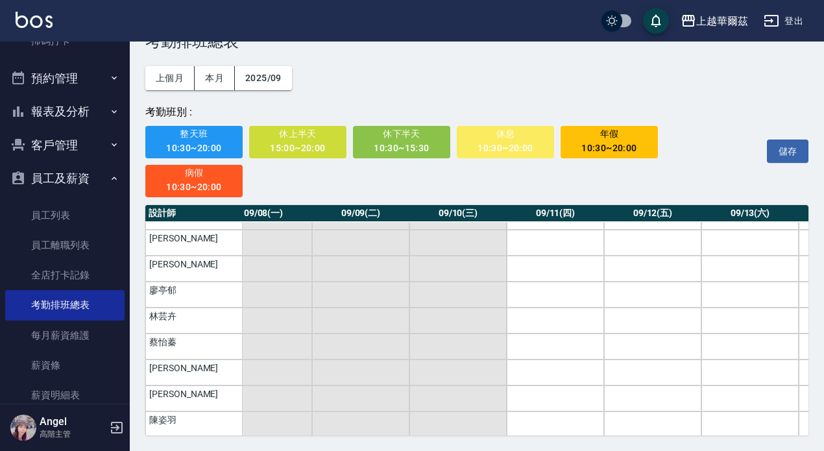
scroll to position [0, 709]
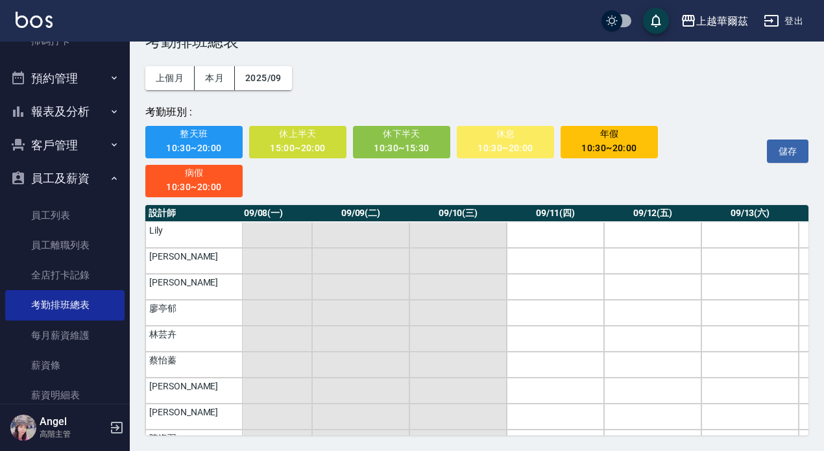
click at [190, 137] on span "整天班" at bounding box center [194, 134] width 80 height 16
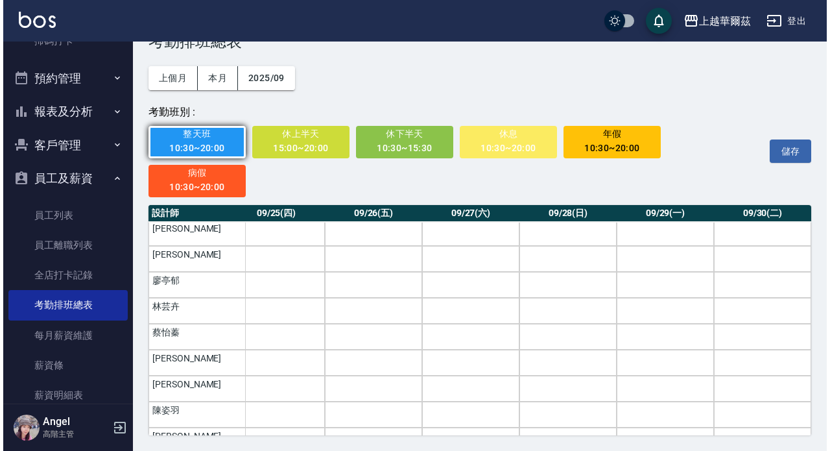
scroll to position [0, 2360]
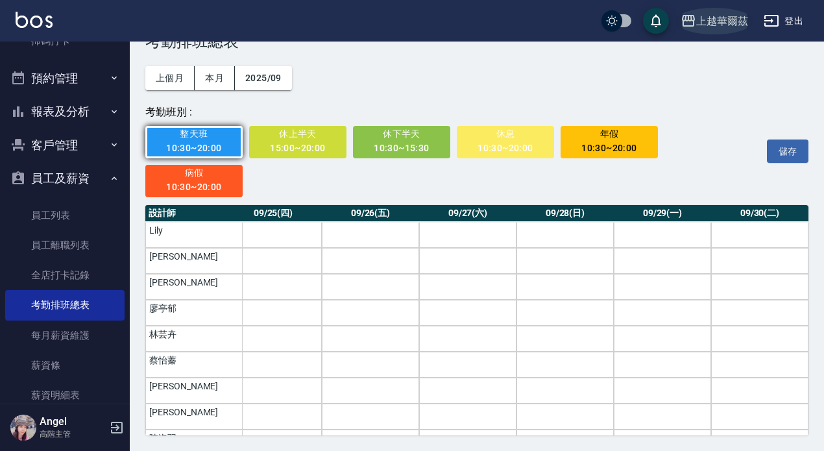
click at [738, 20] on div "上越華爾茲" at bounding box center [722, 21] width 52 height 16
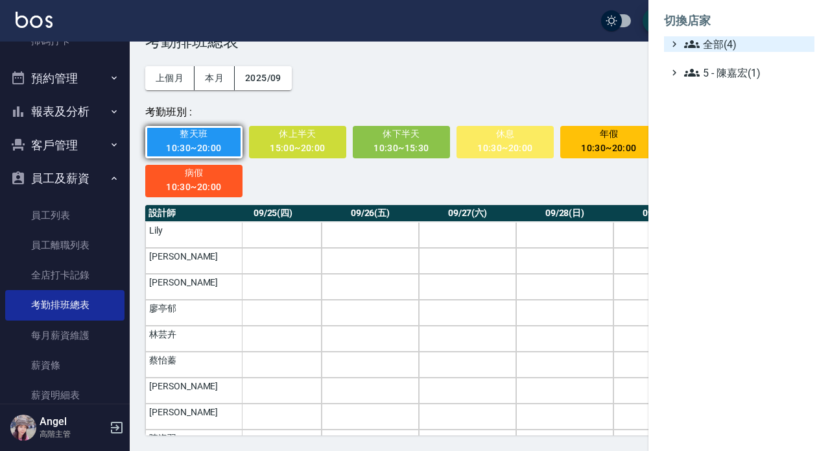
click at [730, 43] on span "全部(4)" at bounding box center [746, 44] width 125 height 16
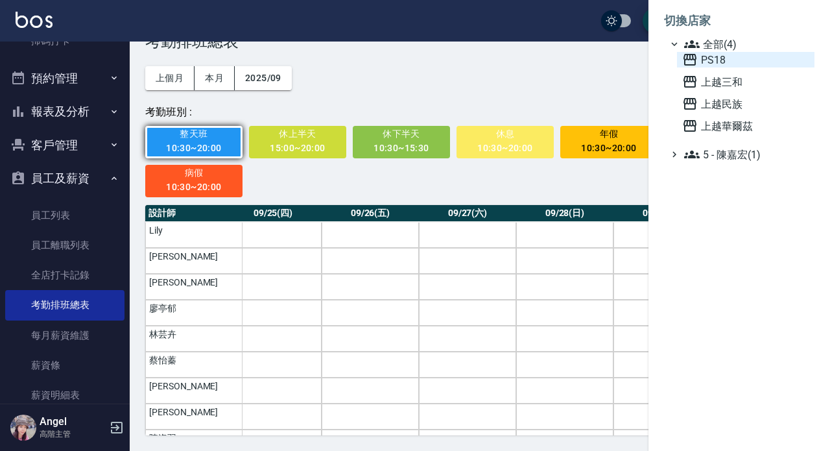
click at [731, 60] on span "PS18" at bounding box center [746, 60] width 127 height 16
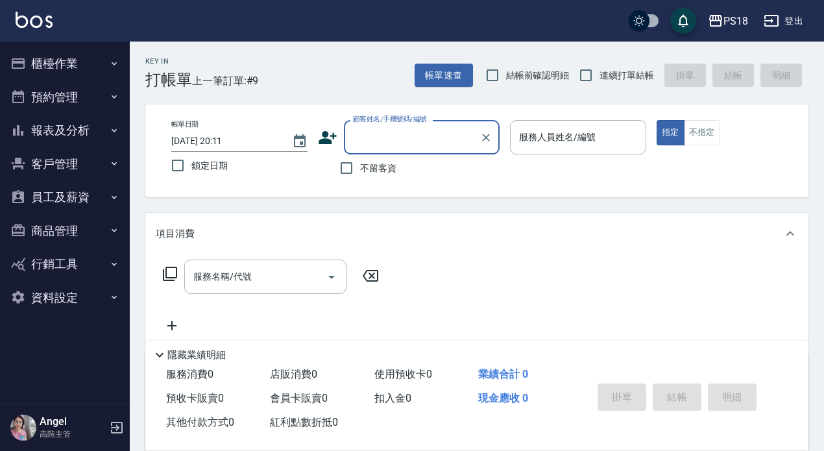
click at [79, 195] on button "員工及薪資" at bounding box center [64, 197] width 119 height 34
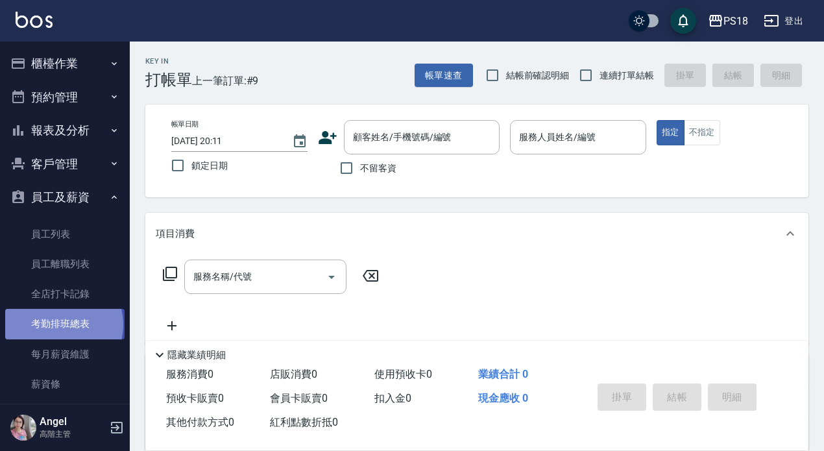
click at [63, 324] on link "考勤排班總表" at bounding box center [64, 324] width 119 height 30
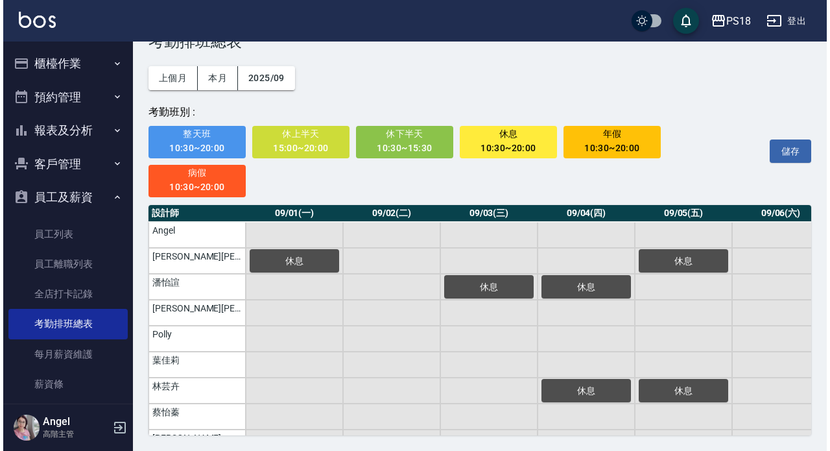
scroll to position [213, 0]
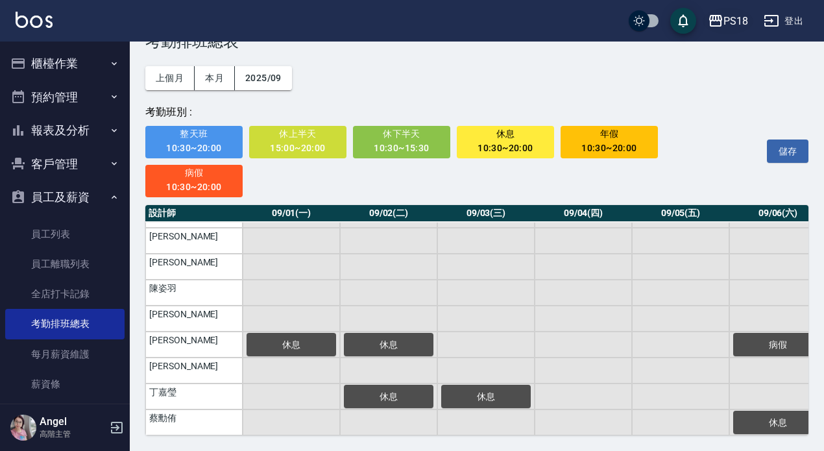
click at [735, 19] on div "PS18" at bounding box center [735, 21] width 25 height 16
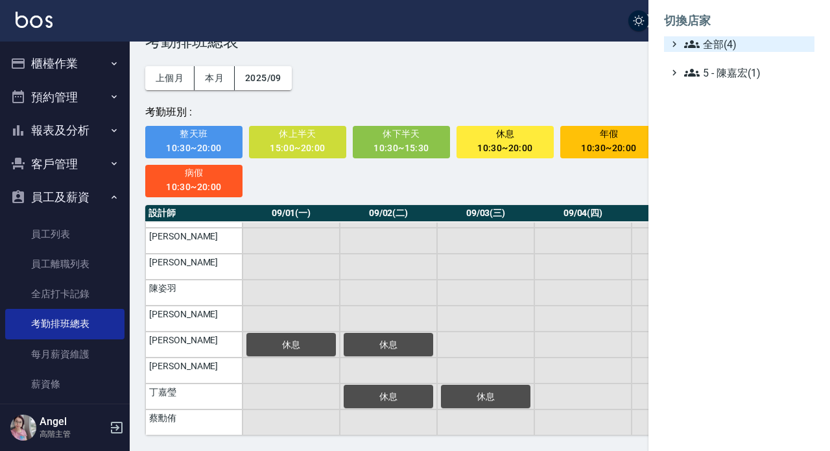
click at [736, 40] on span "全部(4)" at bounding box center [746, 44] width 125 height 16
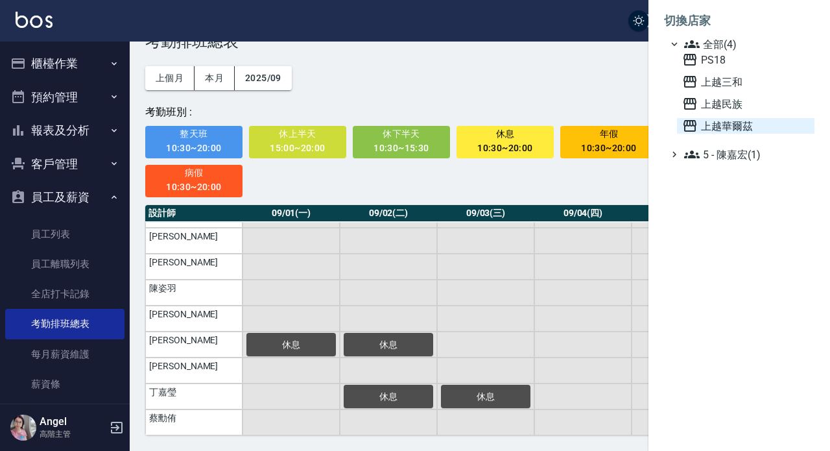
click at [729, 125] on span "上越華爾茲" at bounding box center [746, 126] width 127 height 16
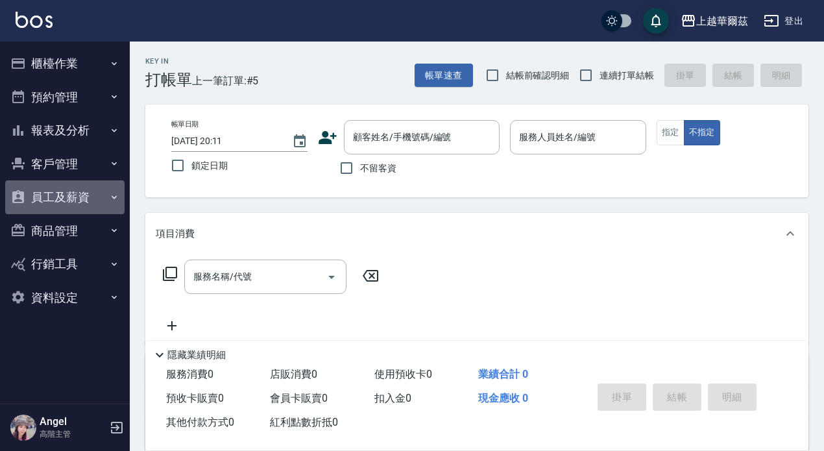
click at [75, 198] on button "員工及薪資" at bounding box center [64, 197] width 119 height 34
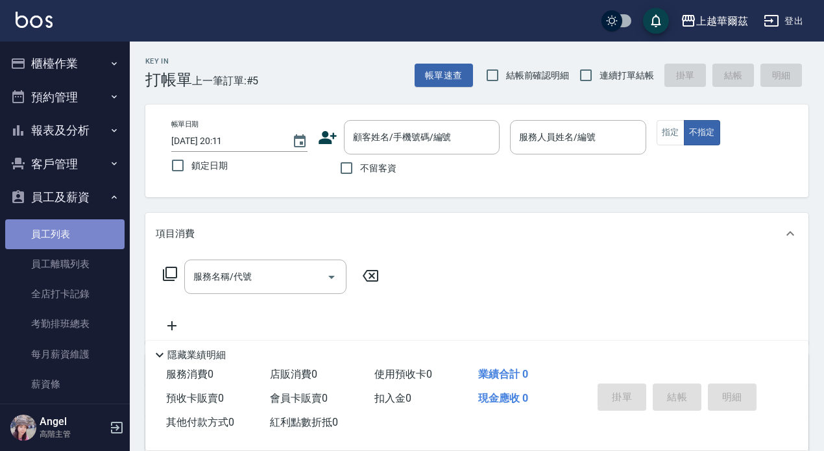
click at [70, 237] on link "員工列表" at bounding box center [64, 234] width 119 height 30
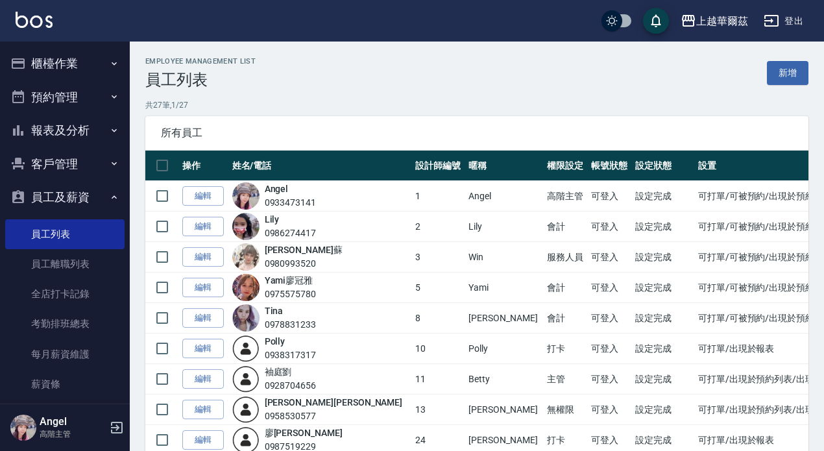
scroll to position [176, 0]
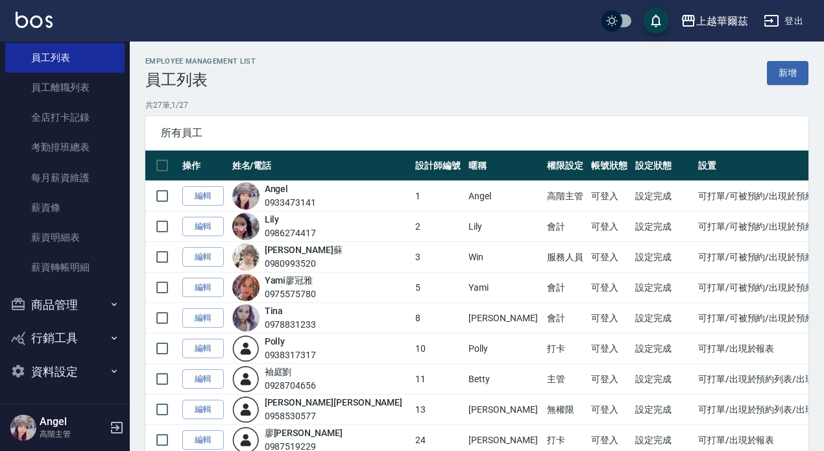
click at [61, 369] on button "資料設定" at bounding box center [64, 372] width 119 height 34
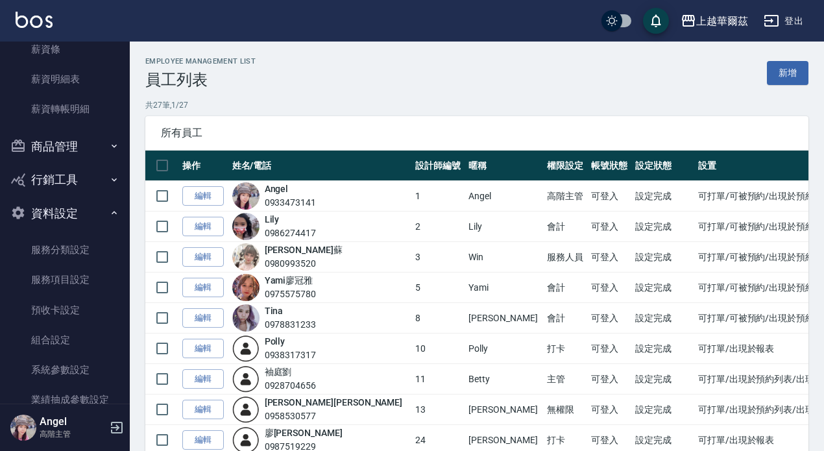
scroll to position [487, 0]
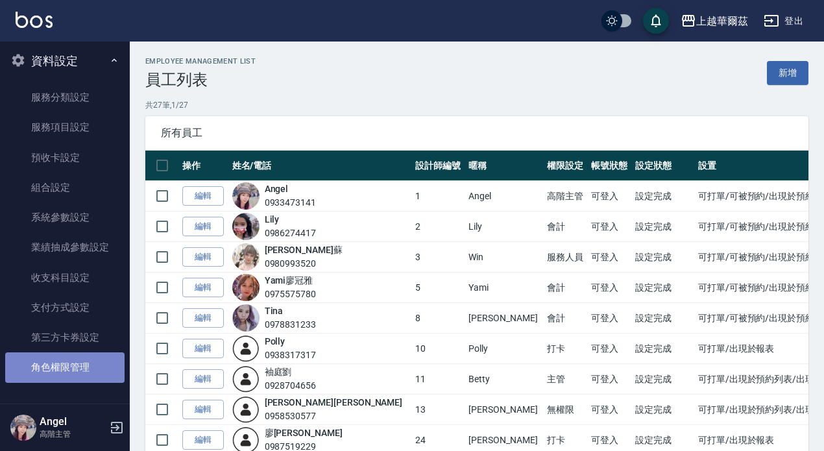
click at [68, 367] on link "角色權限管理" at bounding box center [64, 367] width 119 height 30
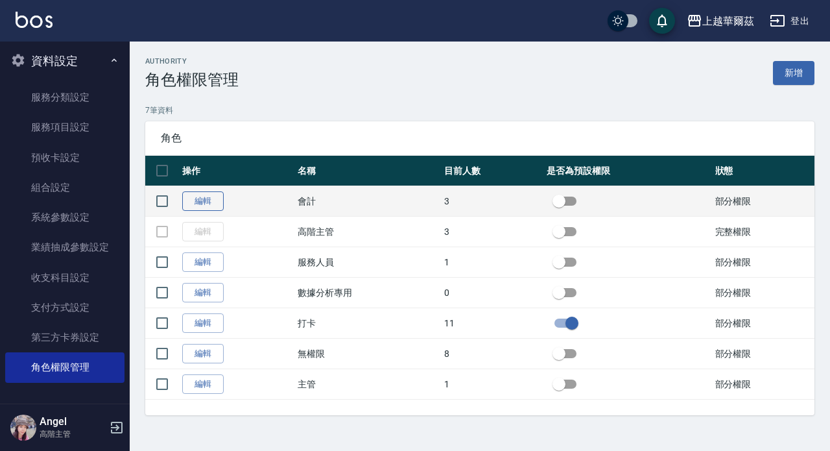
click at [204, 195] on link "編輯" at bounding box center [203, 201] width 42 height 20
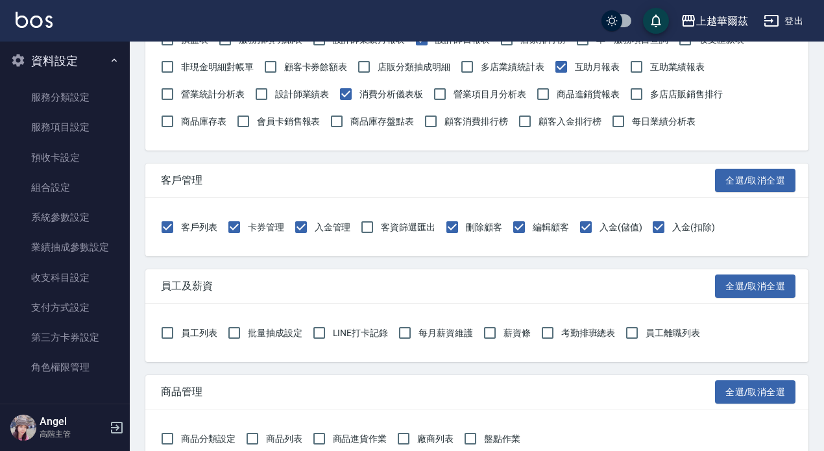
scroll to position [584, 0]
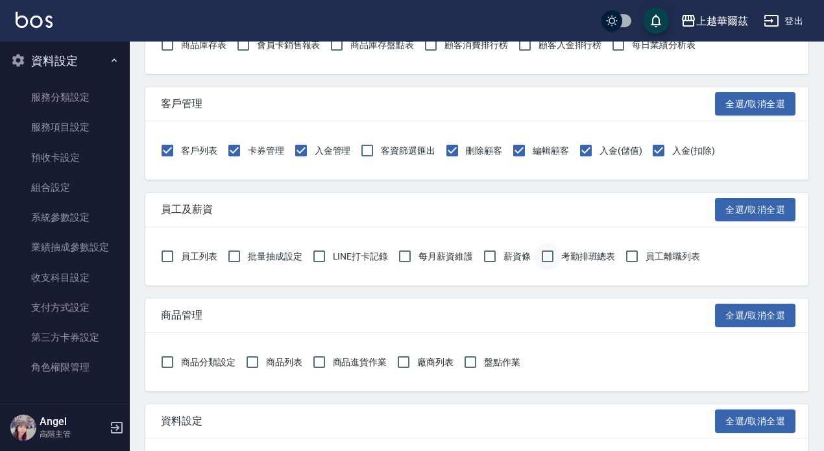
click at [548, 257] on input "考勤排班總表" at bounding box center [547, 256] width 27 height 27
checkbox input "true"
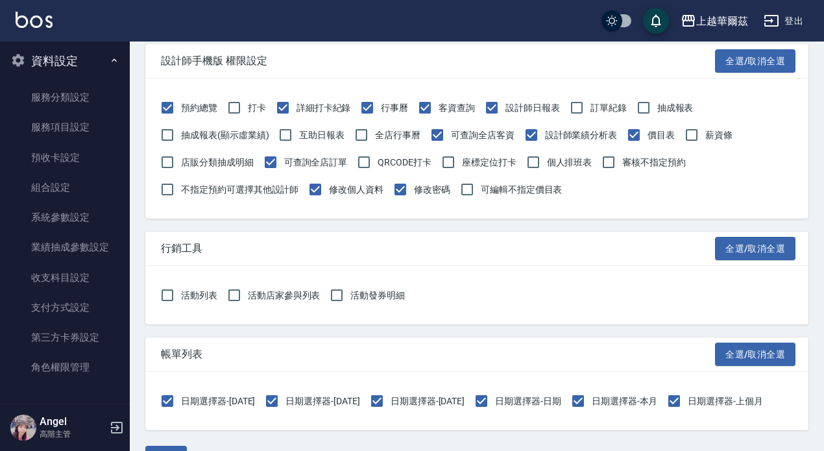
scroll to position [1562, 0]
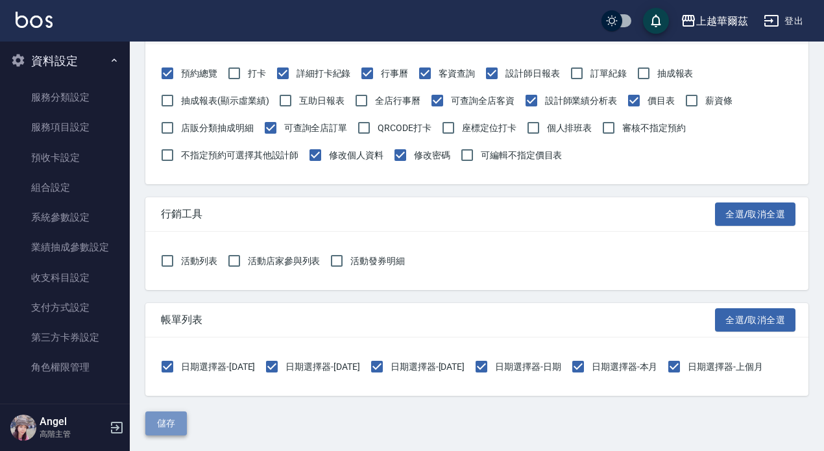
click at [173, 424] on button "儲存" at bounding box center [166, 423] width 42 height 24
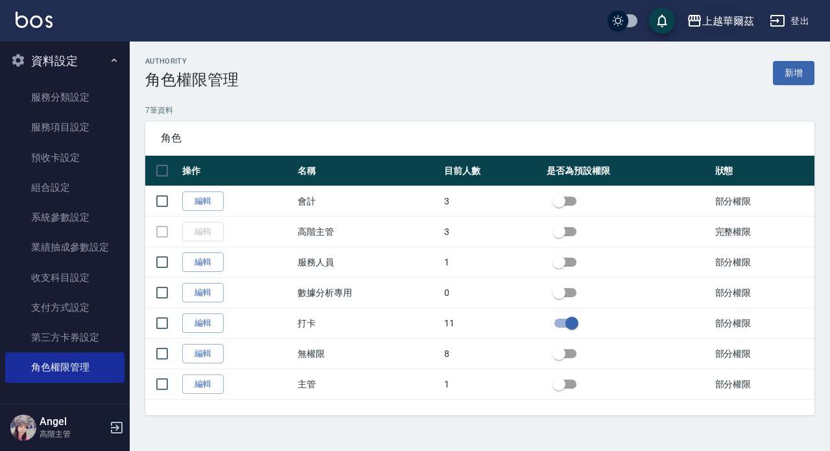
click at [742, 20] on div "上越華爾茲" at bounding box center [729, 21] width 52 height 16
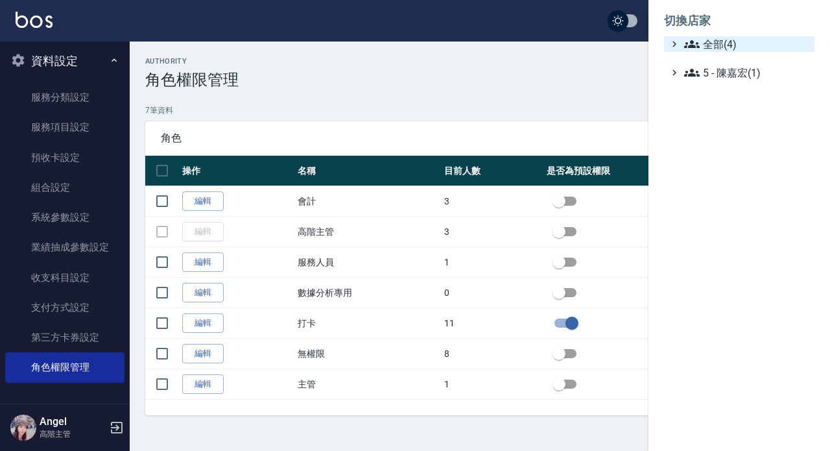
click at [734, 45] on span "全部(4)" at bounding box center [746, 44] width 125 height 16
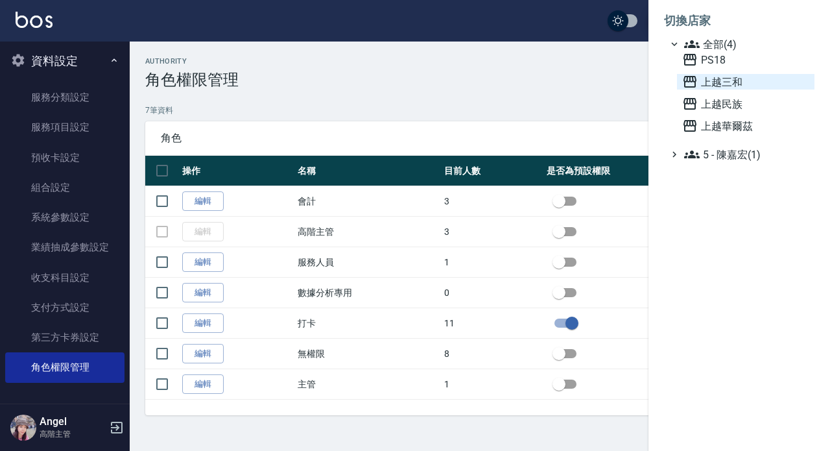
click at [738, 81] on span "上越三和" at bounding box center [746, 82] width 127 height 16
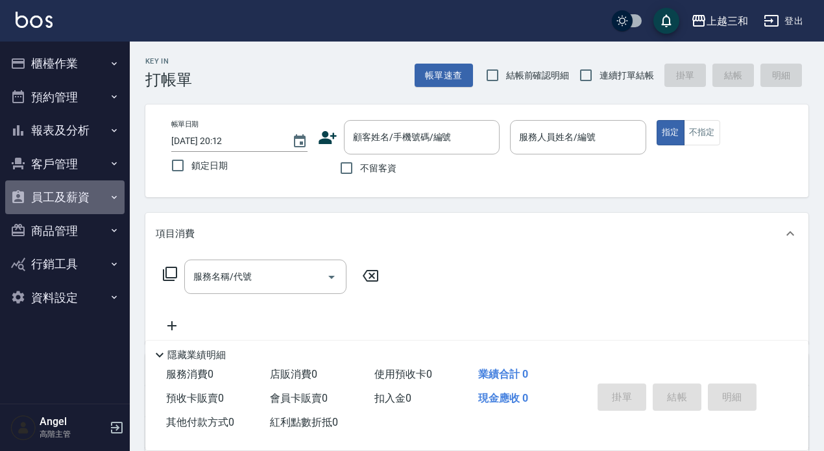
click at [73, 199] on button "員工及薪資" at bounding box center [64, 197] width 119 height 34
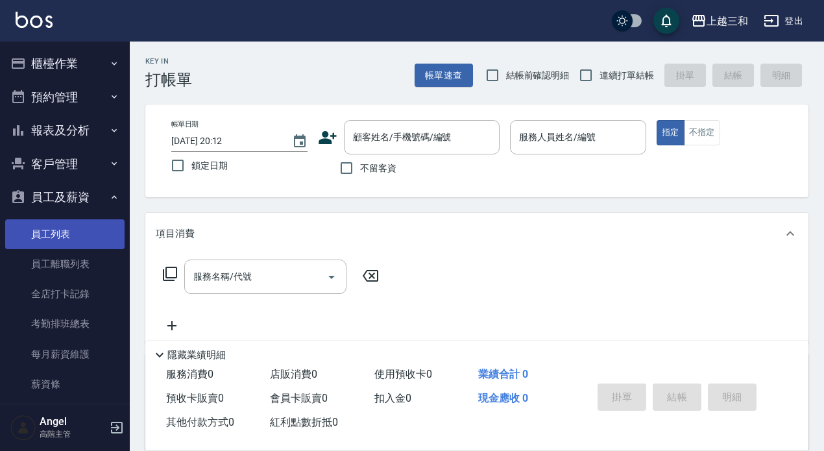
click at [71, 234] on link "員工列表" at bounding box center [64, 234] width 119 height 30
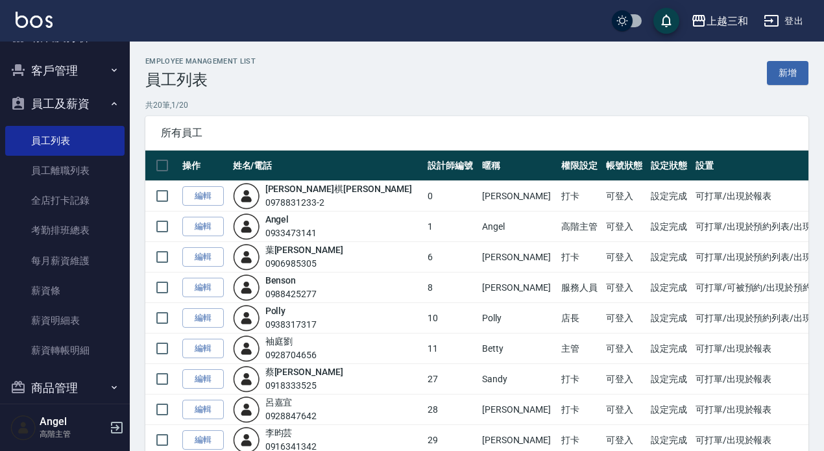
scroll to position [104, 0]
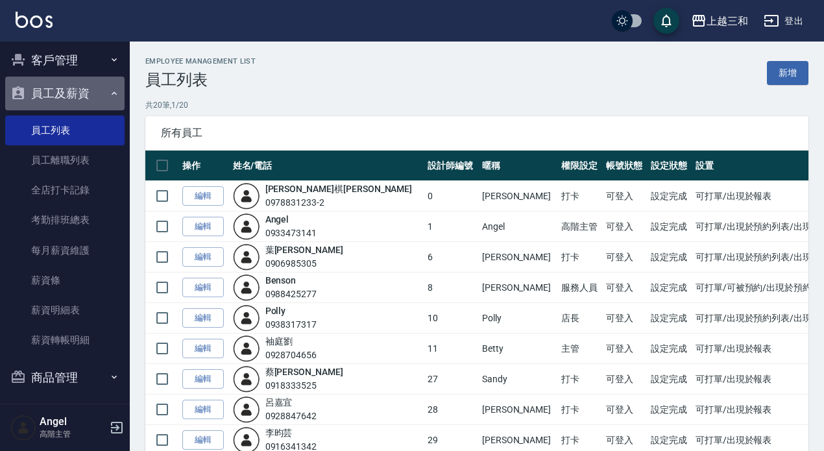
click at [109, 93] on icon "button" at bounding box center [114, 93] width 10 height 10
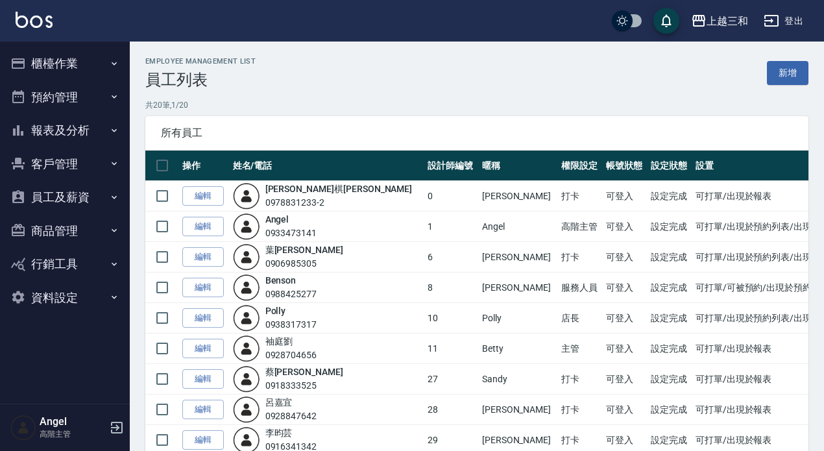
scroll to position [0, 0]
click at [67, 299] on button "資料設定" at bounding box center [64, 298] width 119 height 34
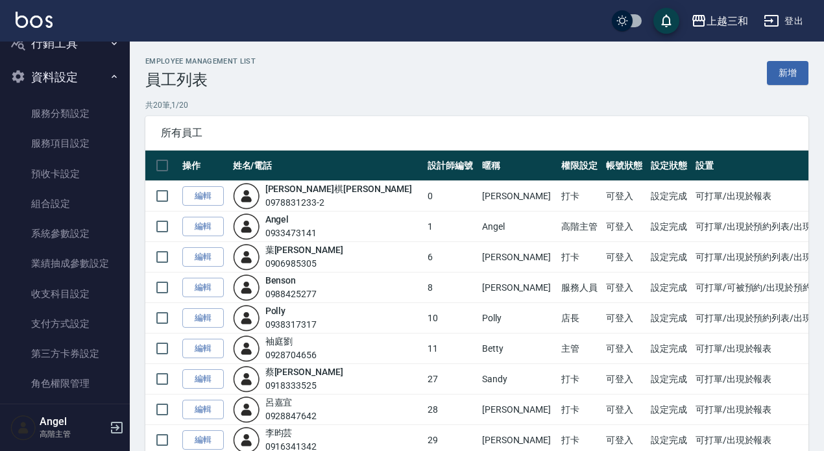
scroll to position [222, 0]
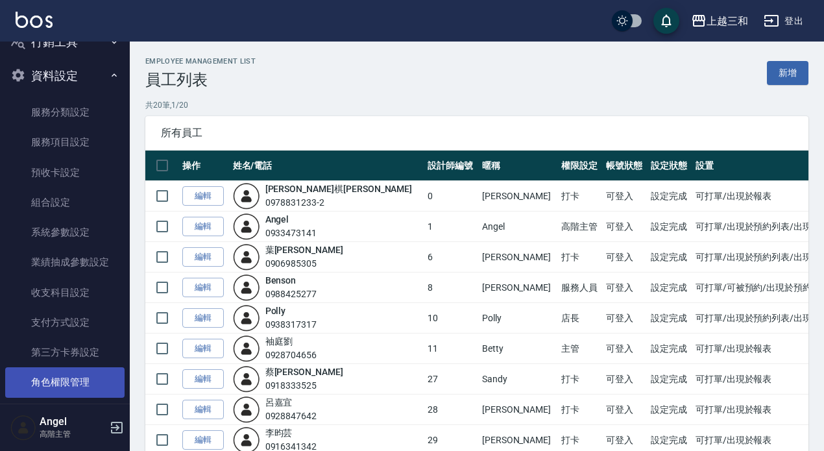
click at [80, 382] on link "角色權限管理" at bounding box center [64, 382] width 119 height 30
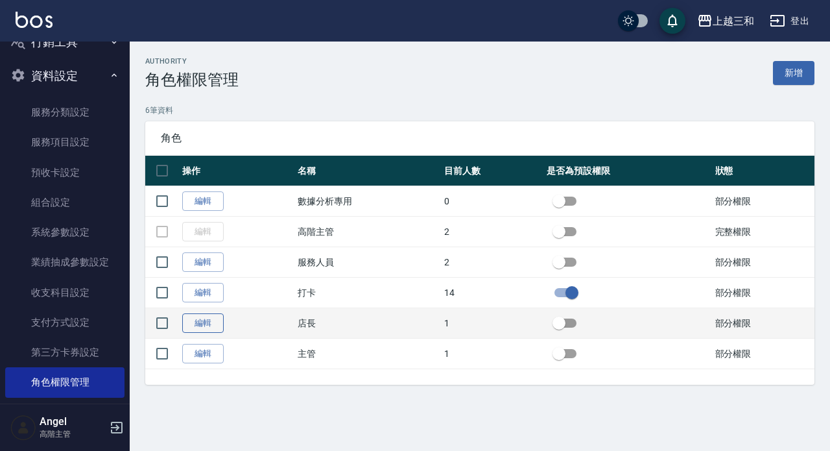
click at [213, 319] on link "編輯" at bounding box center [203, 323] width 42 height 20
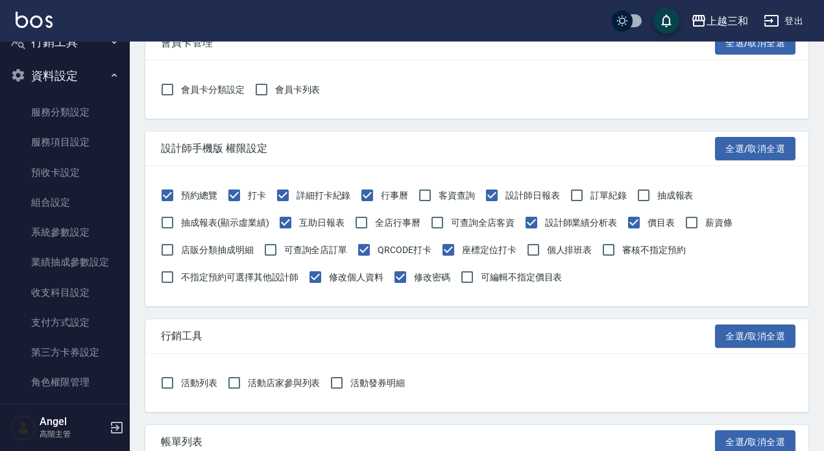
scroll to position [1643, 0]
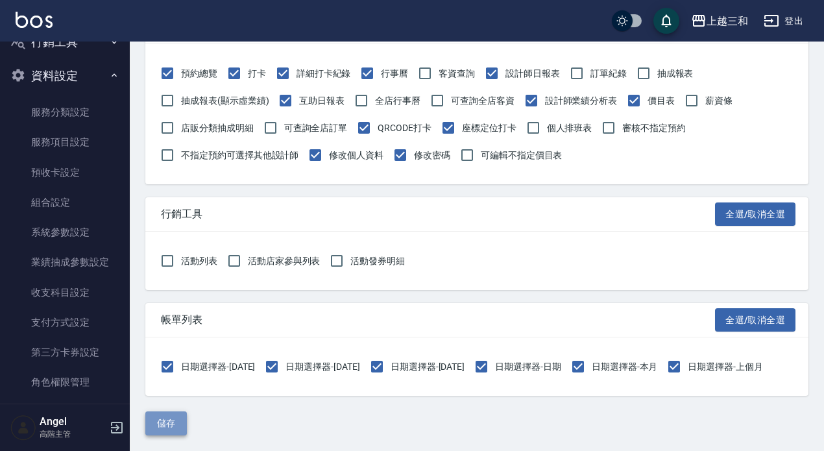
click at [171, 422] on button "儲存" at bounding box center [166, 423] width 42 height 24
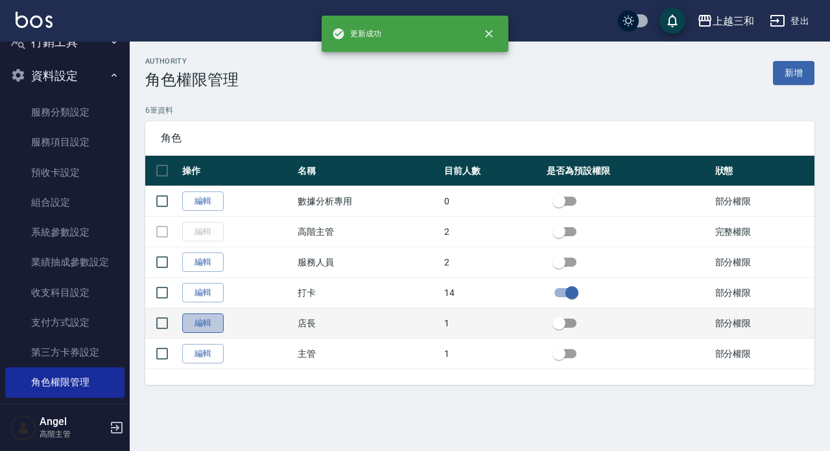
click at [211, 322] on link "編輯" at bounding box center [203, 323] width 42 height 20
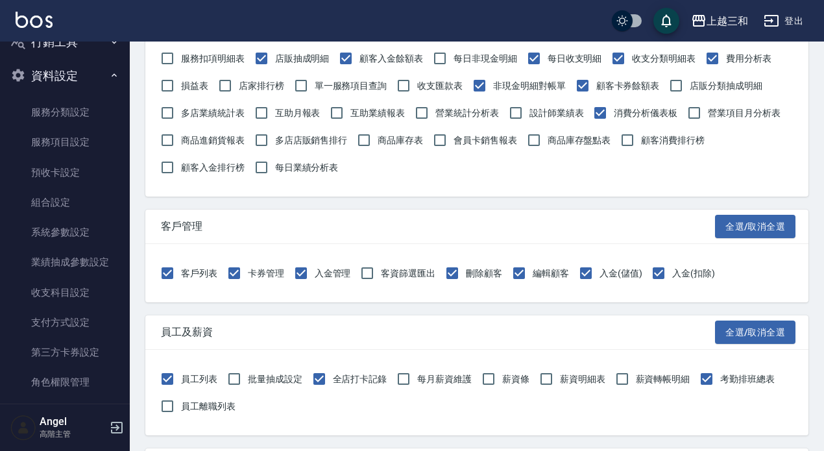
scroll to position [519, 0]
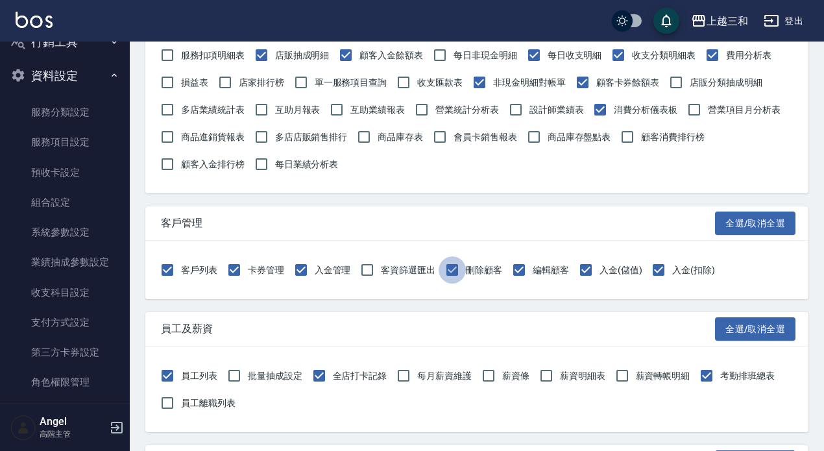
click at [451, 271] on input "刪除顧客" at bounding box center [452, 269] width 27 height 27
checkbox input "false"
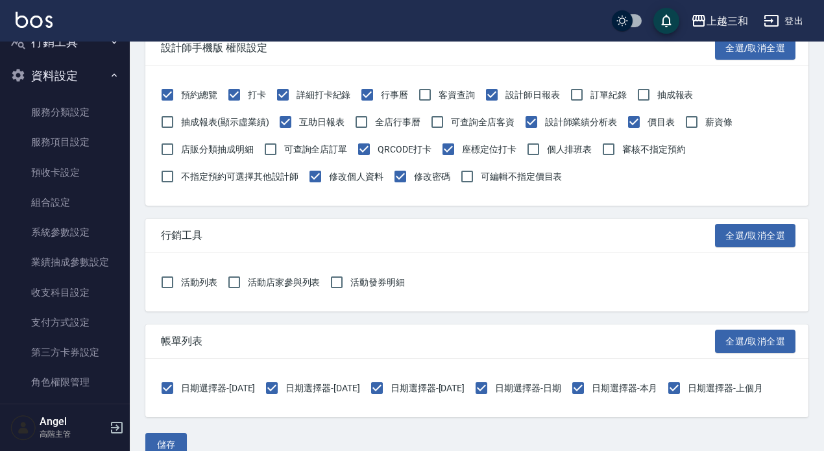
scroll to position [1643, 0]
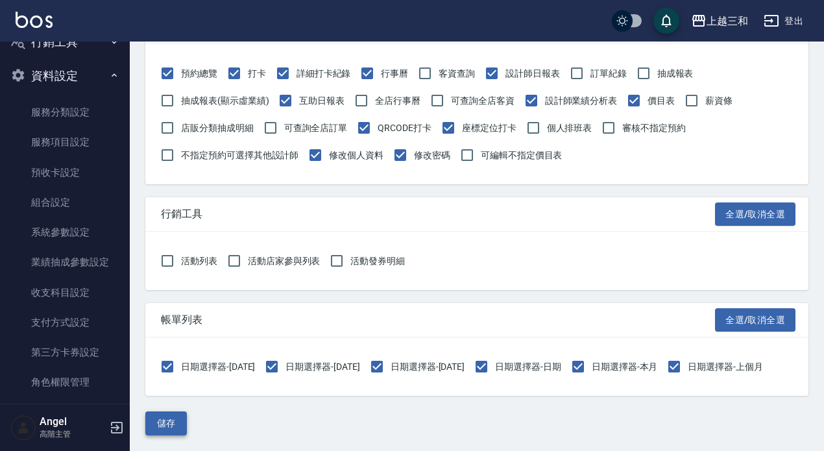
click at [164, 418] on button "儲存" at bounding box center [166, 423] width 42 height 24
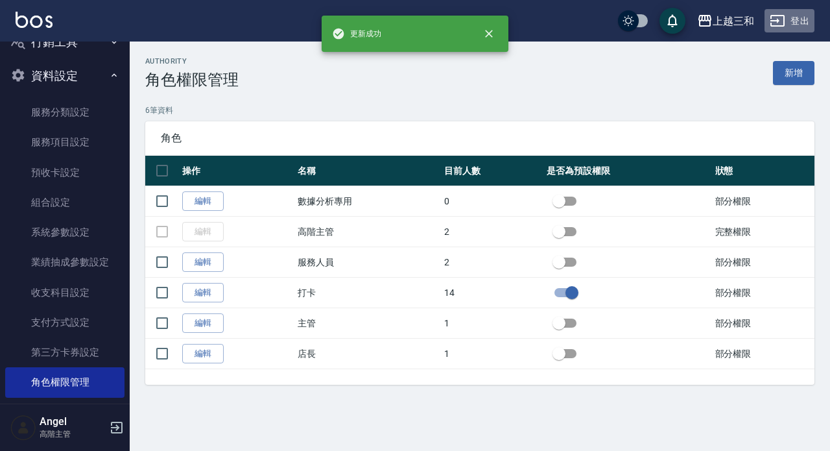
click at [803, 16] on button "登出" at bounding box center [790, 21] width 50 height 24
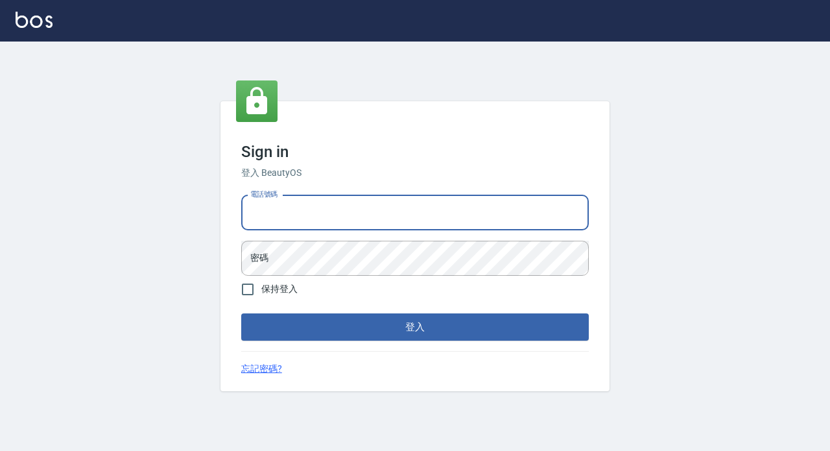
click at [284, 207] on div "電話號碼 電話號碼" at bounding box center [415, 212] width 348 height 35
type input "89729295"
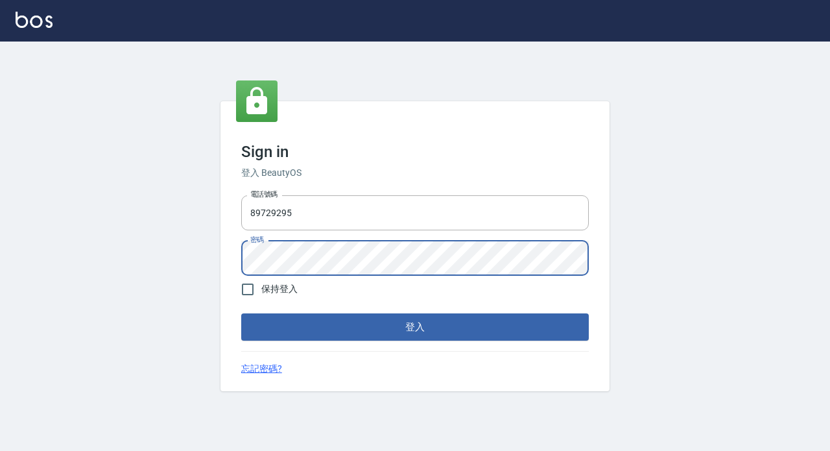
click at [241, 313] on button "登入" at bounding box center [415, 326] width 348 height 27
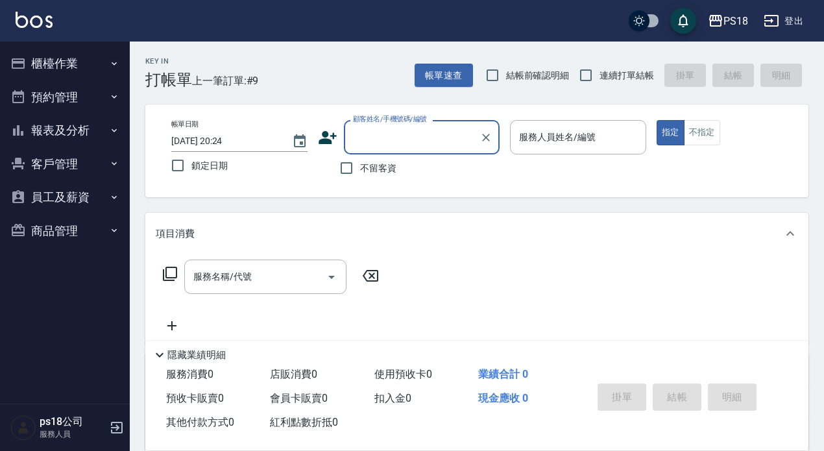
click at [75, 60] on button "櫃檯作業" at bounding box center [64, 64] width 119 height 34
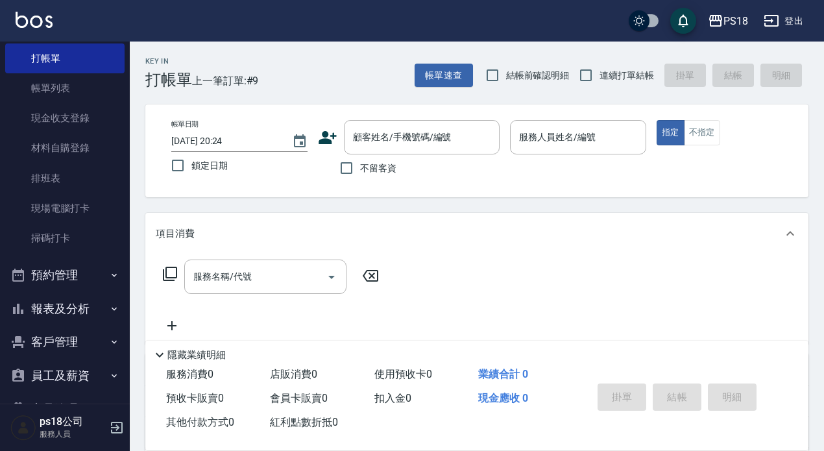
scroll to position [80, 0]
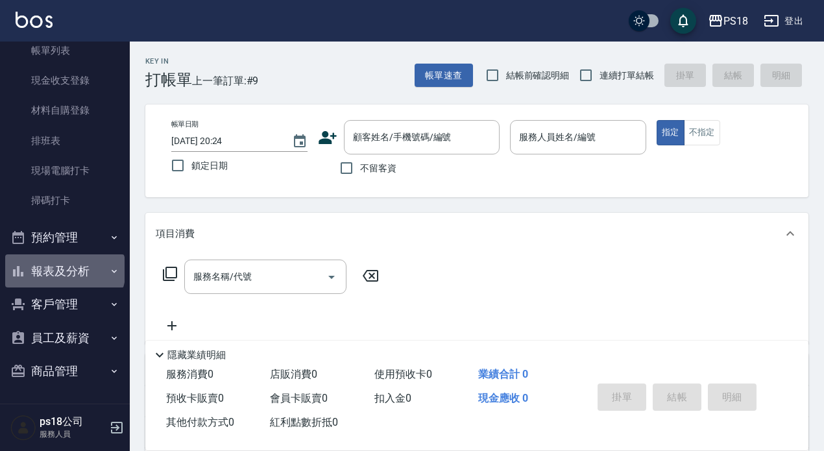
click at [64, 270] on button "報表及分析" at bounding box center [64, 271] width 119 height 34
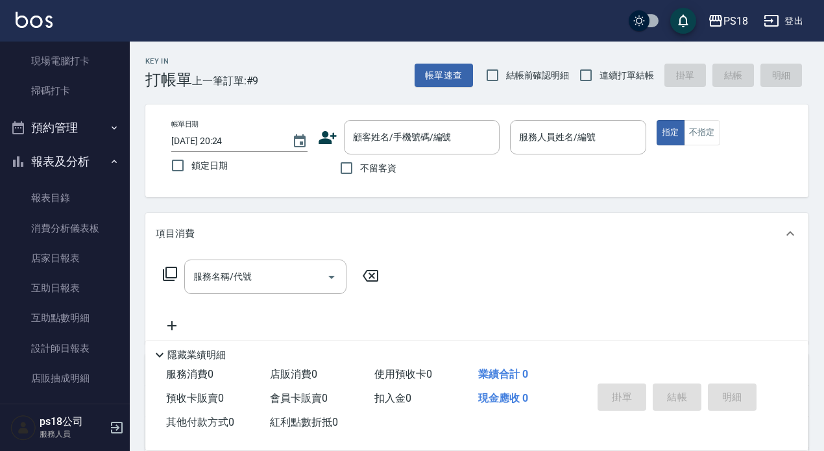
scroll to position [210, 0]
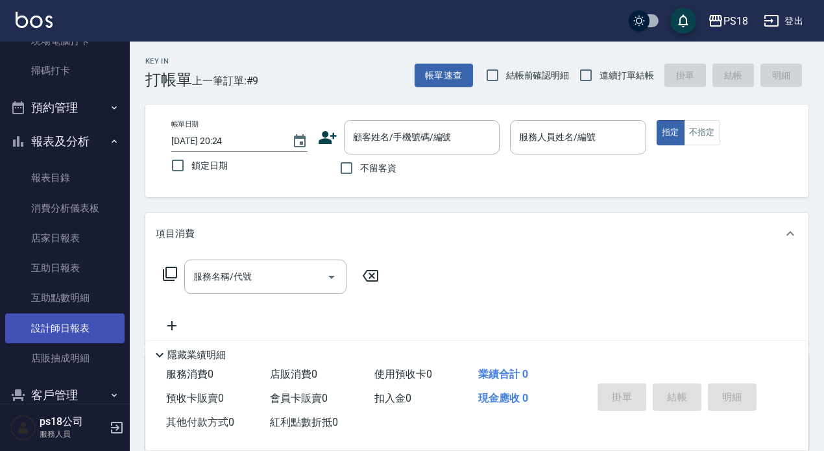
click at [80, 322] on link "設計師日報表" at bounding box center [64, 328] width 119 height 30
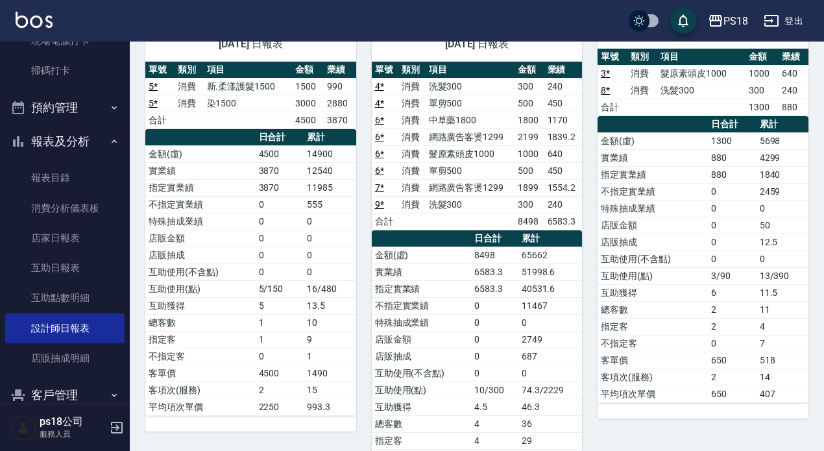
scroll to position [195, 0]
